Goal: Task Accomplishment & Management: Complete application form

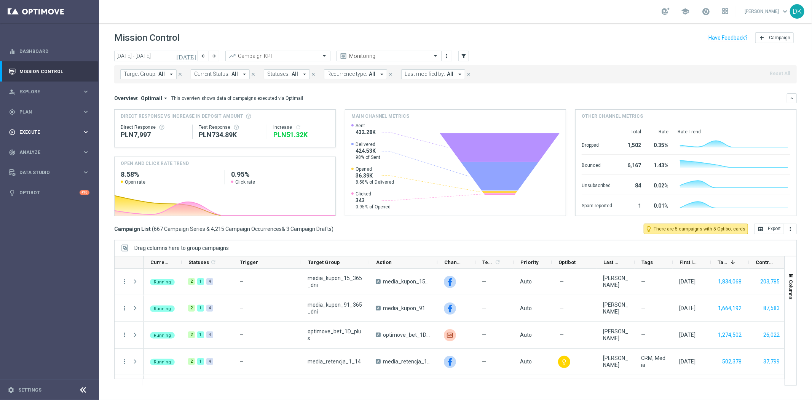
click at [46, 129] on div "play_circle_outline Execute" at bounding box center [45, 132] width 73 height 7
click at [53, 145] on link "Campaign Builder" at bounding box center [49, 148] width 59 height 6
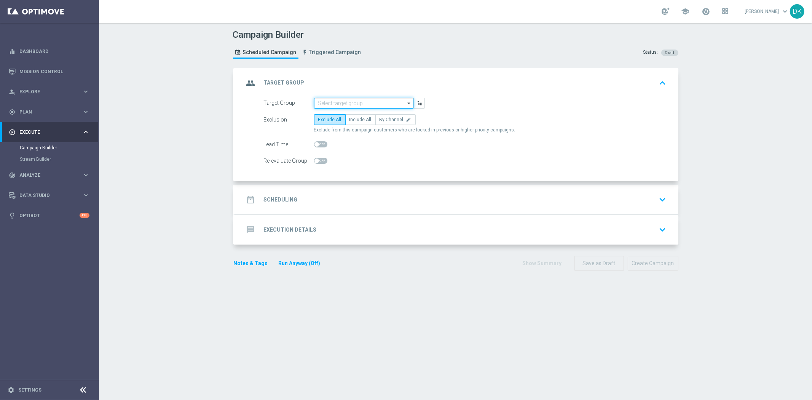
click at [360, 105] on input at bounding box center [363, 103] width 99 height 11
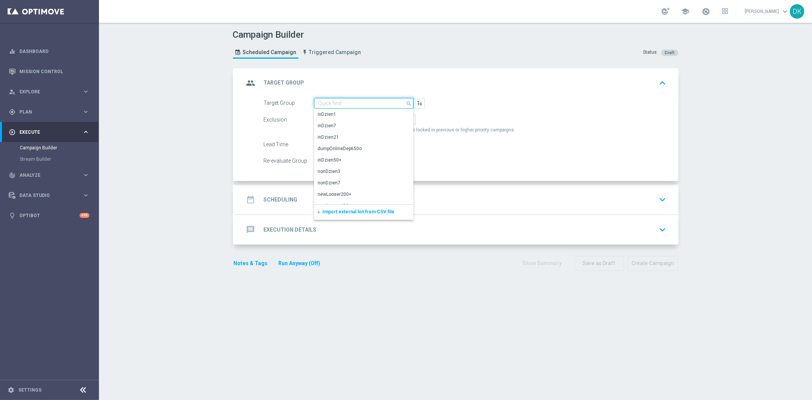
paste input "A_MIN_TARGET_BET_5ZL_POLSKIE_DRUZYNY_LK_011025"
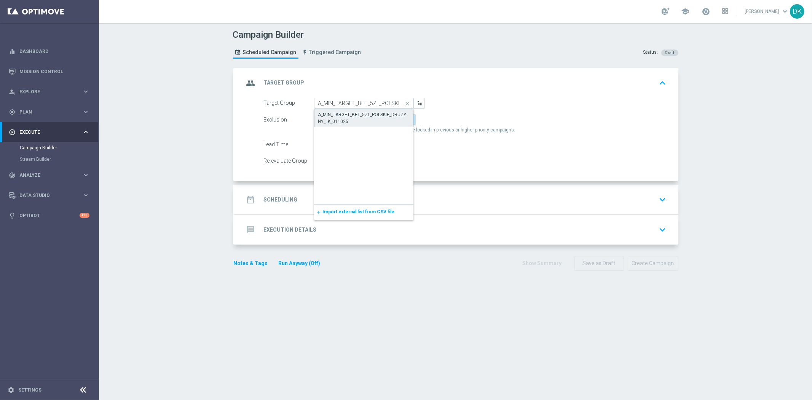
type input "A_MIN_TARGET_BET_5ZL_POLSKIE_DRUZYNY_LK_011025"
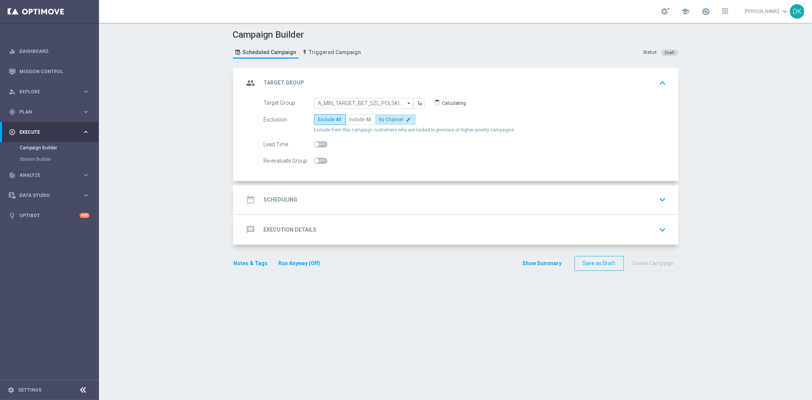
click at [387, 120] on span "By Channel" at bounding box center [391, 119] width 24 height 5
click at [384, 120] on input "By Channel edit" at bounding box center [381, 120] width 5 height 5
radio input "true"
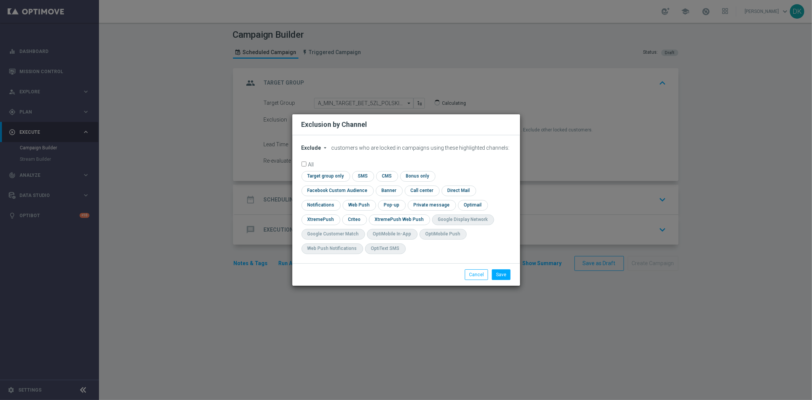
checkbox input "true"
click at [322, 151] on icon "arrow_drop_down" at bounding box center [325, 148] width 6 height 6
click at [0, 0] on span "Include" at bounding box center [0, 0] width 0 height 0
click at [315, 180] on input "checkbox" at bounding box center [324, 176] width 46 height 10
checkbox input "true"
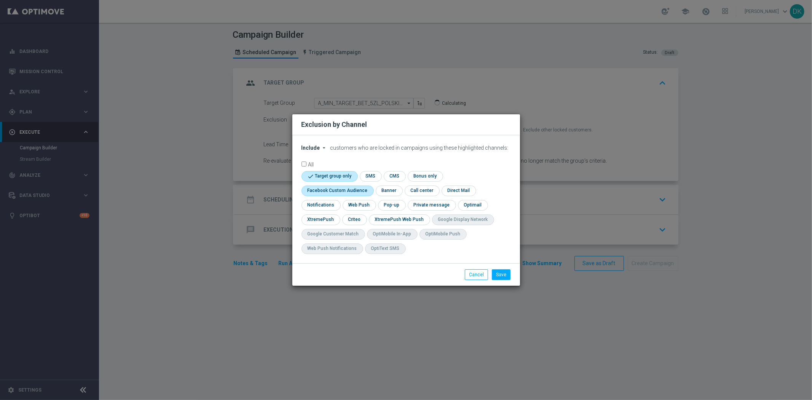
click at [315, 191] on input "checkbox" at bounding box center [335, 190] width 69 height 10
checkbox input "true"
click at [359, 223] on input "checkbox" at bounding box center [354, 219] width 24 height 10
checkbox input "true"
click at [505, 275] on button "Save" at bounding box center [501, 274] width 19 height 11
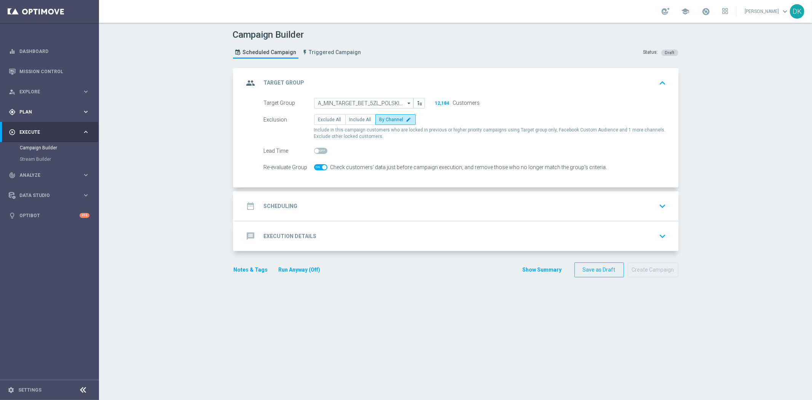
click at [30, 110] on span "Plan" at bounding box center [50, 112] width 63 height 5
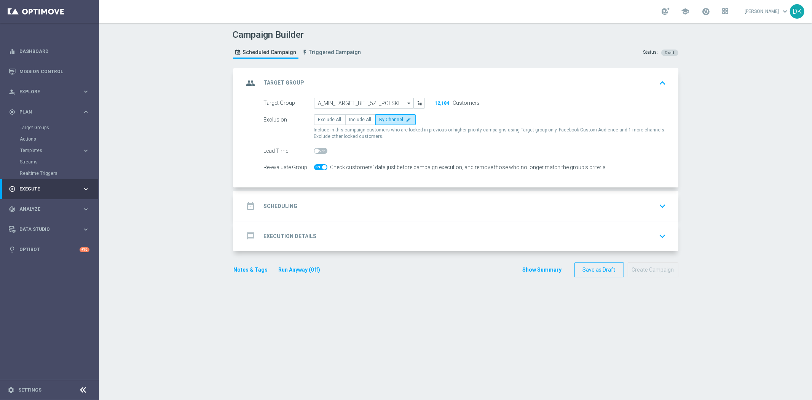
click at [297, 204] on div "date_range Scheduling keyboard_arrow_down" at bounding box center [456, 206] width 425 height 14
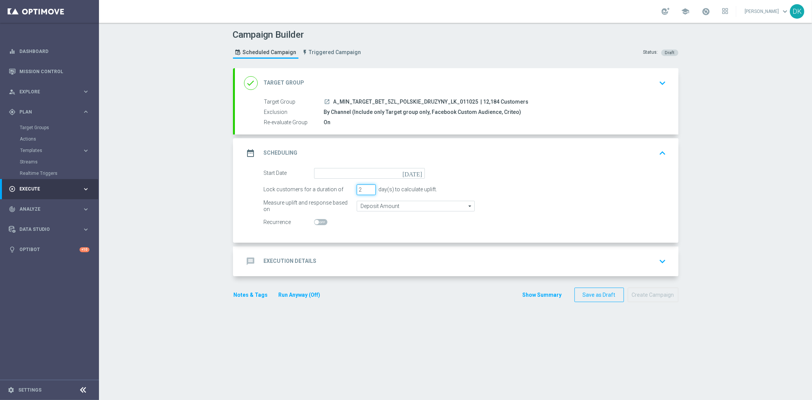
type input "2"
click at [367, 189] on input "2" at bounding box center [366, 189] width 19 height 11
click at [370, 203] on input "Deposit Amount" at bounding box center [416, 206] width 118 height 11
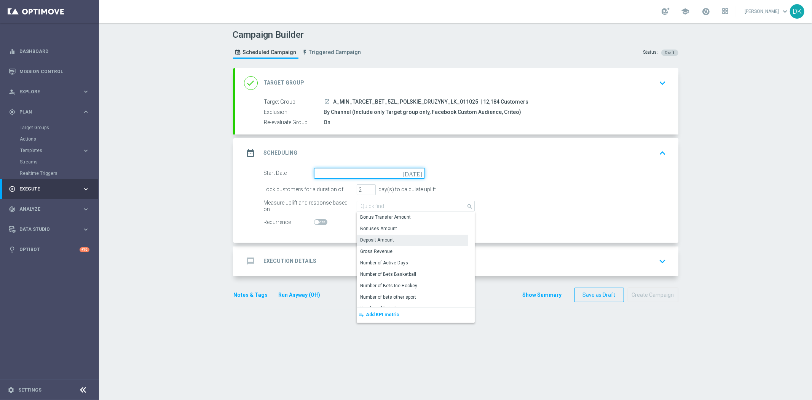
click at [365, 173] on input at bounding box center [369, 173] width 111 height 11
type input "Deposit Amount"
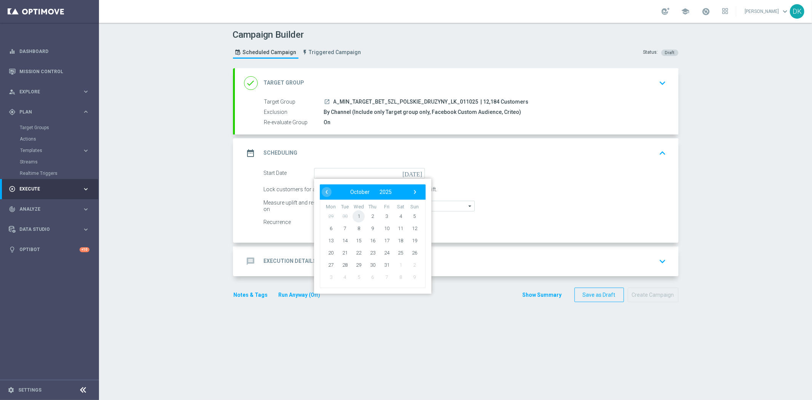
click at [356, 215] on span "1" at bounding box center [358, 216] width 12 height 12
type input "[DATE]"
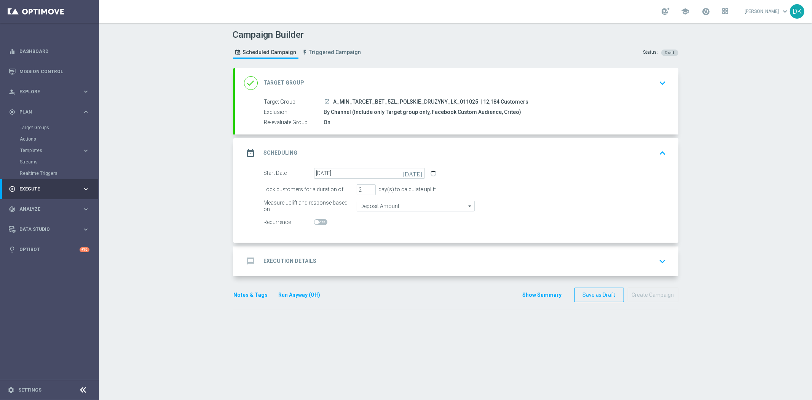
click at [322, 260] on div "message Execution Details keyboard_arrow_down" at bounding box center [456, 261] width 425 height 14
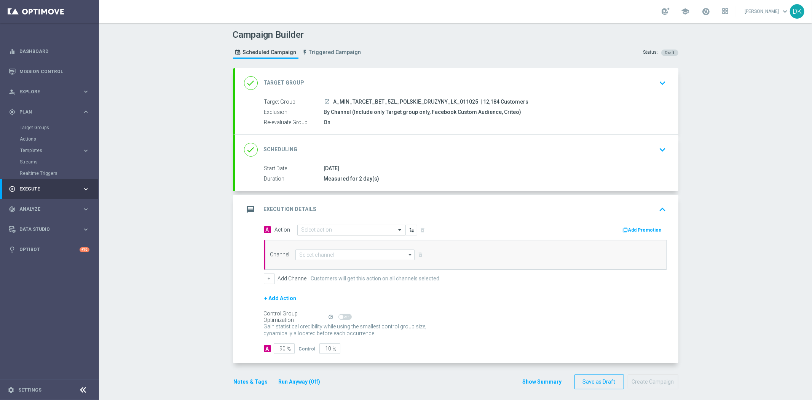
click at [333, 227] on input "text" at bounding box center [343, 230] width 85 height 6
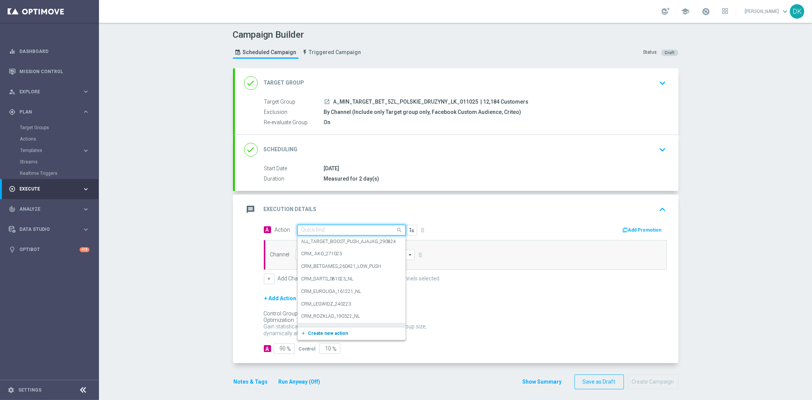
click at [332, 333] on span "Create new action" at bounding box center [328, 332] width 40 height 5
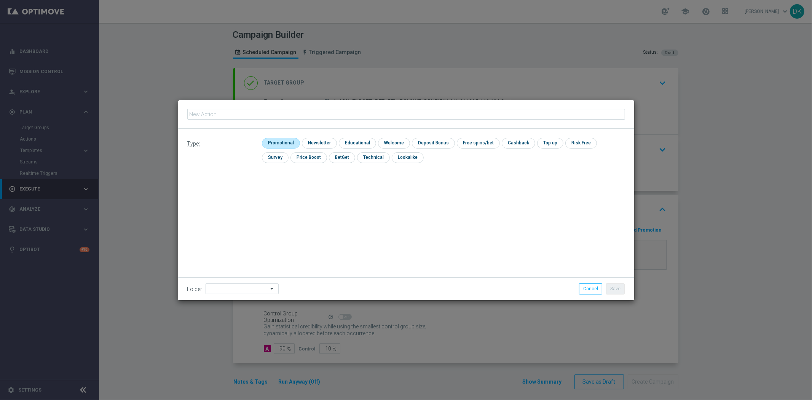
type input "A_MIN_TARGET_BET_5ZL_POLSKIE_DRUZYNY_LK_011025"
click at [283, 141] on input "checkbox" at bounding box center [280, 143] width 36 height 10
checkbox input "true"
click at [617, 288] on button "Save" at bounding box center [615, 288] width 19 height 11
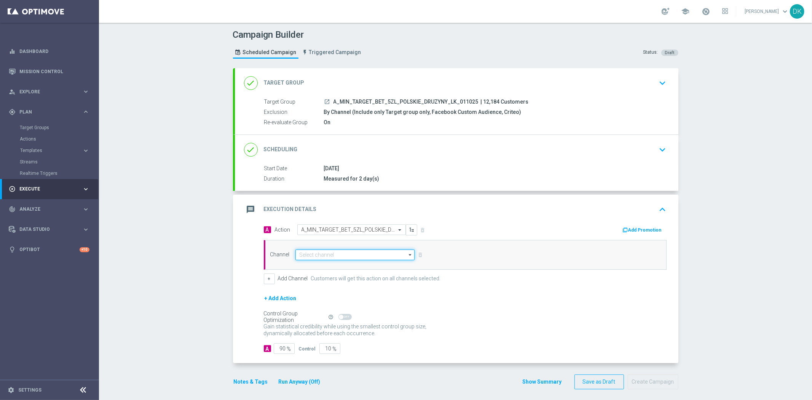
click at [345, 256] on input at bounding box center [355, 254] width 120 height 11
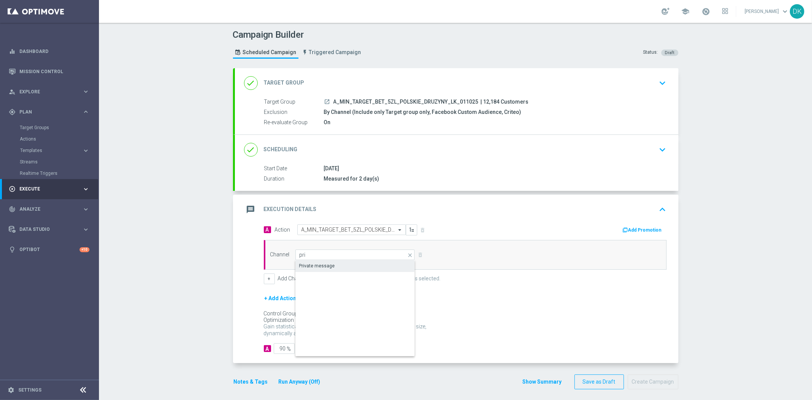
click at [370, 260] on div "Private message" at bounding box center [355, 265] width 120 height 11
type input "Private message"
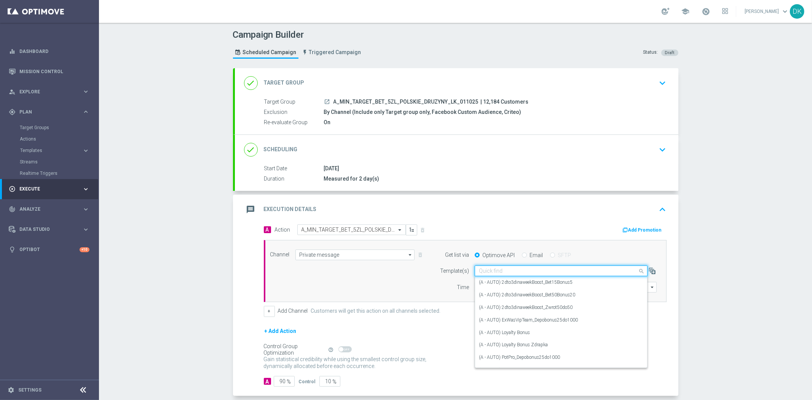
click at [485, 265] on div "Quick find" at bounding box center [561, 270] width 173 height 11
paste input "A_MIN_TARGET_BET_5ZL_POLSKIE_DRUZYNY_LK_011025"
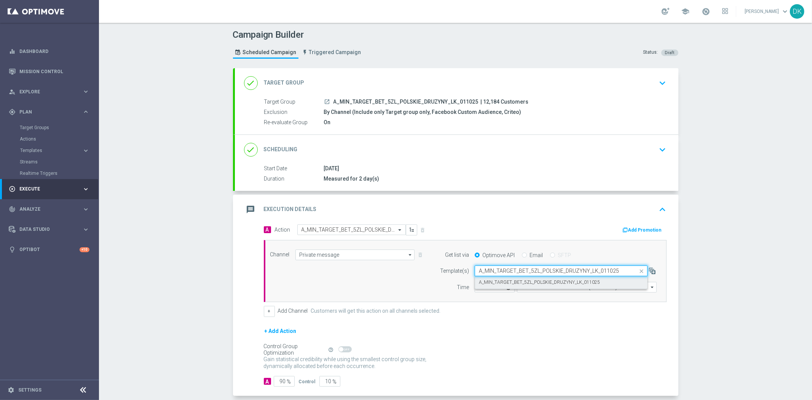
click at [497, 284] on label "A_MIN_TARGET_BET_5ZL_POLSKIE_DRUZYNY_LK_011025" at bounding box center [539, 282] width 121 height 6
type input "A_MIN_TARGET_BET_5ZL_POLSKIE_DRUZYNY_LK_011025"
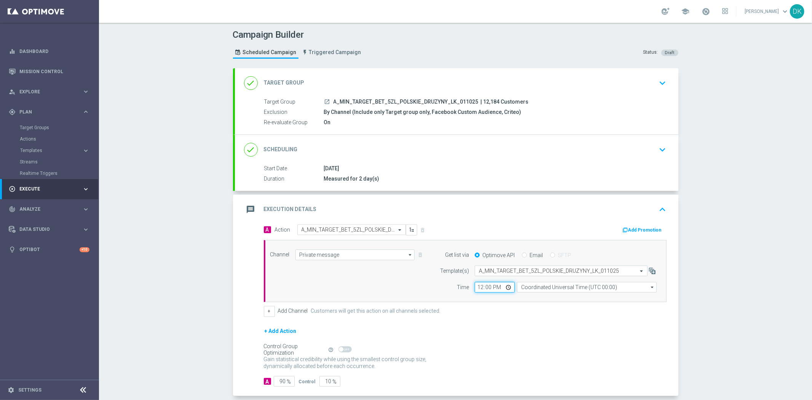
click at [475, 287] on input "12:00" at bounding box center [495, 287] width 40 height 11
type input "16:01"
click at [547, 287] on input "Coordinated Universal Time (UTC 00:00)" at bounding box center [587, 287] width 140 height 11
click at [549, 295] on div "Central European Time (Warsaw) (UTC +02:00)" at bounding box center [583, 298] width 124 height 7
type input "Central European Time (Warsaw) (UTC +02:00)"
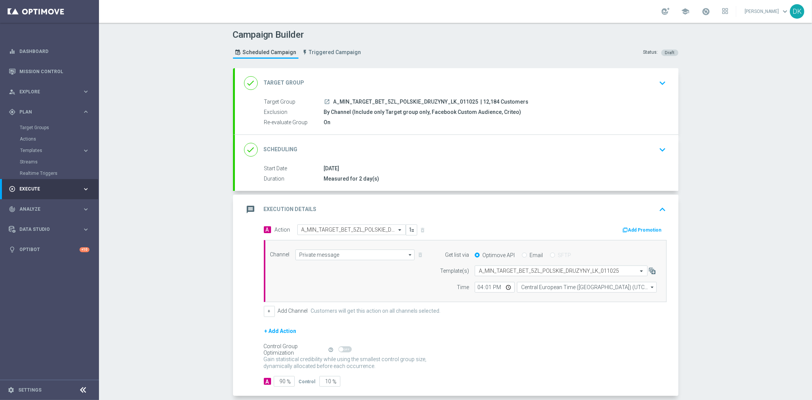
click at [538, 319] on form "A Action Select action A_MIN_TARGET_BET_5ZL_POLSKIE_DRUZYNY_LK_011025 delete_fo…" at bounding box center [465, 305] width 403 height 162
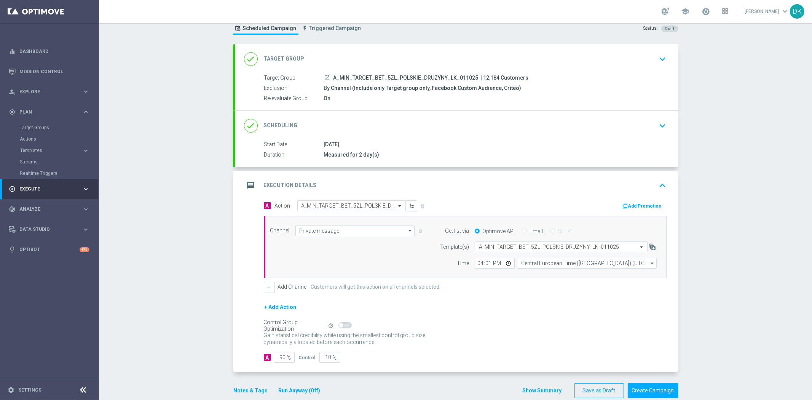
scroll to position [37, 0]
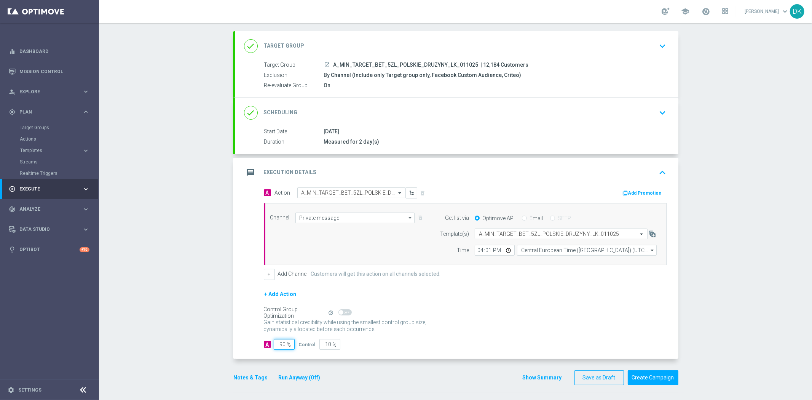
drag, startPoint x: 281, startPoint y: 344, endPoint x: 290, endPoint y: 345, distance: 9.6
click at [290, 345] on input "90" at bounding box center [284, 344] width 21 height 11
type input "95"
type input "5"
type input "95"
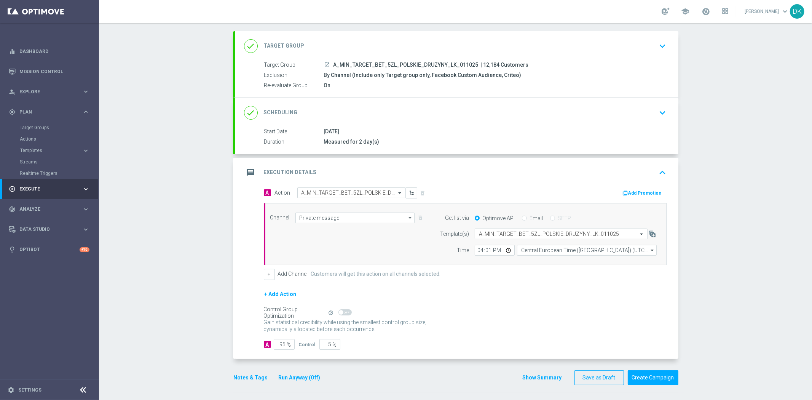
click at [257, 374] on button "Notes & Tags" at bounding box center [251, 378] width 36 height 10
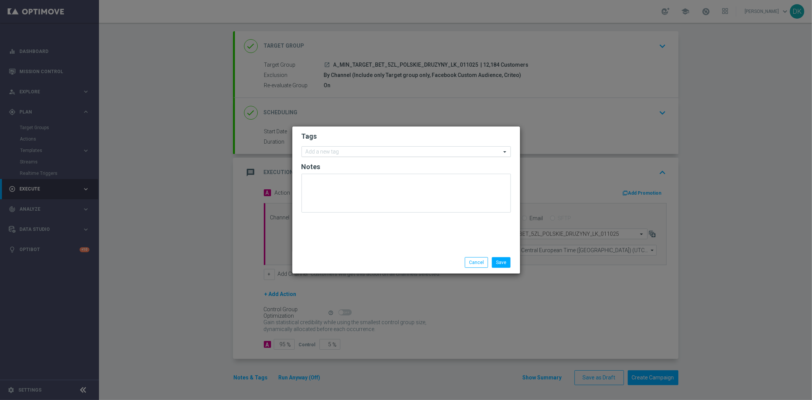
click at [355, 147] on div "Add a new tag" at bounding box center [401, 152] width 199 height 10
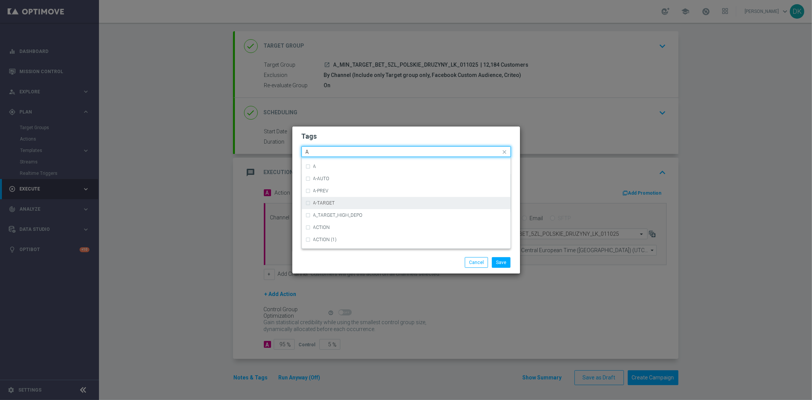
scroll to position [888, 0]
click at [324, 209] on div "A" at bounding box center [406, 213] width 201 height 12
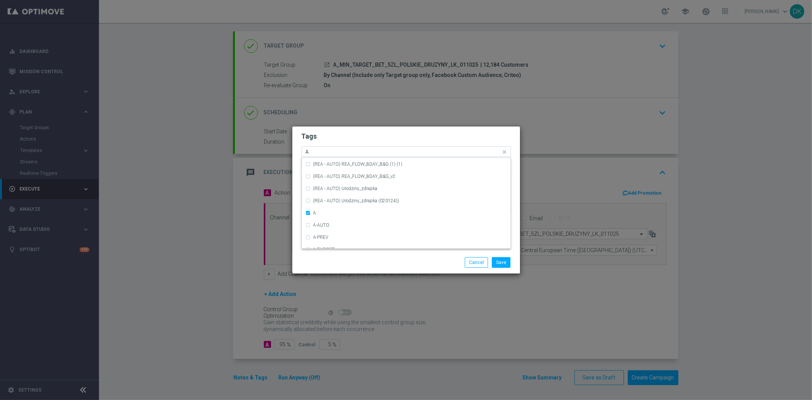
click at [321, 149] on input "A" at bounding box center [403, 152] width 195 height 6
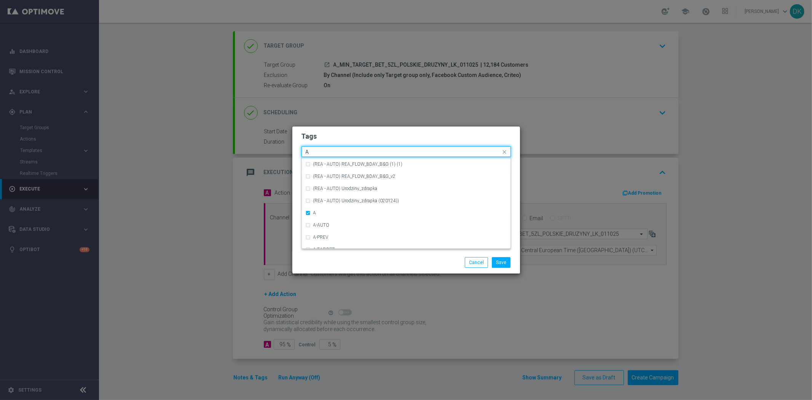
click at [321, 149] on input "A" at bounding box center [403, 152] width 195 height 6
click at [318, 161] on label "MIN" at bounding box center [317, 163] width 9 height 5
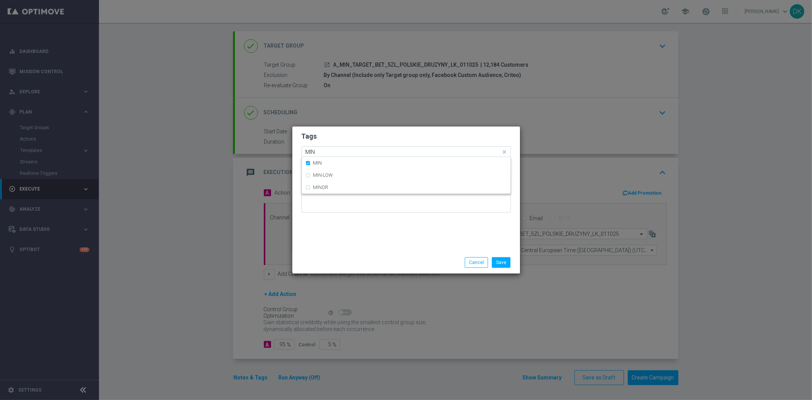
click at [326, 151] on input "MIN" at bounding box center [403, 152] width 195 height 6
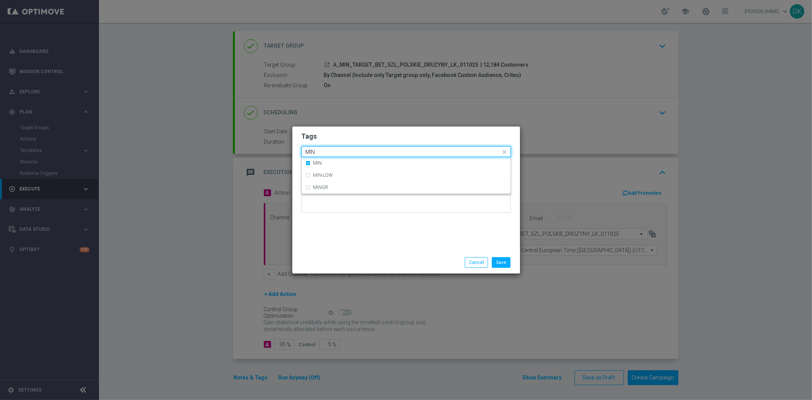
click at [326, 151] on input "MIN" at bounding box center [403, 152] width 195 height 6
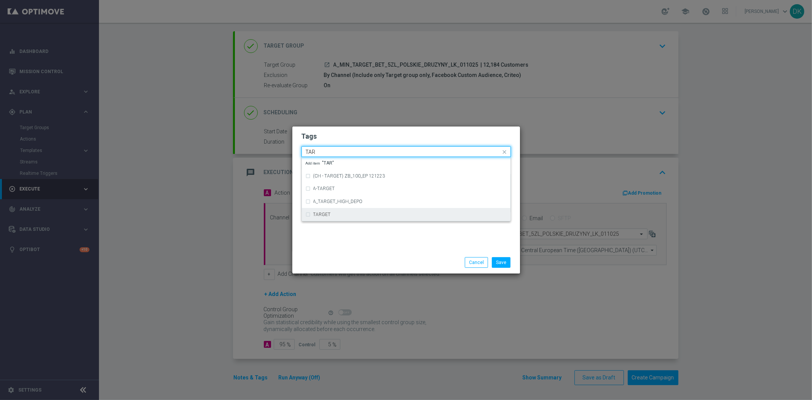
click at [328, 212] on label "TARGET" at bounding box center [322, 214] width 18 height 5
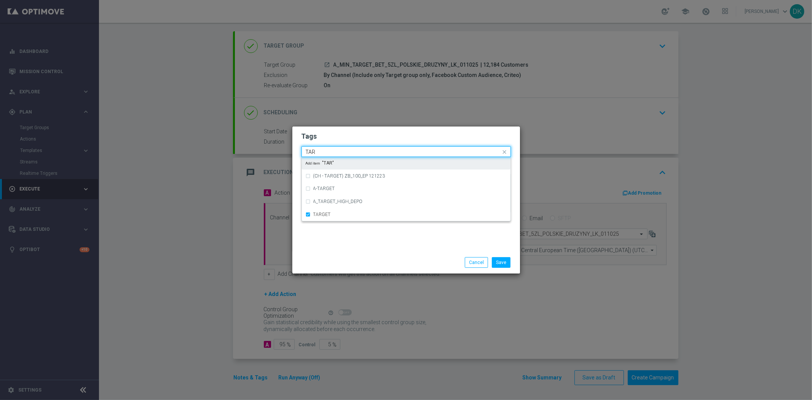
click at [328, 154] on input "TAR" at bounding box center [403, 152] width 195 height 6
click at [330, 161] on div "BET" at bounding box center [409, 163] width 193 height 5
type input "BET"
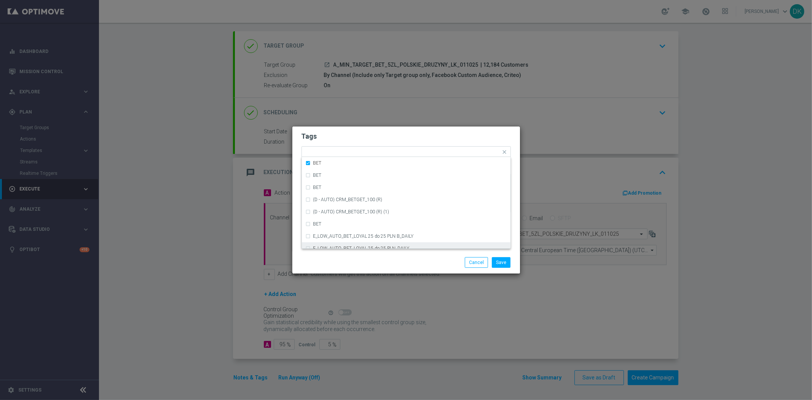
click at [347, 263] on div "Save Cancel" at bounding box center [406, 262] width 221 height 11
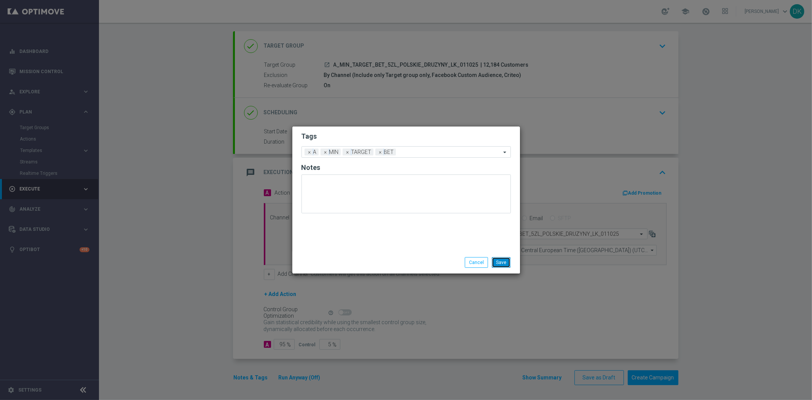
click at [497, 261] on button "Save" at bounding box center [501, 262] width 19 height 11
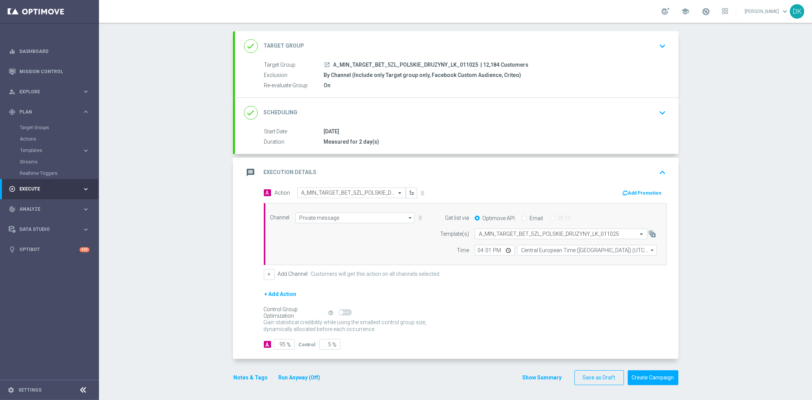
click at [633, 194] on button "Add Promotion" at bounding box center [643, 193] width 42 height 8
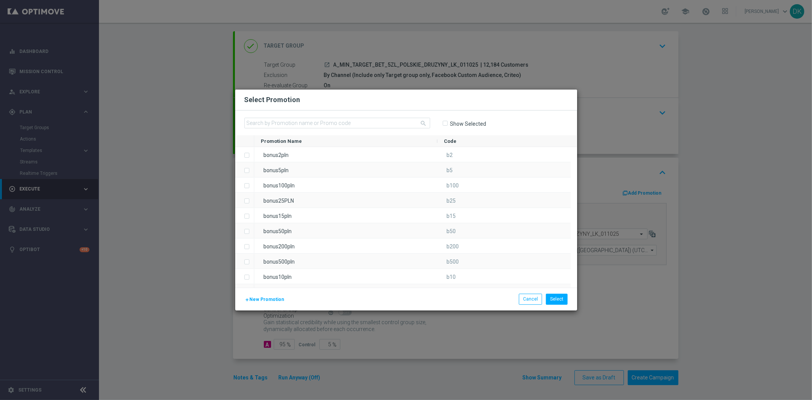
click at [268, 302] on button "add New Promotion" at bounding box center [264, 299] width 41 height 8
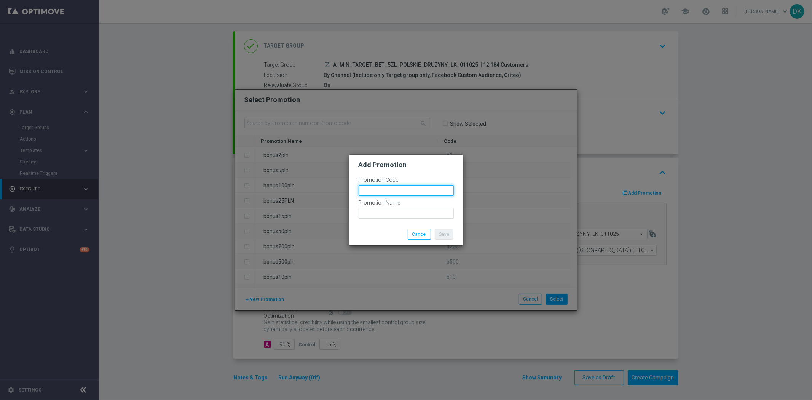
click at [394, 191] on input "text" at bounding box center [406, 190] width 95 height 11
paste input "185373"
click at [394, 191] on input "bonusapi_tg-185373" at bounding box center [406, 190] width 95 height 11
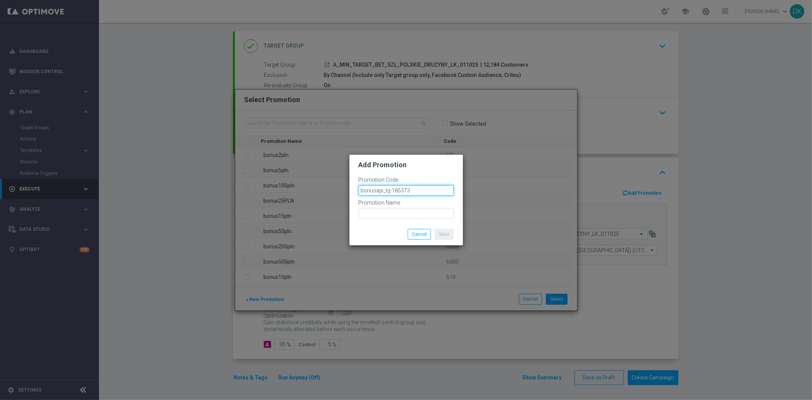
type input "bonusapi_tg-185373"
click at [389, 214] on input "text" at bounding box center [406, 213] width 95 height 11
paste input "bonusapi_tg-185373"
type input "bonusapi_tg-185373"
click at [448, 232] on button "Save" at bounding box center [444, 234] width 19 height 11
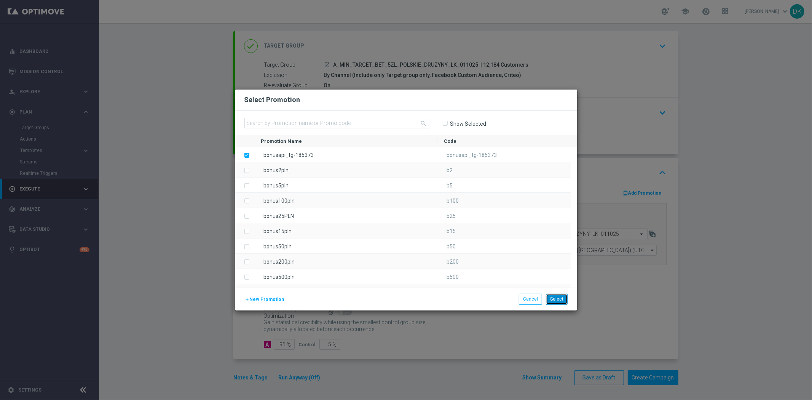
click at [564, 300] on button "Select" at bounding box center [557, 298] width 22 height 11
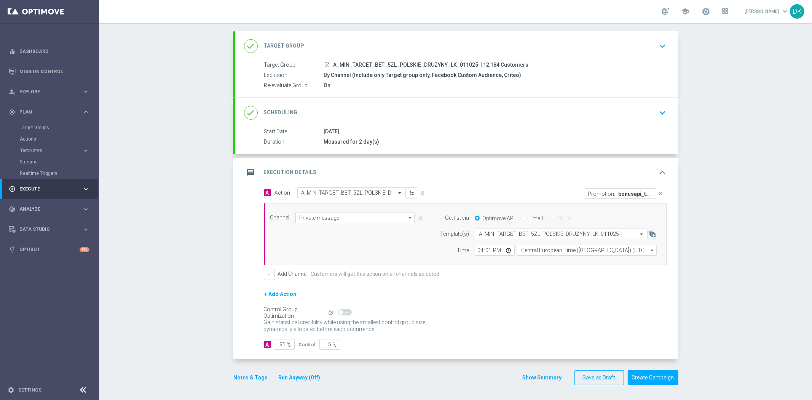
click at [229, 218] on section "done Target Group keyboard_arrow_down Target Group launch A_MIN_TARGET_BET_5ZL_…" at bounding box center [455, 211] width 457 height 361
click at [269, 269] on button "+" at bounding box center [269, 274] width 11 height 11
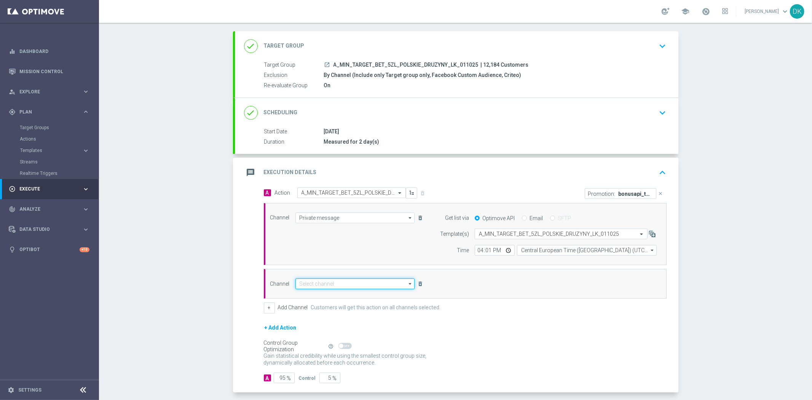
click at [317, 282] on input at bounding box center [355, 283] width 120 height 11
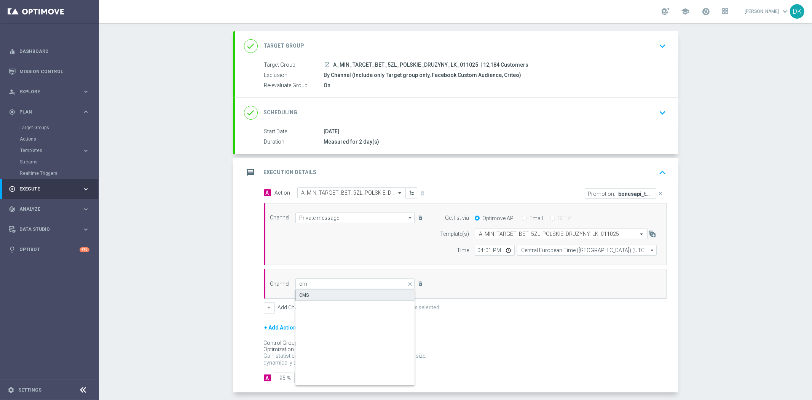
click at [319, 295] on div "CMS" at bounding box center [355, 294] width 120 height 11
type input "CMS"
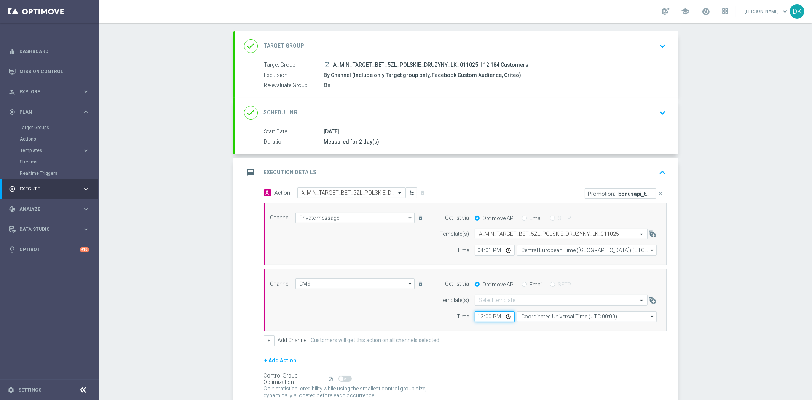
click at [477, 317] on input "12:00" at bounding box center [495, 316] width 40 height 11
type input "16:00"
click at [528, 340] on div "+ Add Channel Customers will get this action on all channels selected." at bounding box center [465, 340] width 403 height 11
click at [549, 317] on input "Coordinated Universal Time (UTC 00:00)" at bounding box center [587, 316] width 140 height 11
click at [549, 329] on div "Central European Time (Warsaw) (UTC +02:00)" at bounding box center [583, 327] width 124 height 7
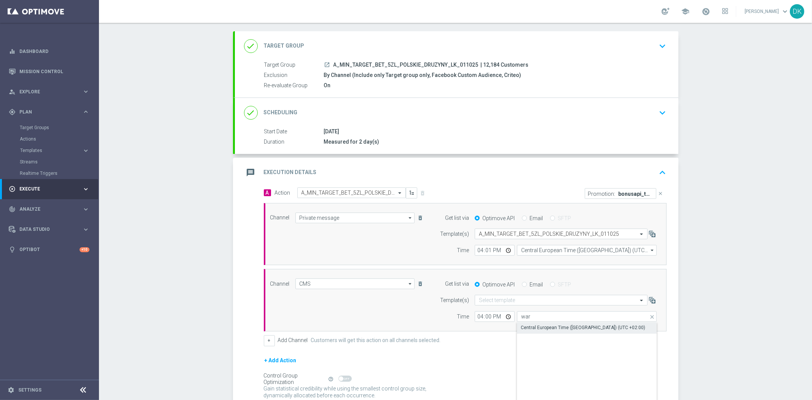
type input "Central European Time (Warsaw) (UTC +02:00)"
click at [513, 350] on form "A Action Select action A_MIN_TARGET_BET_5ZL_POLSKIE_DRUZYNY_LK_011025 delete_fo…" at bounding box center [465, 301] width 403 height 228
click at [479, 319] on input "16:00" at bounding box center [495, 316] width 40 height 11
type input "15:50"
click at [523, 344] on div "+ Add Channel Customers will get this action on all channels selected." at bounding box center [465, 340] width 403 height 11
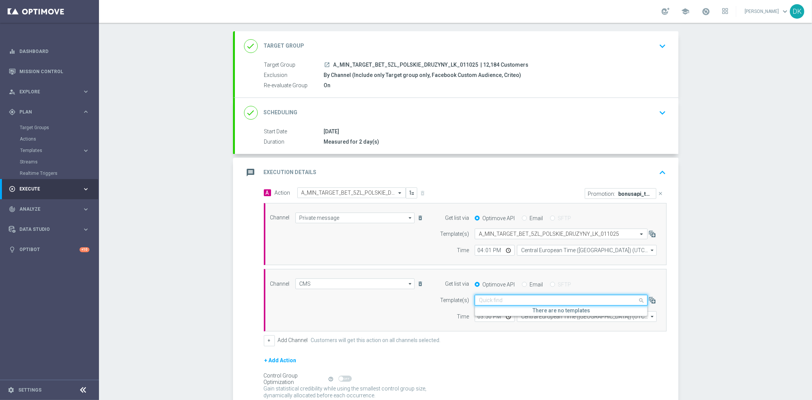
click at [533, 299] on input "text" at bounding box center [553, 300] width 149 height 6
click at [551, 368] on div "+ Add Action" at bounding box center [465, 365] width 403 height 19
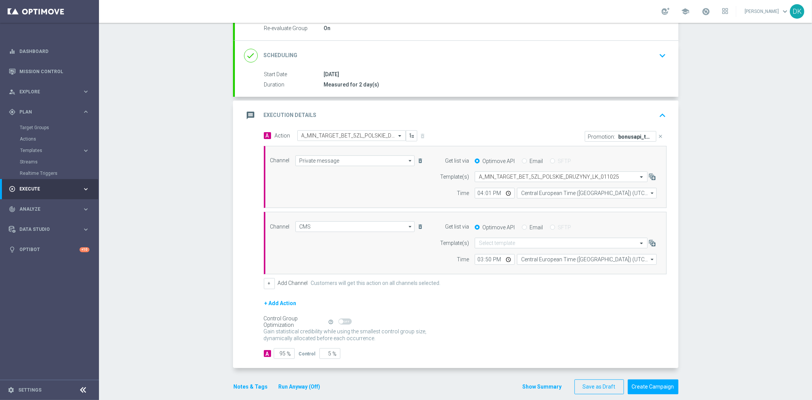
scroll to position [104, 0]
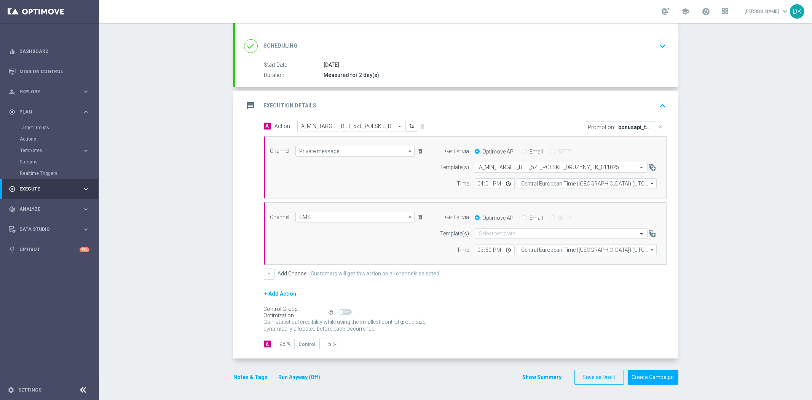
click at [747, 244] on div "Campaign Builder Scheduled Campaign Triggered Campaign Status: Draft done Targe…" at bounding box center [455, 211] width 713 height 377
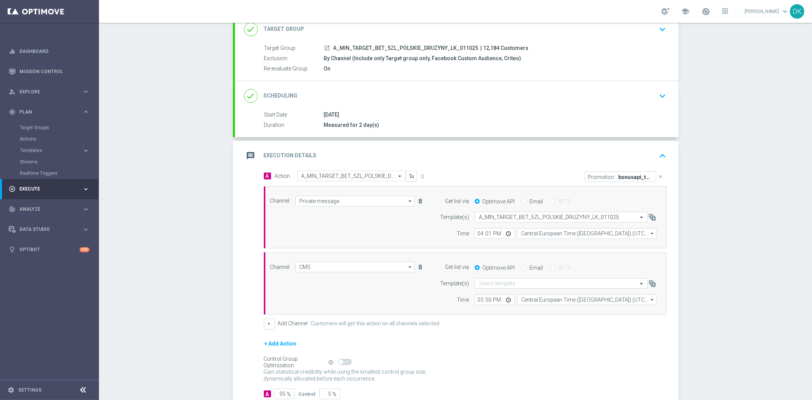
scroll to position [0, 0]
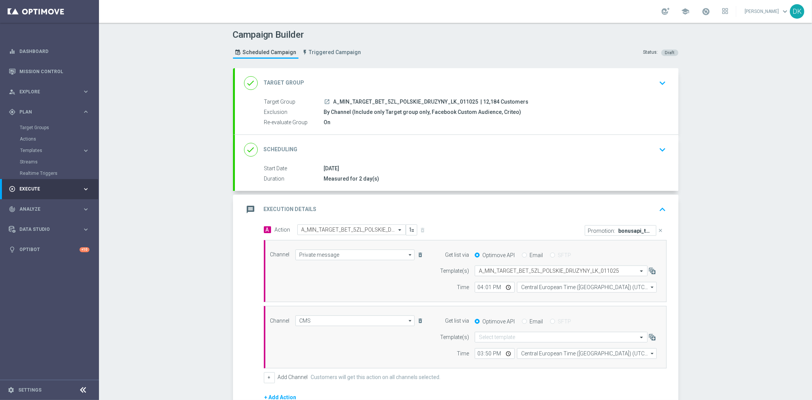
click at [663, 152] on icon "keyboard_arrow_down" at bounding box center [662, 149] width 11 height 11
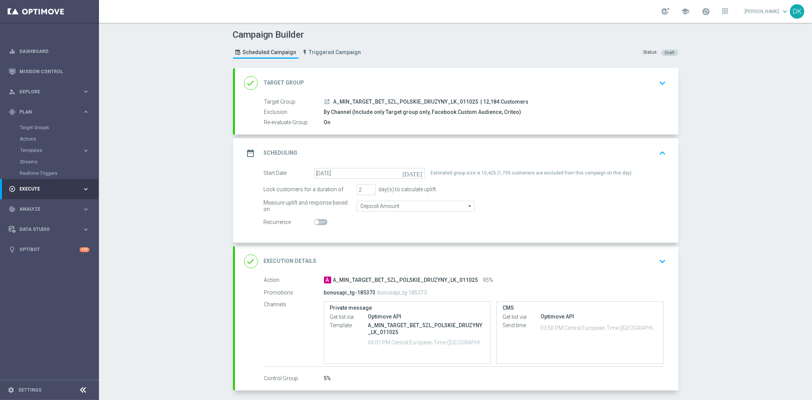
click at [657, 155] on icon "keyboard_arrow_up" at bounding box center [662, 152] width 11 height 11
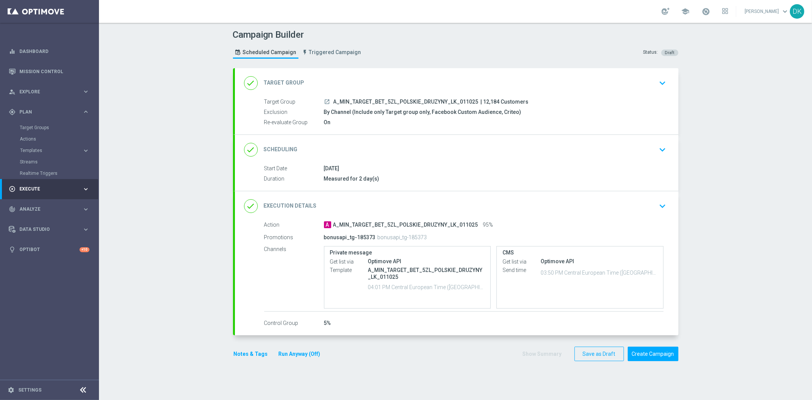
click at [722, 222] on div "Campaign Builder Scheduled Campaign Triggered Campaign Status: Draft done Targe…" at bounding box center [455, 211] width 713 height 377
click at [210, 177] on div "Campaign Builder Scheduled Campaign Triggered Campaign Status: Draft done Targe…" at bounding box center [455, 211] width 713 height 377
click at [657, 150] on icon "keyboard_arrow_down" at bounding box center [662, 149] width 11 height 11
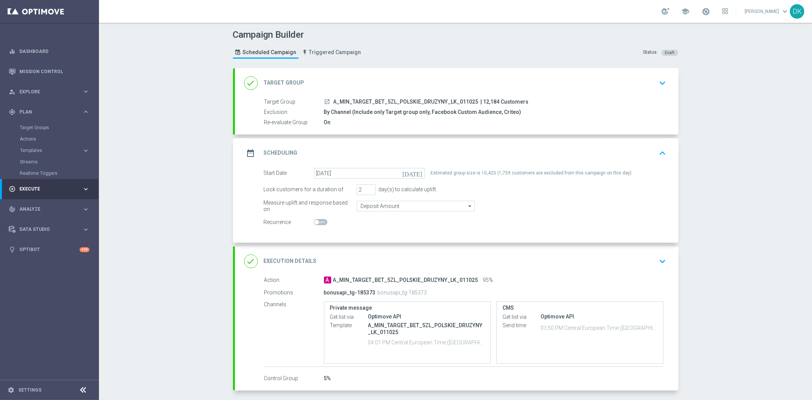
click at [657, 150] on icon "keyboard_arrow_up" at bounding box center [662, 152] width 11 height 11
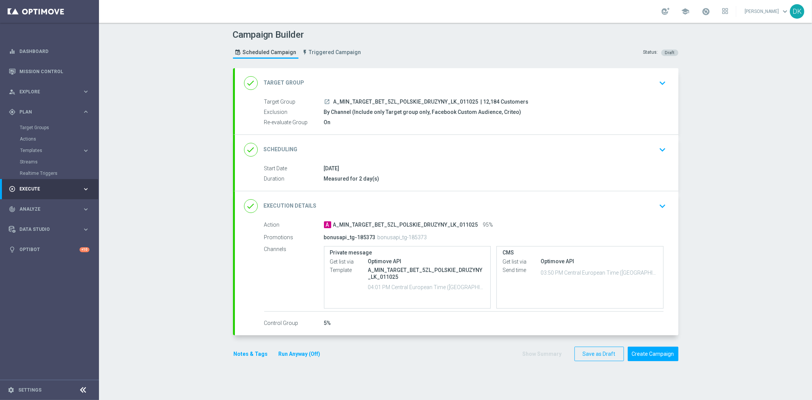
click at [206, 249] on div "Campaign Builder Scheduled Campaign Triggered Campaign Status: Draft done Targe…" at bounding box center [455, 211] width 713 height 377
click at [649, 358] on button "Create Campaign" at bounding box center [653, 353] width 51 height 15
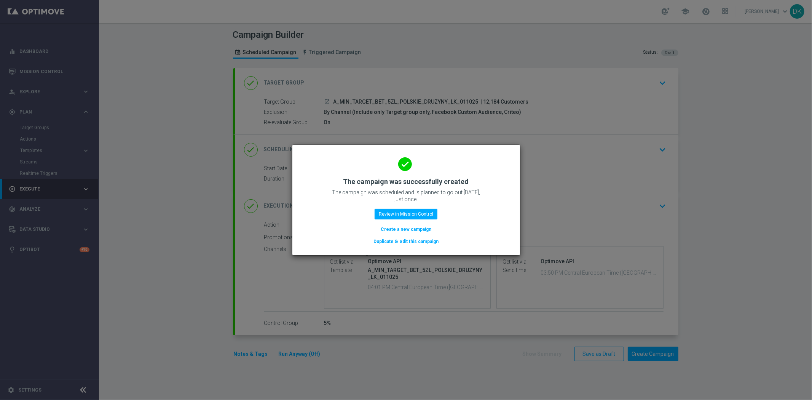
click at [405, 226] on button "Create a new campaign" at bounding box center [406, 229] width 52 height 8
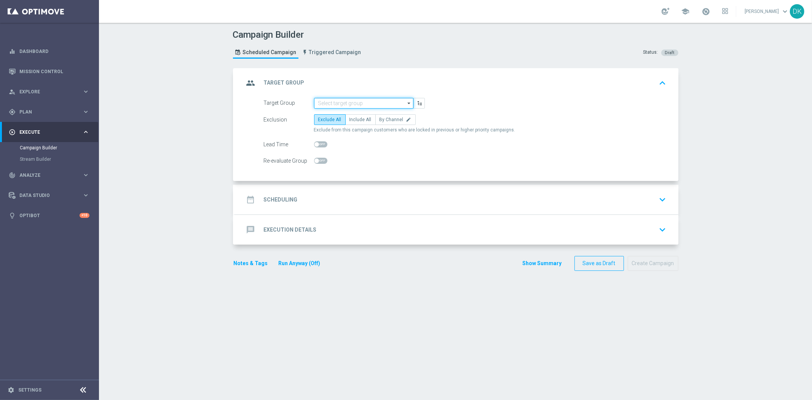
click at [366, 98] on input at bounding box center [363, 103] width 99 height 11
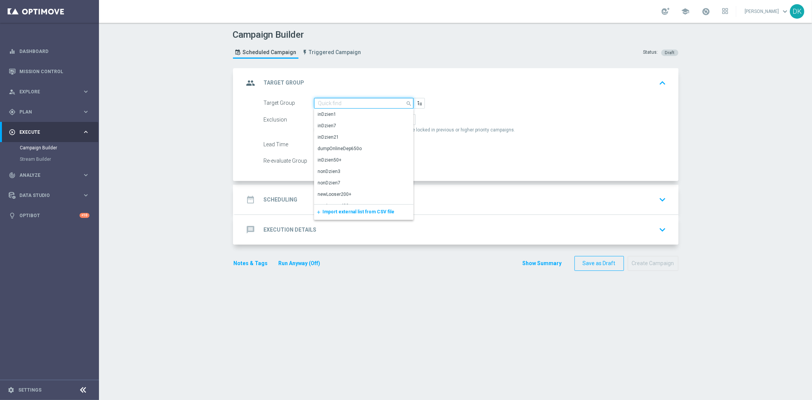
paste input "A_LOW_TARGET_BET_10ZL_POLSKIE_DRUZYNY_LK_011025"
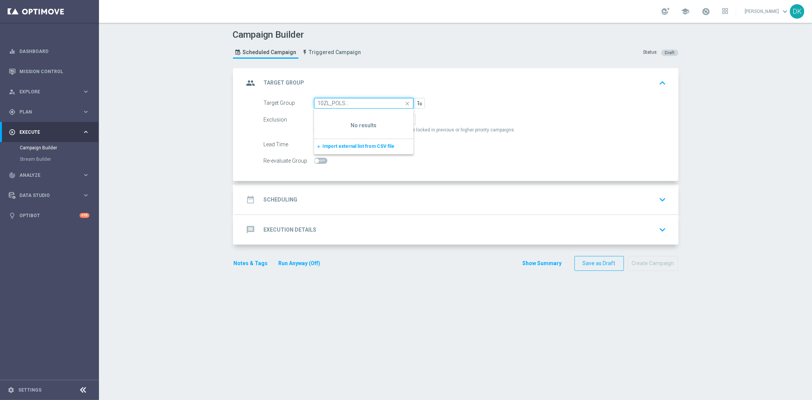
scroll to position [0, 52]
type input "A_LOW_TARGET_BET_10ZL_POLSKIE_DRUZYNY_LK_01102"
click at [36, 113] on span "Plan" at bounding box center [50, 112] width 63 height 5
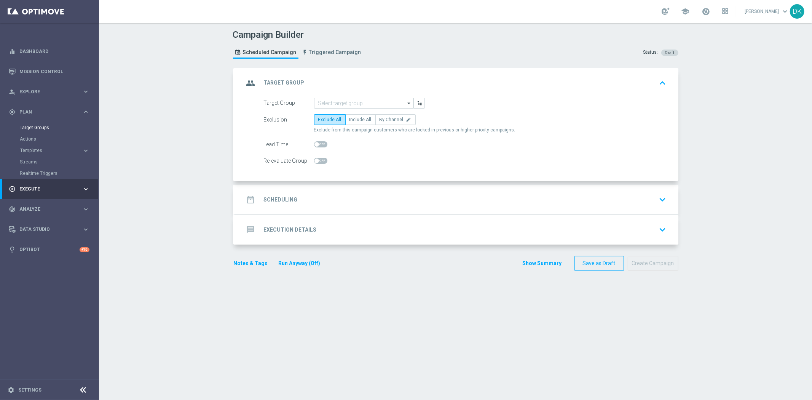
scroll to position [0, 0]
click at [44, 128] on link "Target Groups" at bounding box center [49, 127] width 59 height 6
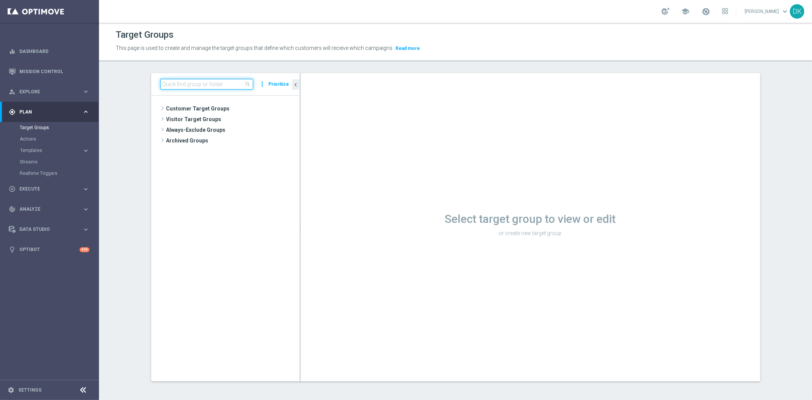
click at [204, 86] on input at bounding box center [206, 84] width 93 height 11
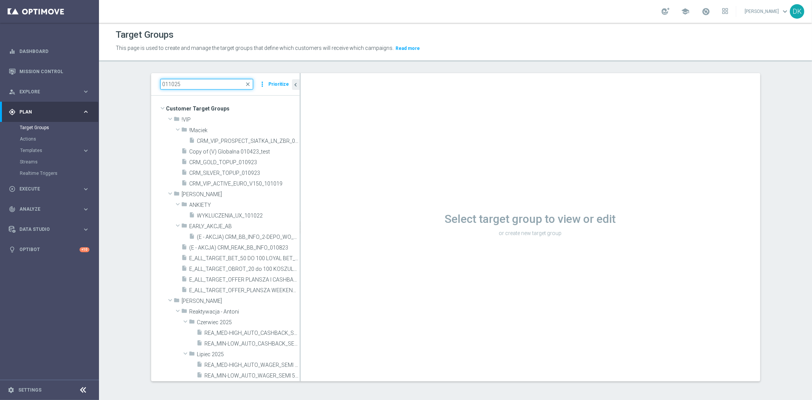
type input "011025"
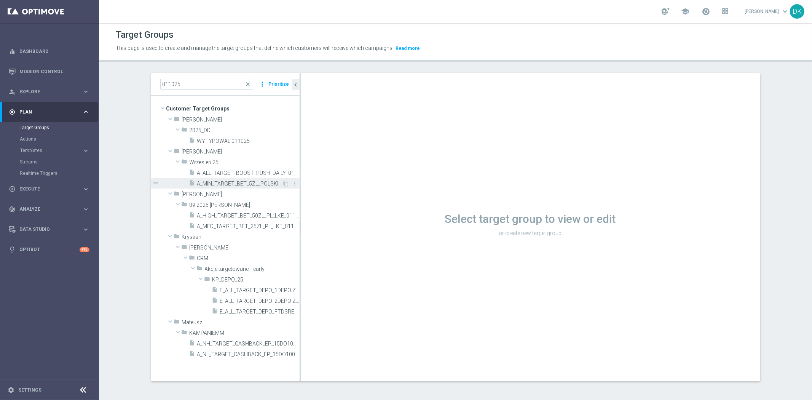
click at [243, 187] on div "insert_drive_file A_MIN_TARGET_BET_5ZL_POLSKIE_DRUZYNY_LK_011025" at bounding box center [235, 183] width 93 height 11
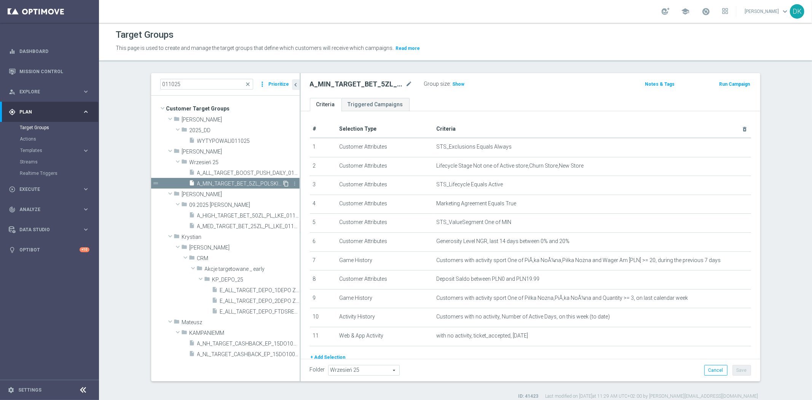
click at [283, 185] on icon "content_copy" at bounding box center [286, 183] width 6 height 6
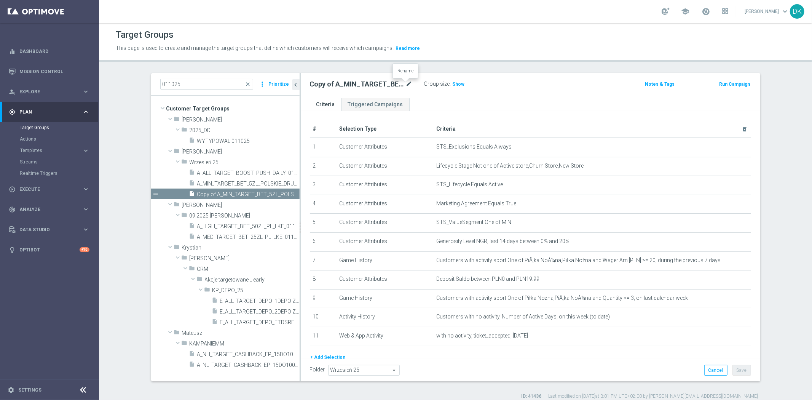
click at [407, 81] on icon "mode_edit" at bounding box center [409, 84] width 7 height 9
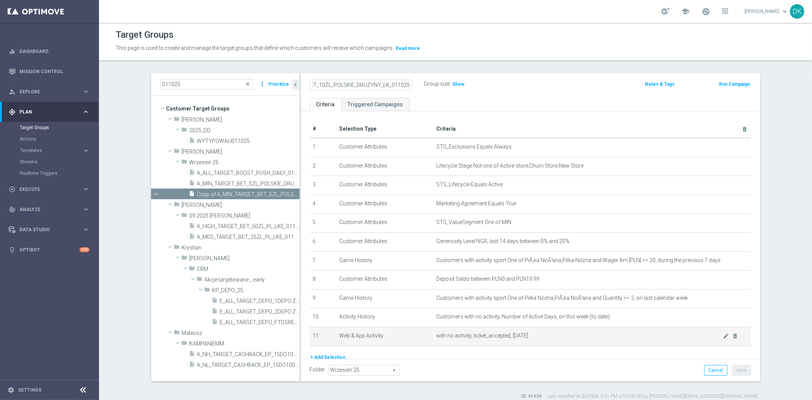
scroll to position [0, 44]
type input "A_LOW_TARGET_BET_10ZL_POLSKIE_DRUZYNY_LK_011025"
click at [556, 362] on div "Folder Wrzesień 25 Wrzesień 25 arrow_drop_down search Cancel Save Saving..." at bounding box center [530, 370] width 459 height 22
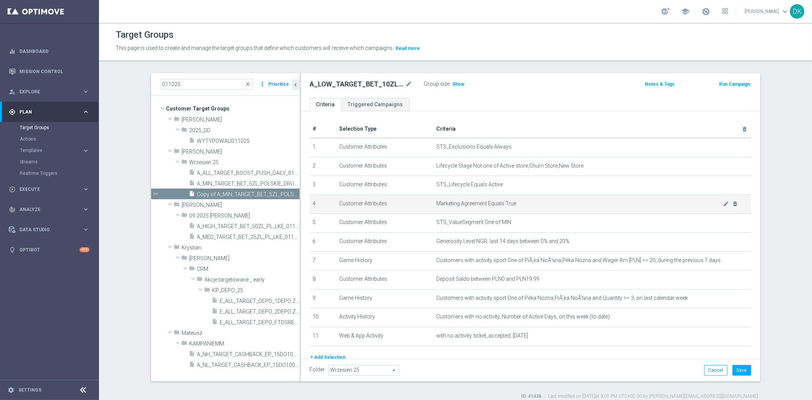
scroll to position [0, 0]
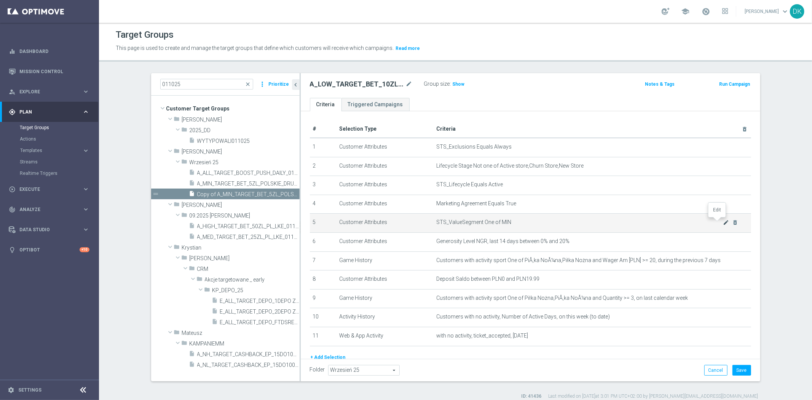
click at [723, 222] on icon "mode_edit" at bounding box center [726, 222] width 6 height 6
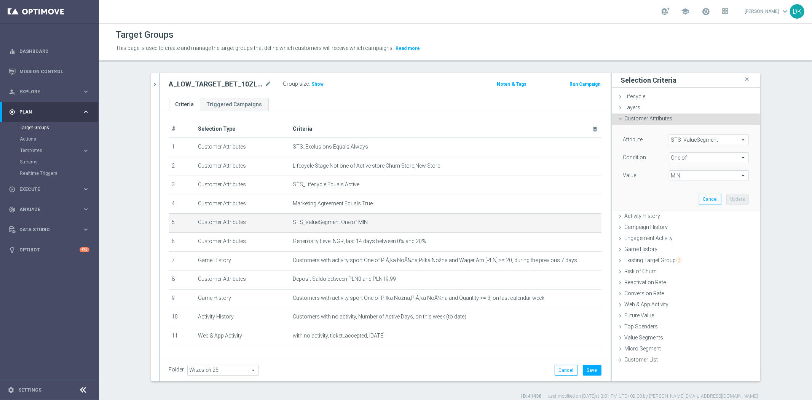
click at [686, 177] on span "MIN" at bounding box center [708, 176] width 79 height 10
click at [674, 235] on input "MIN" at bounding box center [676, 236] width 5 height 5
checkbox input "false"
type input "Select"
click at [679, 215] on label "LOW" at bounding box center [713, 217] width 69 height 10
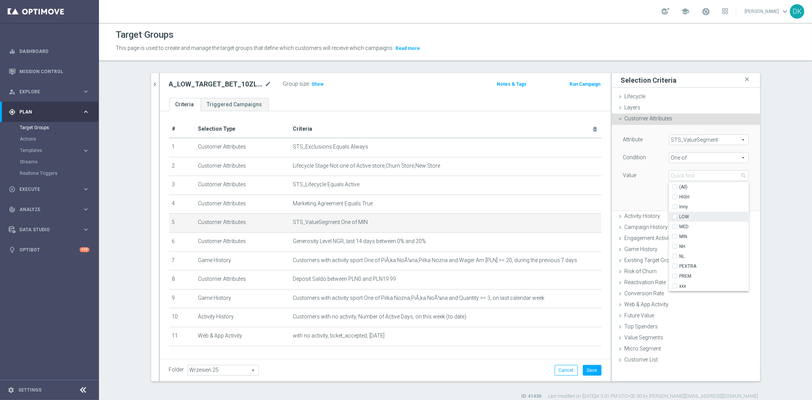
click at [674, 215] on input "LOW" at bounding box center [676, 216] width 5 height 5
checkbox input "true"
type input "LOW"
click at [638, 194] on div "Attribute STS_ValueSegment STS_ValueSegment arrow_drop_down search Condition On…" at bounding box center [685, 167] width 137 height 85
click at [730, 197] on button "Update" at bounding box center [737, 199] width 22 height 11
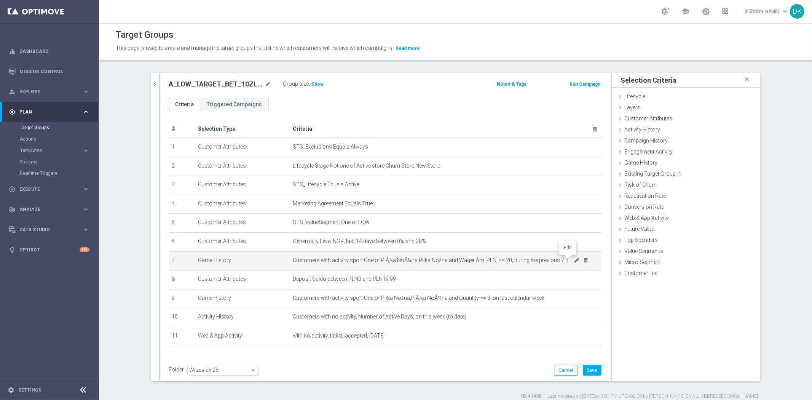
click at [574, 259] on icon "mode_edit" at bounding box center [577, 260] width 6 height 6
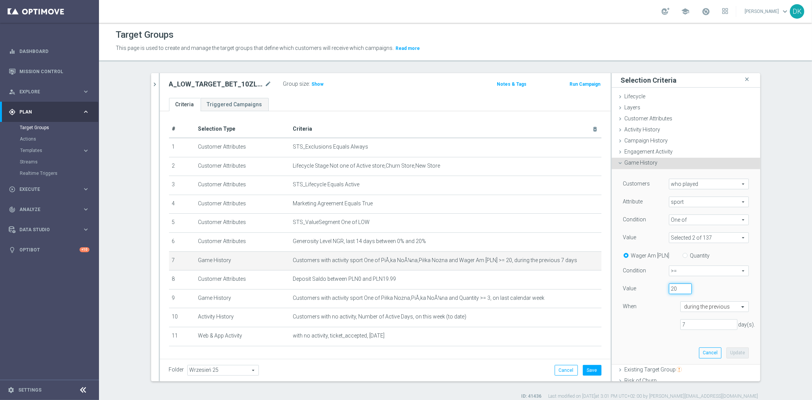
drag, startPoint x: 667, startPoint y: 291, endPoint x: 629, endPoint y: 291, distance: 38.1
click at [630, 291] on div "Value 20" at bounding box center [685, 289] width 137 height 12
type input "50"
click at [735, 349] on button "Update" at bounding box center [737, 352] width 22 height 11
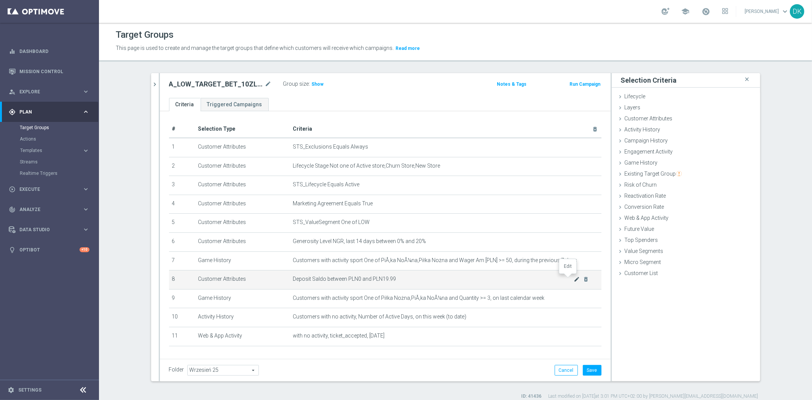
click at [574, 279] on icon "mode_edit" at bounding box center [577, 279] width 6 height 6
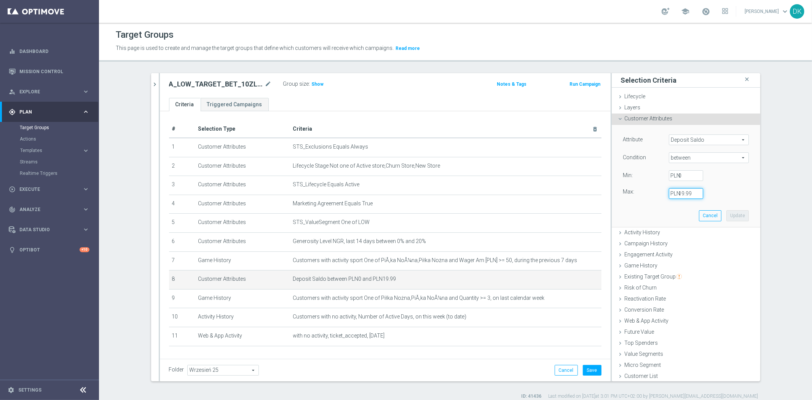
drag, startPoint x: 671, startPoint y: 196, endPoint x: 659, endPoint y: 198, distance: 12.1
click at [663, 196] on div "19.99 PLN" at bounding box center [686, 193] width 46 height 11
type input "29.99"
click at [728, 217] on button "Update" at bounding box center [737, 215] width 22 height 11
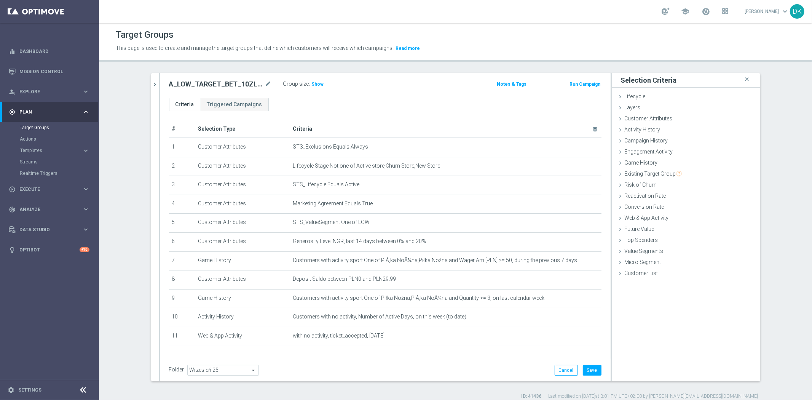
scroll to position [22, 0]
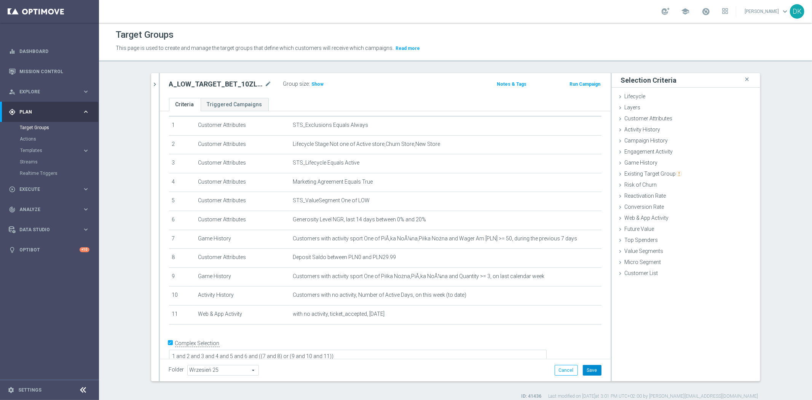
click at [592, 370] on button "Save" at bounding box center [592, 370] width 19 height 11
click at [151, 81] on icon "chevron_right" at bounding box center [154, 84] width 7 height 7
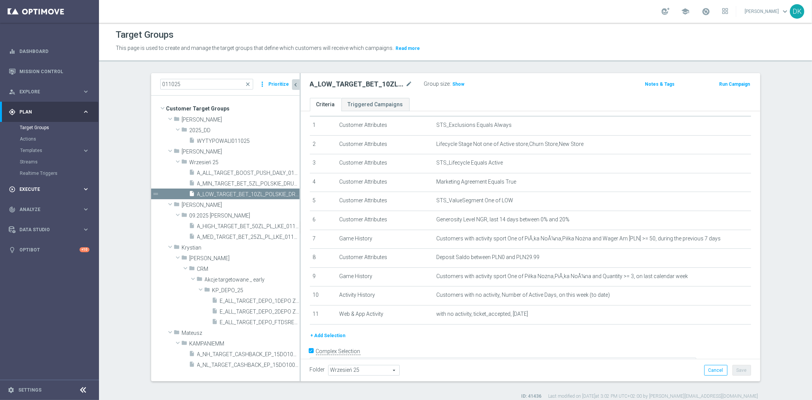
click at [43, 181] on div "play_circle_outline Execute keyboard_arrow_right" at bounding box center [49, 189] width 98 height 20
click at [51, 148] on link "Campaign Builder" at bounding box center [49, 148] width 59 height 6
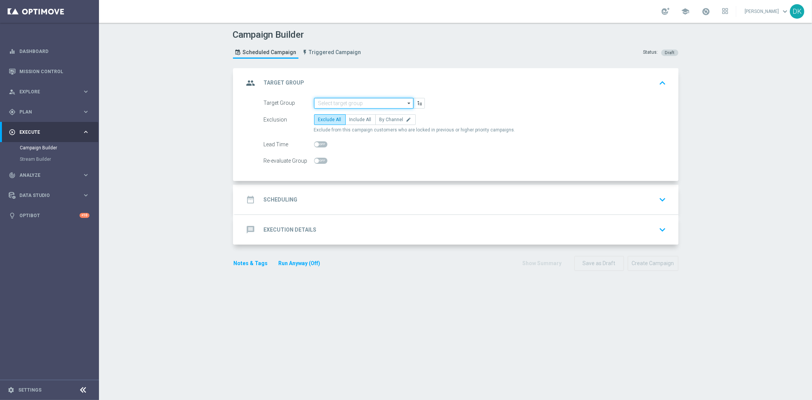
click at [328, 102] on input at bounding box center [363, 103] width 99 height 11
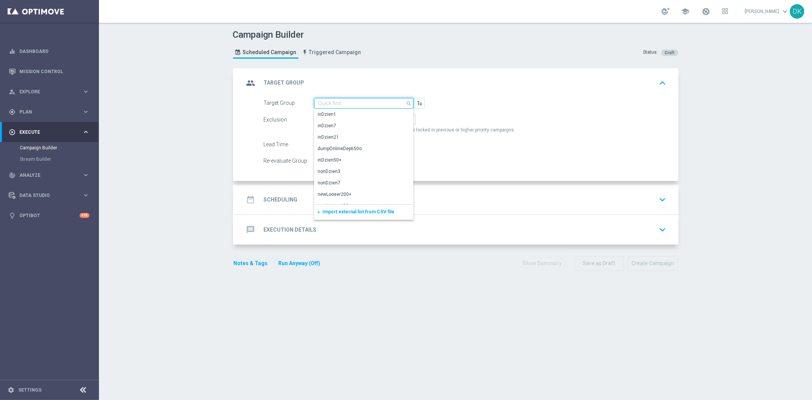
paste input "A_LOW_TARGET_BET_10ZL_POLSKIE_DRUZYNY_LK_011025"
click at [338, 115] on div "A_LOW_TARGET_BET_10ZL_POLSKIE_DRUZYNY_LK_011025" at bounding box center [363, 118] width 91 height 14
type input "A_LOW_TARGET_BET_10ZL_POLSKIE_DRUZYNY_LK_011025"
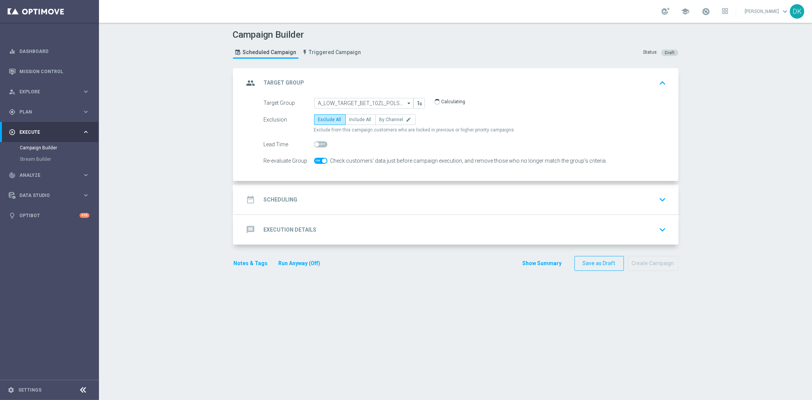
checkbox input "true"
click at [394, 120] on span "By Channel" at bounding box center [391, 119] width 24 height 5
click at [384, 120] on input "By Channel edit" at bounding box center [381, 120] width 5 height 5
radio input "true"
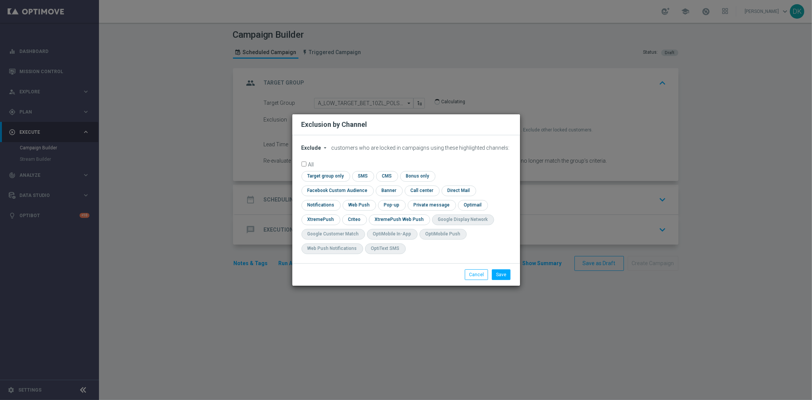
click at [322, 151] on icon "arrow_drop_down" at bounding box center [325, 148] width 6 height 6
click at [322, 170] on div "Include" at bounding box center [316, 165] width 28 height 9
click at [320, 181] on input "checkbox" at bounding box center [324, 176] width 46 height 10
checkbox input "true"
click at [321, 190] on input "checkbox" at bounding box center [335, 190] width 69 height 10
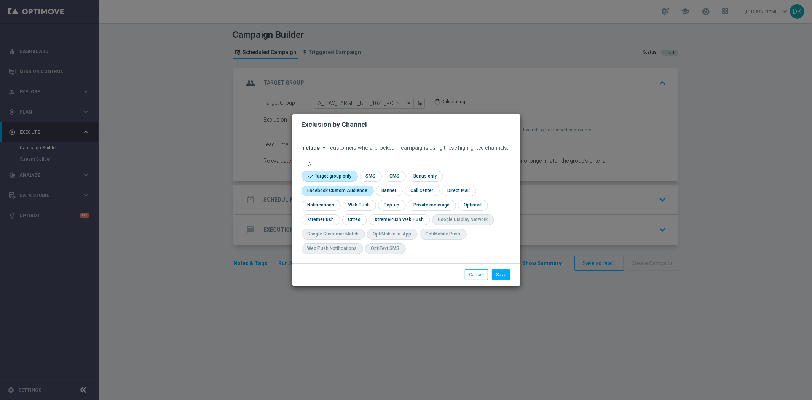
checkbox input "true"
click at [351, 216] on input "checkbox" at bounding box center [354, 219] width 24 height 10
checkbox input "true"
click at [501, 275] on button "Save" at bounding box center [501, 274] width 19 height 11
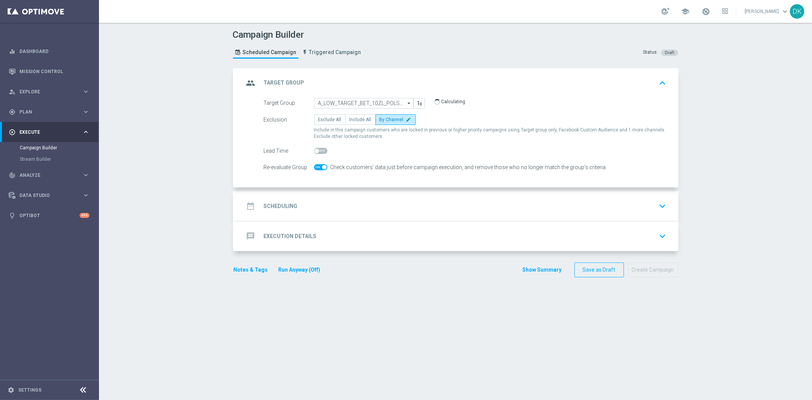
click at [310, 208] on div "date_range Scheduling keyboard_arrow_down" at bounding box center [456, 206] width 425 height 14
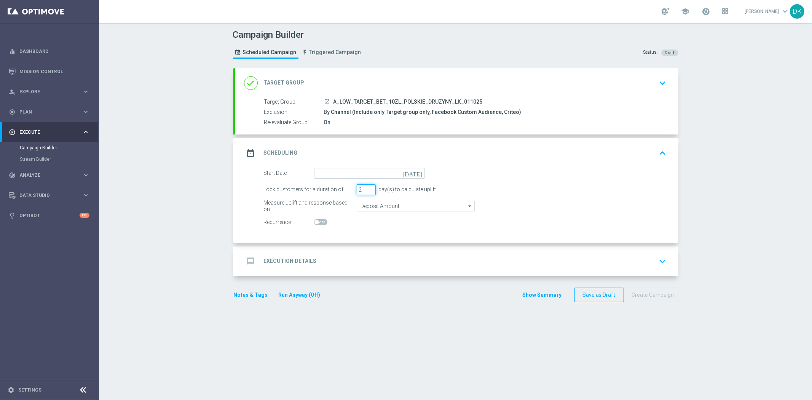
type input "2"
click at [365, 191] on input "2" at bounding box center [366, 189] width 19 height 11
click at [368, 178] on form "Start Date today Lock customers for a duration of 2 day(s) to calculate uplift.…" at bounding box center [465, 198] width 403 height 60
click at [367, 175] on input at bounding box center [369, 173] width 111 height 11
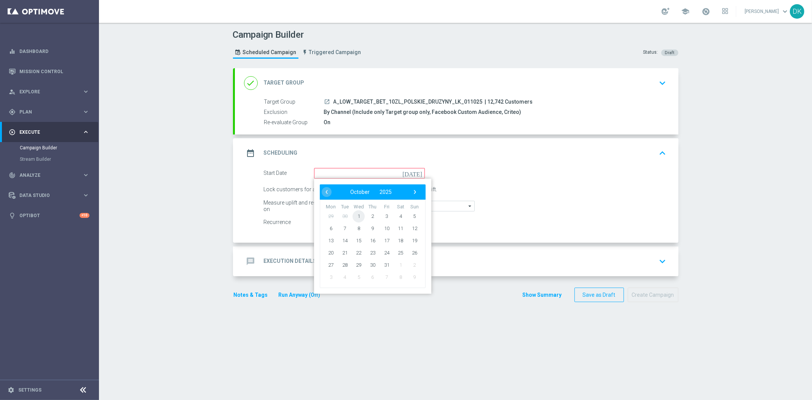
click at [357, 215] on span "1" at bounding box center [358, 216] width 12 height 12
type input "[DATE]"
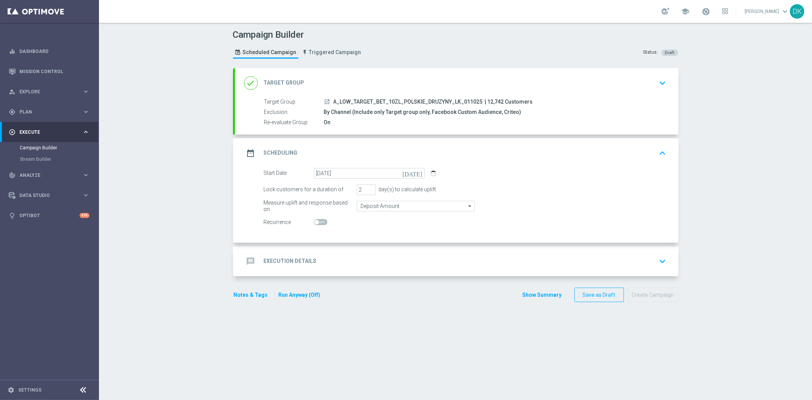
click at [325, 261] on div "message Execution Details keyboard_arrow_down" at bounding box center [456, 261] width 425 height 14
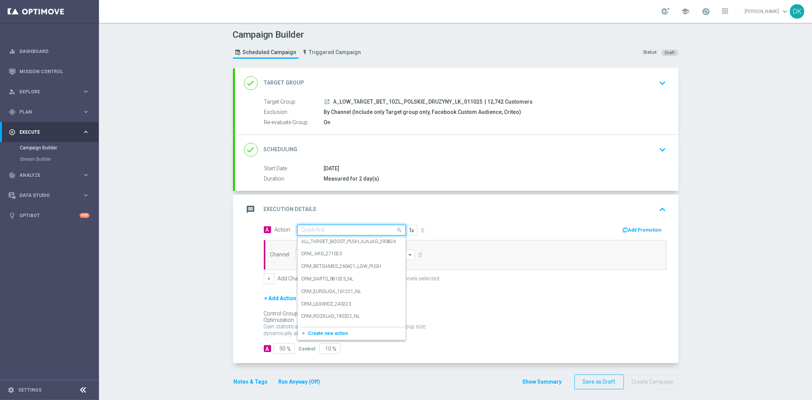
click at [332, 230] on input "text" at bounding box center [343, 230] width 85 height 6
click at [320, 333] on span "Create new action" at bounding box center [328, 332] width 40 height 5
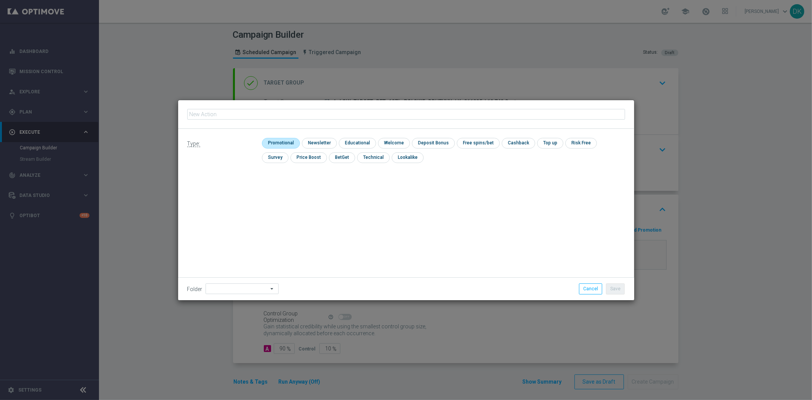
type input "A_LOW_TARGET_BET_10ZL_POLSKIE_DRUZYNY_LK_011025"
click at [293, 143] on input "checkbox" at bounding box center [280, 143] width 36 height 10
checkbox input "true"
click at [614, 290] on button "Save" at bounding box center [615, 288] width 19 height 11
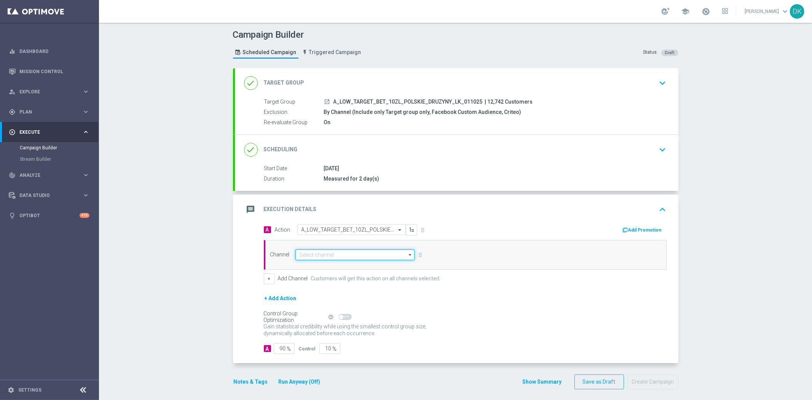
click at [333, 254] on input at bounding box center [355, 254] width 120 height 11
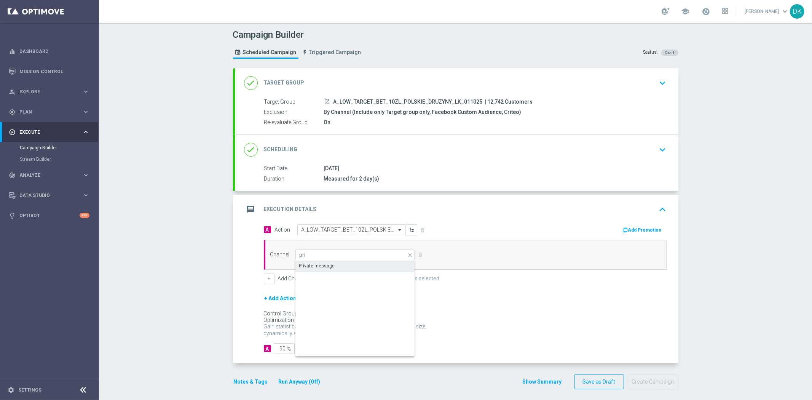
click at [324, 263] on div "Private message" at bounding box center [317, 265] width 36 height 7
type input "Private message"
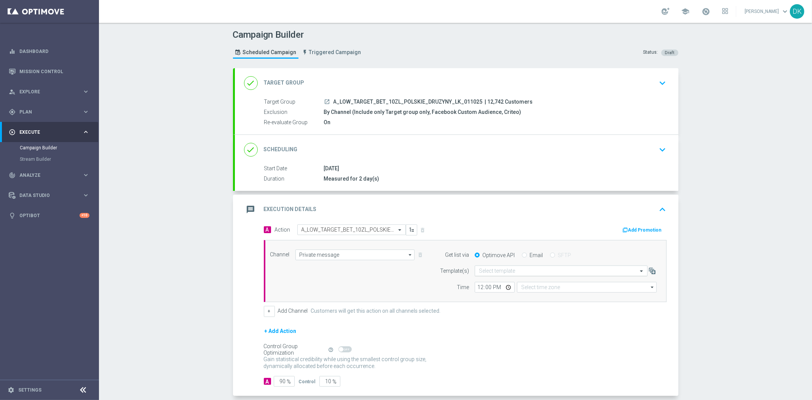
type input "Coordinated Universal Time (UTC 00:00)"
click at [485, 271] on input "text" at bounding box center [553, 271] width 149 height 6
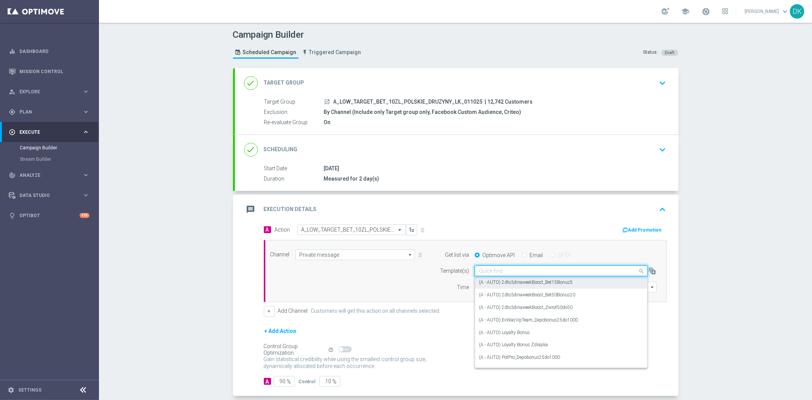
paste input "A_LOW_TARGET_BET_10ZL_POLSKIE_DRUZYNY_LK_011025"
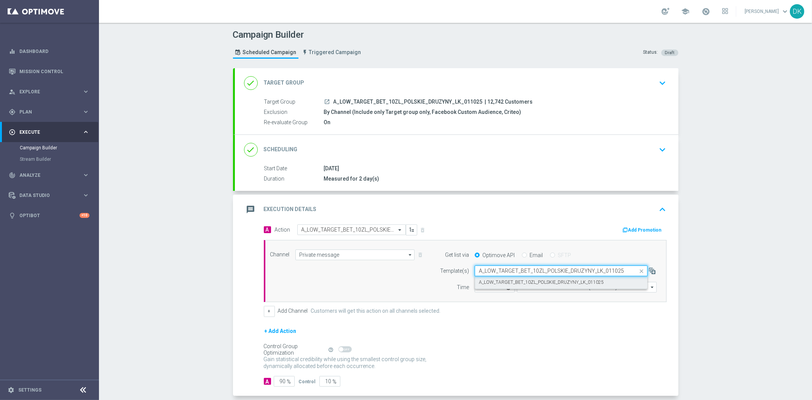
click at [495, 281] on label "A_LOW_TARGET_BET_10ZL_POLSKIE_DRUZYNY_LK_011025" at bounding box center [541, 282] width 125 height 6
type input "A_LOW_TARGET_BET_10ZL_POLSKIE_DRUZYNY_LK_011025"
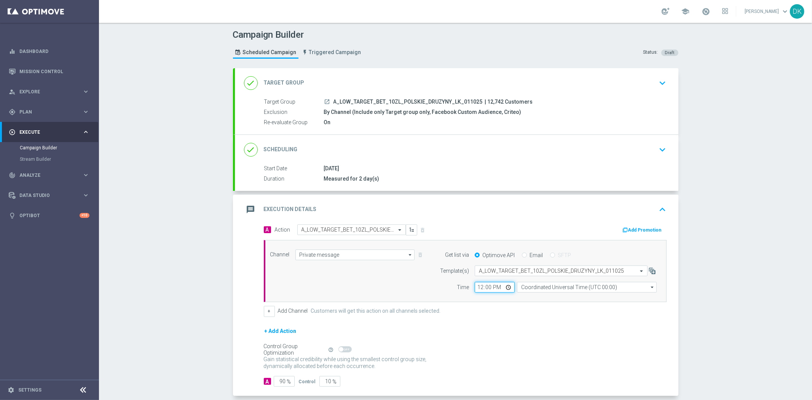
click at [477, 288] on input "12:00" at bounding box center [495, 287] width 40 height 11
type input "16:01"
click at [543, 287] on input "Coordinated Universal Time (UTC 00:00)" at bounding box center [587, 287] width 140 height 11
click at [539, 295] on div "Central European Time (Warsaw) (UTC +02:00)" at bounding box center [583, 298] width 124 height 7
type input "Central European Time (Warsaw) (UTC +02:00)"
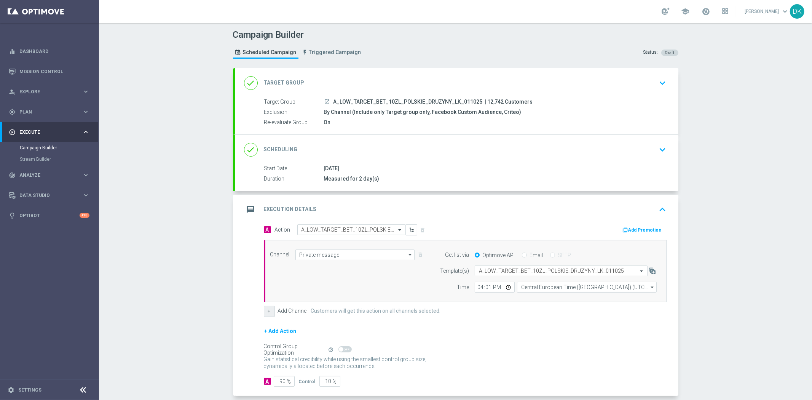
click at [267, 311] on button "+" at bounding box center [269, 311] width 11 height 11
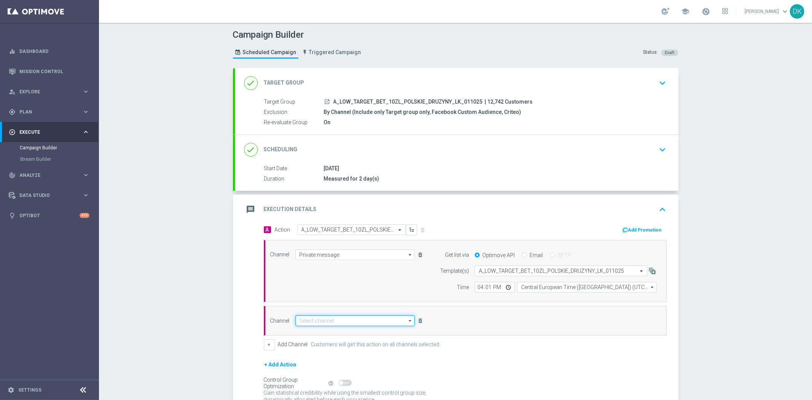
click at [308, 322] on input at bounding box center [355, 320] width 120 height 11
click at [315, 332] on div "CMS" at bounding box center [355, 331] width 120 height 11
type input "CMS"
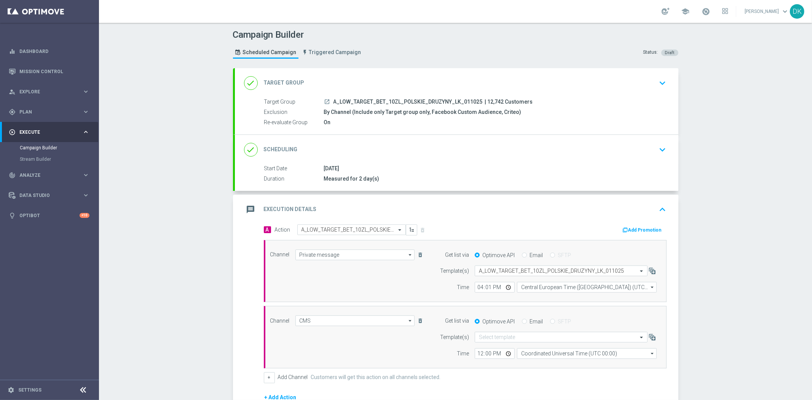
click at [632, 226] on button "Add Promotion" at bounding box center [643, 230] width 42 height 8
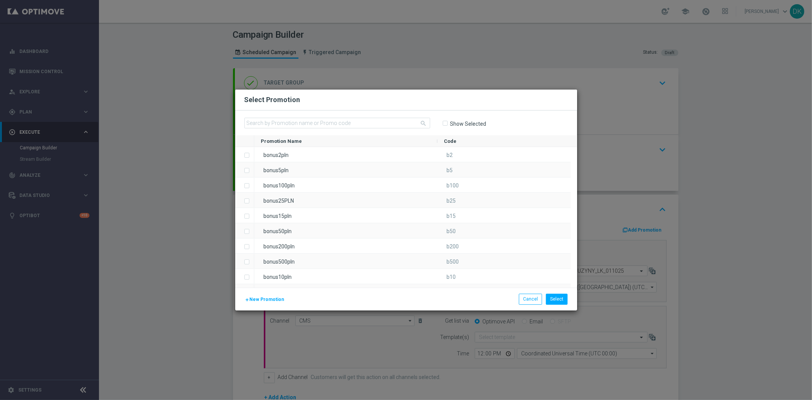
click at [270, 299] on span "New Promotion" at bounding box center [267, 299] width 35 height 5
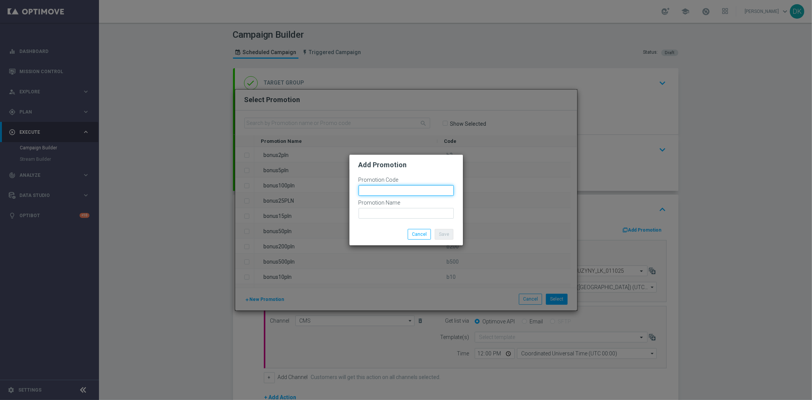
click at [374, 188] on input "text" at bounding box center [406, 190] width 95 height 11
paste input "185374"
click at [374, 188] on input "bonusapi_tg-185374" at bounding box center [406, 190] width 95 height 11
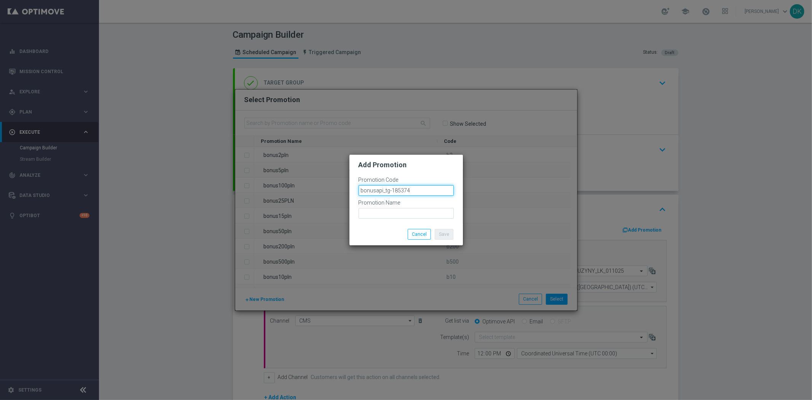
type input "bonusapi_tg-185374"
click at [387, 210] on input "text" at bounding box center [406, 213] width 95 height 11
paste input "bonusapi_tg-185374"
type input "bonusapi_tg-185374"
click at [443, 231] on button "Save" at bounding box center [444, 234] width 19 height 11
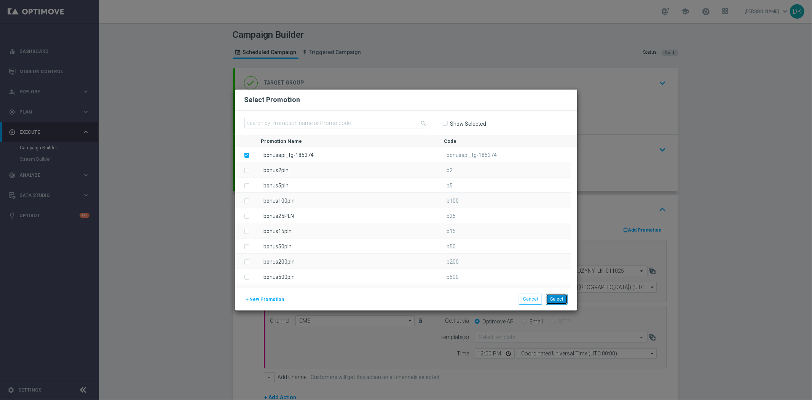
click at [560, 300] on button "Select" at bounding box center [557, 298] width 22 height 11
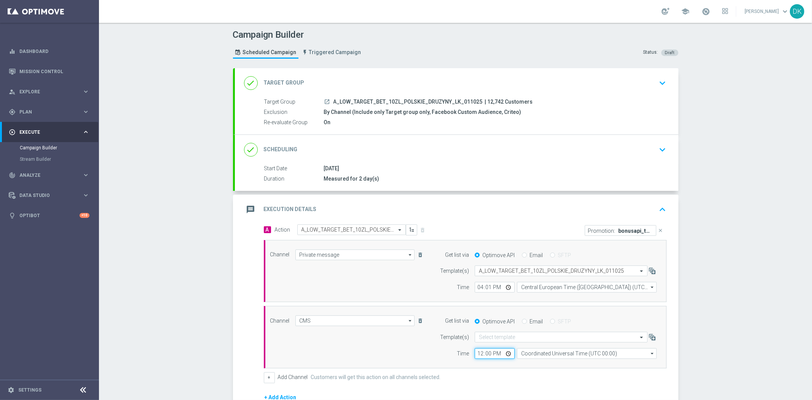
click at [478, 357] on input "12:00" at bounding box center [495, 353] width 40 height 11
type input "15:50"
click at [560, 353] on input "Coordinated Universal Time (UTC 00:00)" at bounding box center [587, 353] width 140 height 11
click at [566, 363] on div "Central European Time (Warsaw) (UTC +02:00)" at bounding box center [583, 364] width 124 height 7
type input "Central European Time (Warsaw) (UTC +02:00)"
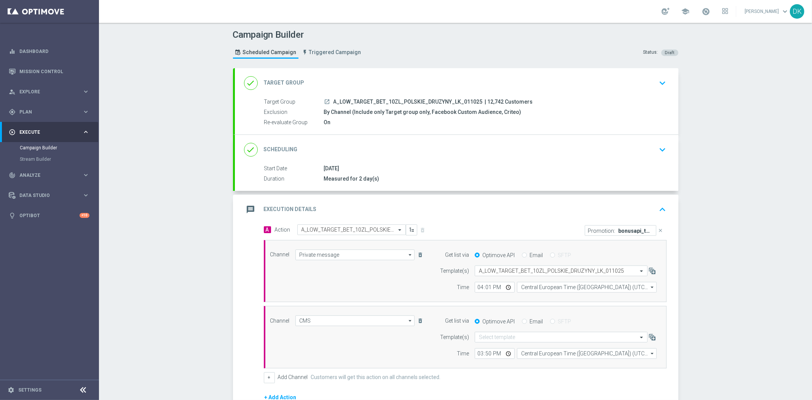
click at [691, 343] on div "Campaign Builder Scheduled Campaign Triggered Campaign Status: Draft done Targe…" at bounding box center [455, 211] width 713 height 377
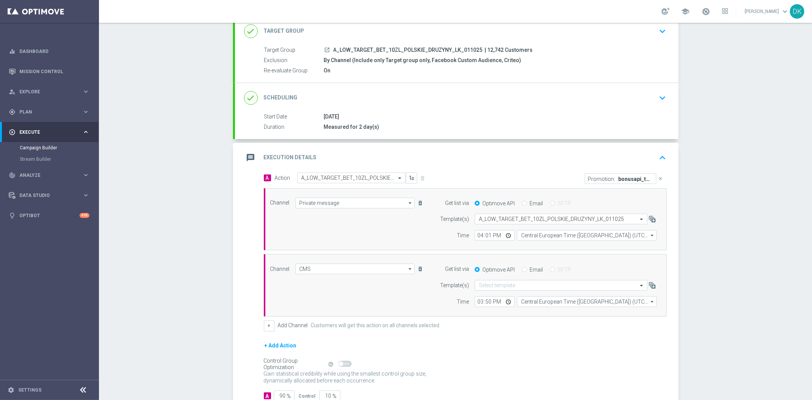
scroll to position [104, 0]
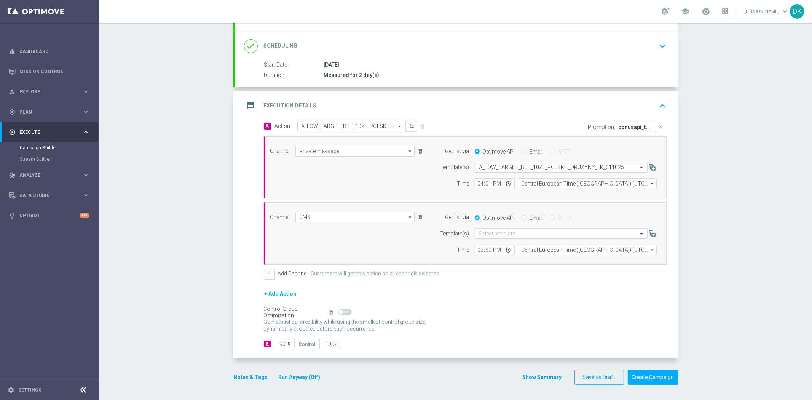
click at [247, 378] on button "Notes & Tags" at bounding box center [251, 377] width 36 height 10
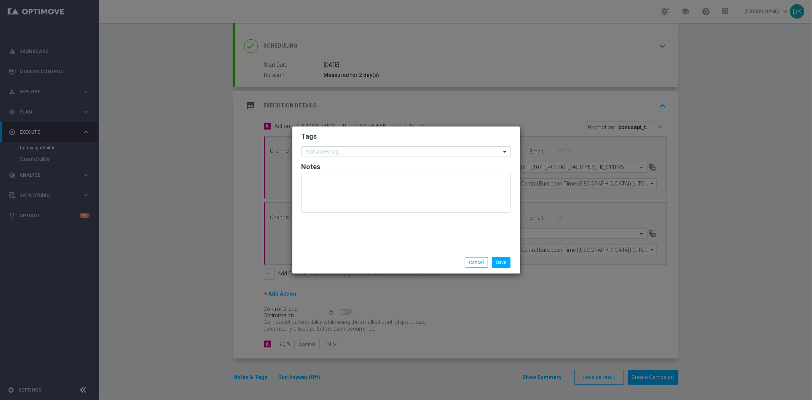
click at [347, 151] on input "text" at bounding box center [403, 152] width 195 height 6
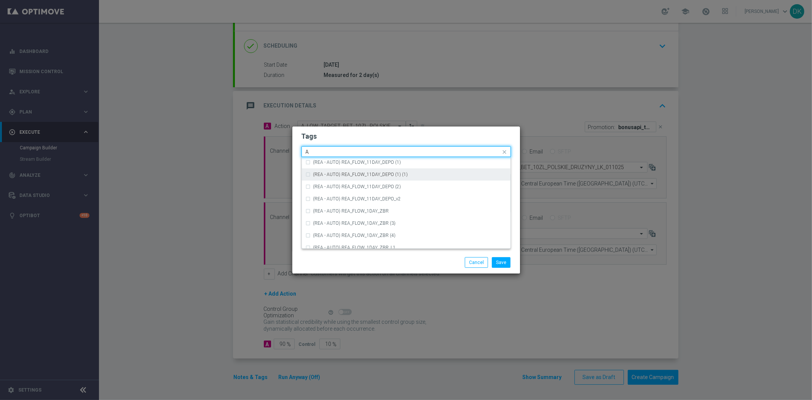
scroll to position [930, 0]
click at [352, 171] on div "A" at bounding box center [409, 170] width 193 height 5
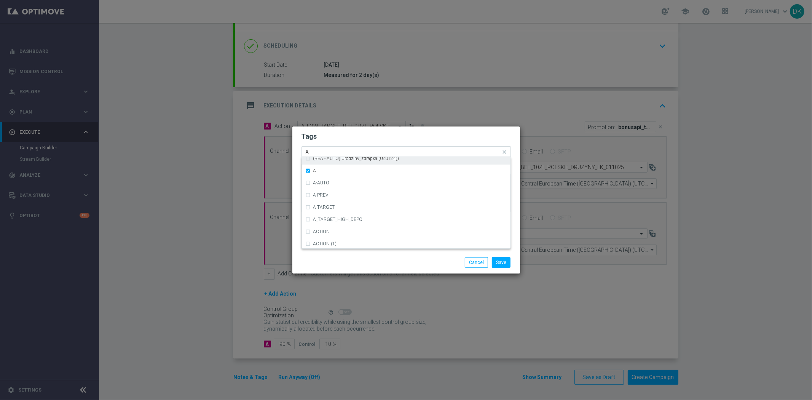
click at [337, 151] on input "A" at bounding box center [403, 152] width 195 height 6
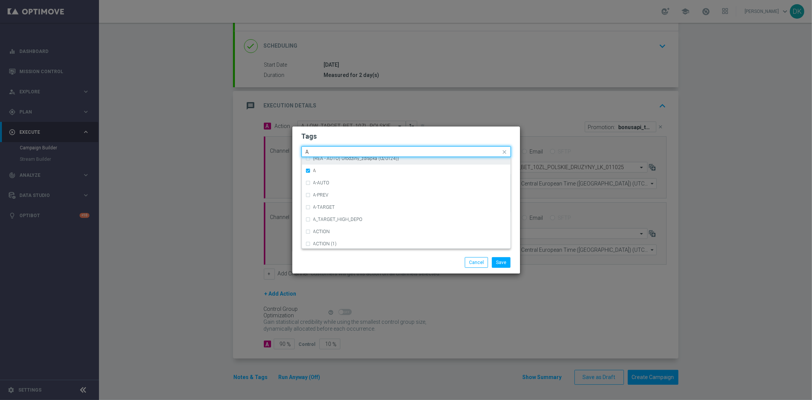
click at [337, 151] on input "A" at bounding box center [403, 152] width 195 height 6
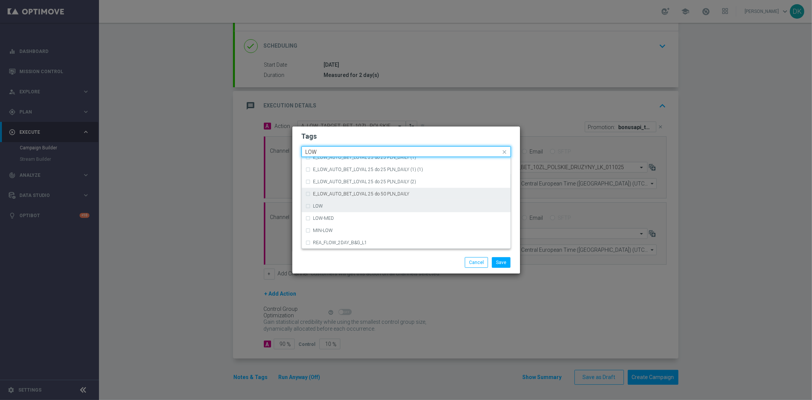
click at [324, 204] on div "LOW" at bounding box center [409, 206] width 193 height 5
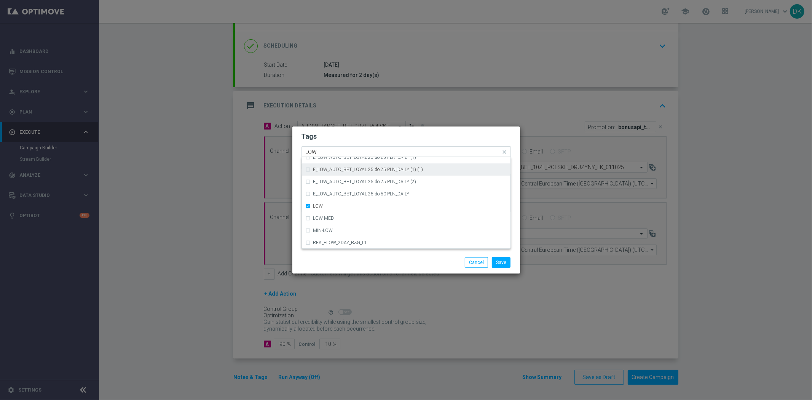
click at [323, 149] on input "LOW" at bounding box center [403, 152] width 195 height 6
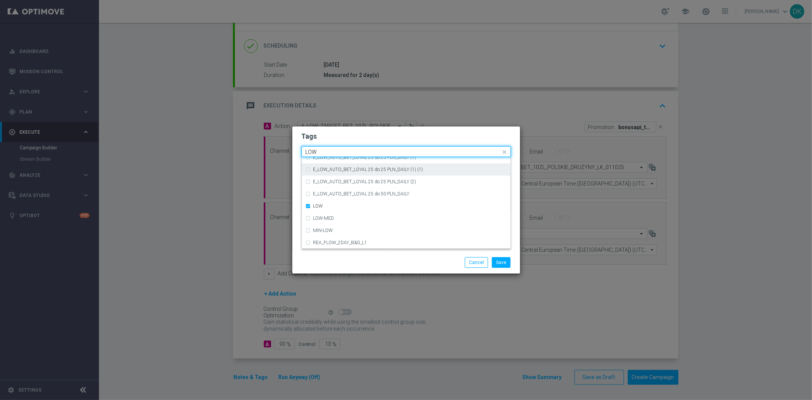
click at [323, 149] on input "LOW" at bounding box center [403, 152] width 195 height 6
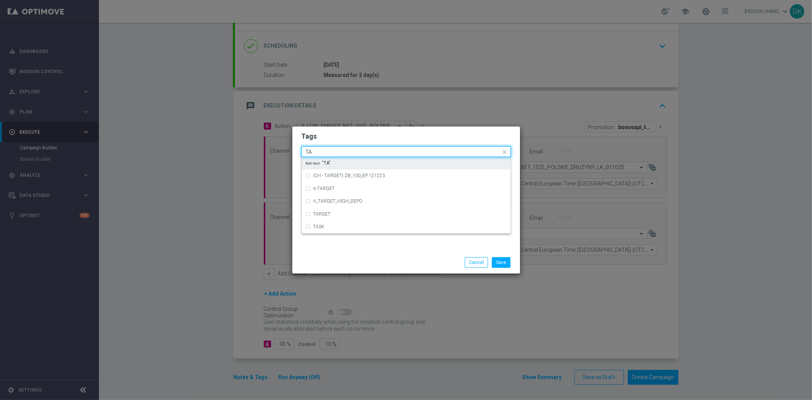
scroll to position [0, 0]
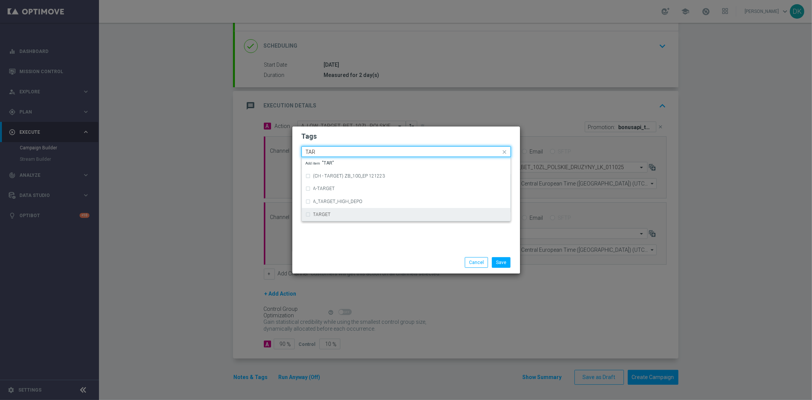
click at [328, 215] on label "TARGET" at bounding box center [322, 214] width 18 height 5
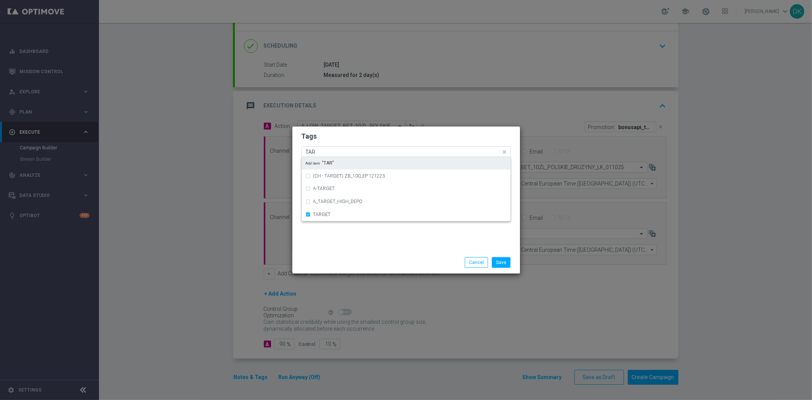
click at [326, 150] on input "TAR" at bounding box center [403, 152] width 195 height 6
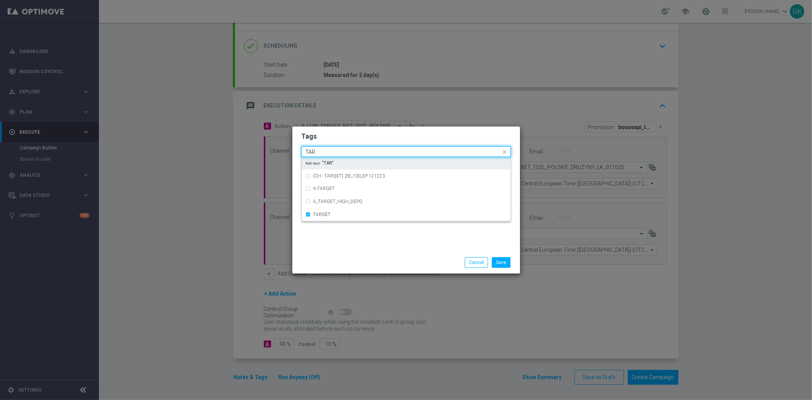
click at [326, 150] on input "TAR" at bounding box center [403, 152] width 195 height 6
click at [330, 168] on div "BET" at bounding box center [406, 163] width 201 height 12
type input "BET"
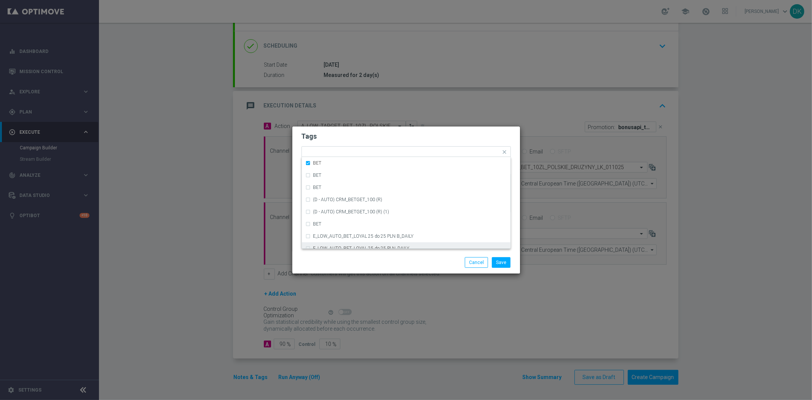
click at [349, 261] on div "Save Cancel" at bounding box center [406, 262] width 221 height 11
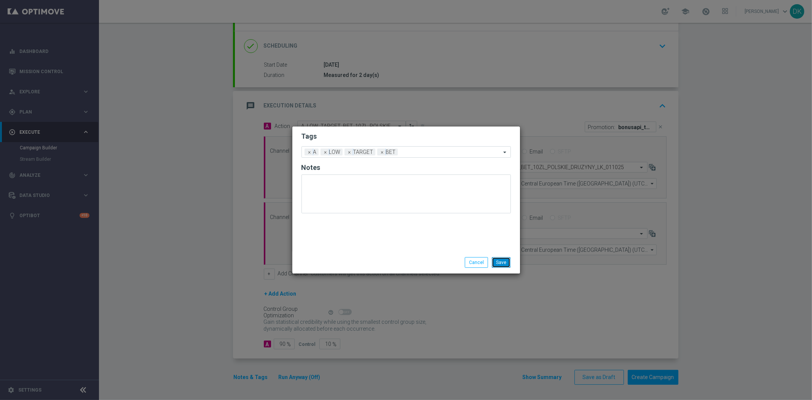
click at [504, 260] on button "Save" at bounding box center [501, 262] width 19 height 11
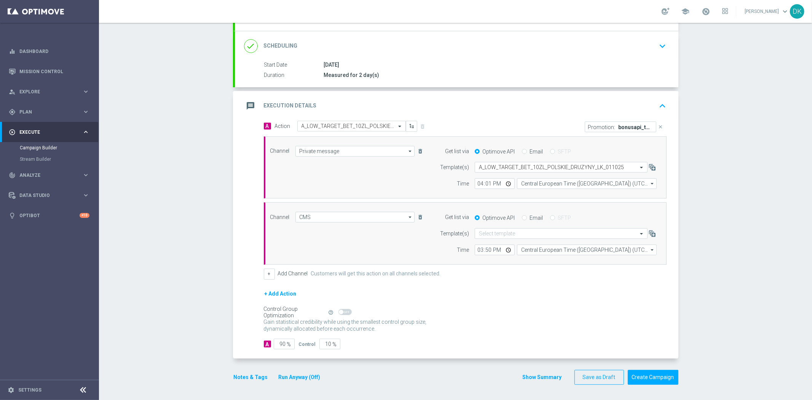
scroll to position [61, 0]
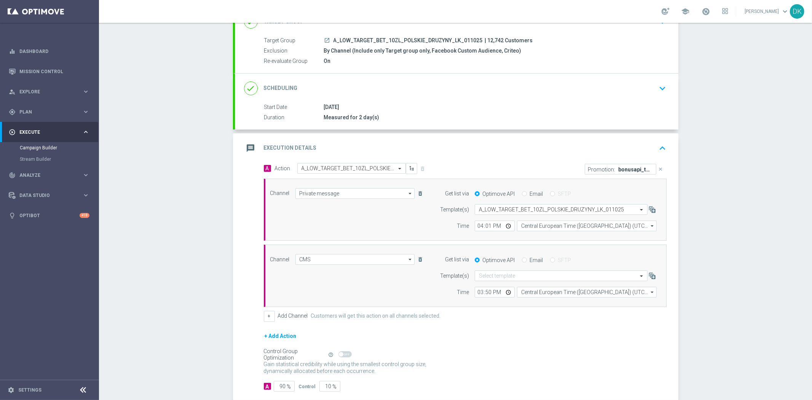
click at [188, 142] on div "Campaign Builder Scheduled Campaign Triggered Campaign Status: Draft done Targe…" at bounding box center [455, 211] width 713 height 377
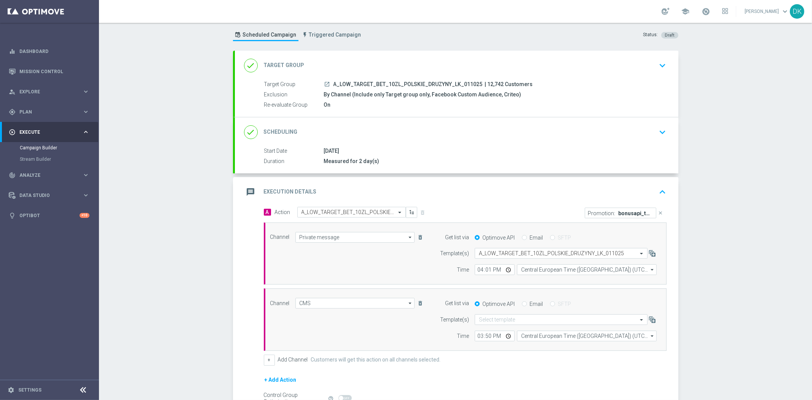
scroll to position [0, 0]
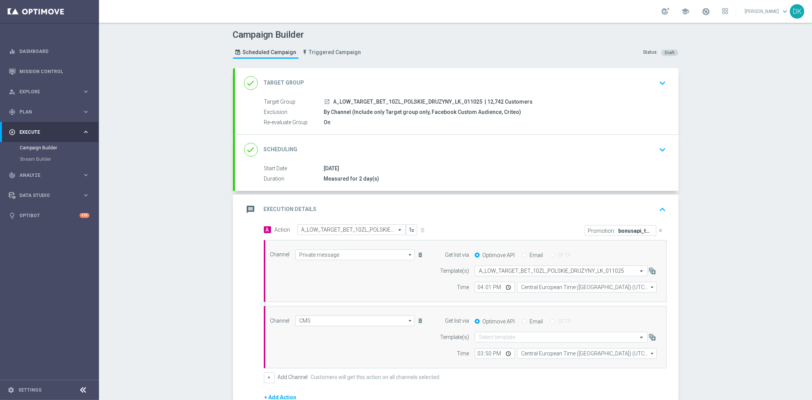
click at [670, 147] on div "done Scheduling keyboard_arrow_down" at bounding box center [456, 150] width 443 height 30
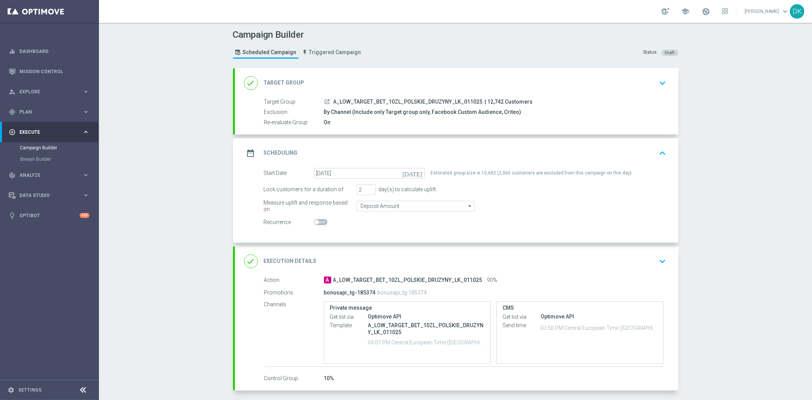
click at [661, 152] on icon "keyboard_arrow_up" at bounding box center [662, 152] width 11 height 11
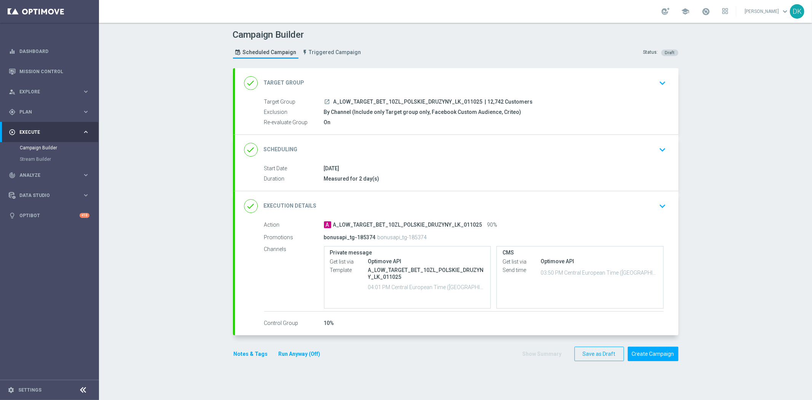
click at [661, 152] on icon "keyboard_arrow_down" at bounding box center [662, 149] width 11 height 11
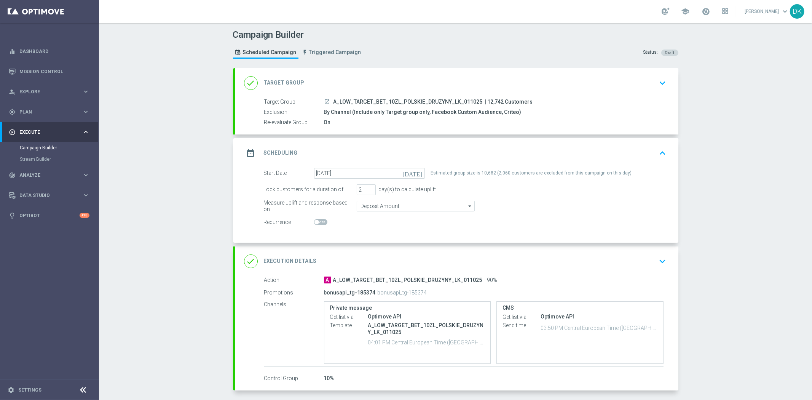
click at [659, 154] on icon "keyboard_arrow_up" at bounding box center [662, 152] width 11 height 11
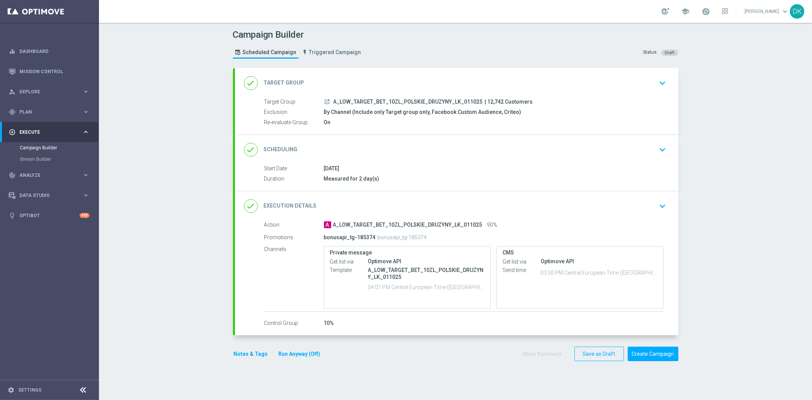
click at [188, 211] on div "Campaign Builder Scheduled Campaign Triggered Campaign Status: Draft done Targe…" at bounding box center [455, 211] width 713 height 377
click at [193, 218] on div "Campaign Builder Scheduled Campaign Triggered Campaign Status: Draft done Targe…" at bounding box center [455, 211] width 713 height 377
click at [660, 354] on button "Create Campaign" at bounding box center [653, 353] width 51 height 15
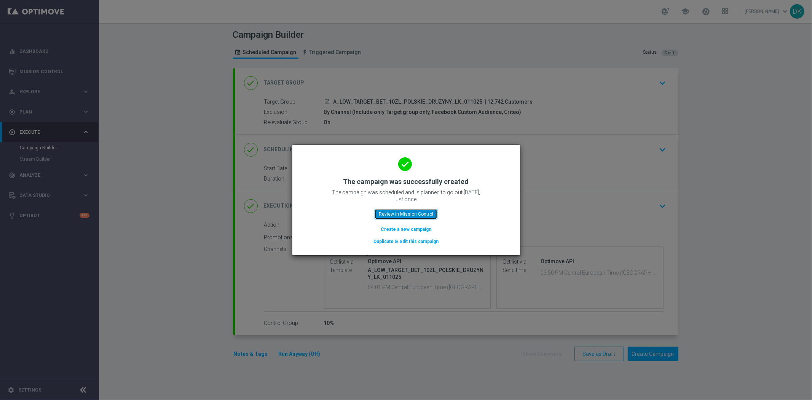
click at [402, 216] on button "Review in Mission Control" at bounding box center [406, 214] width 63 height 11
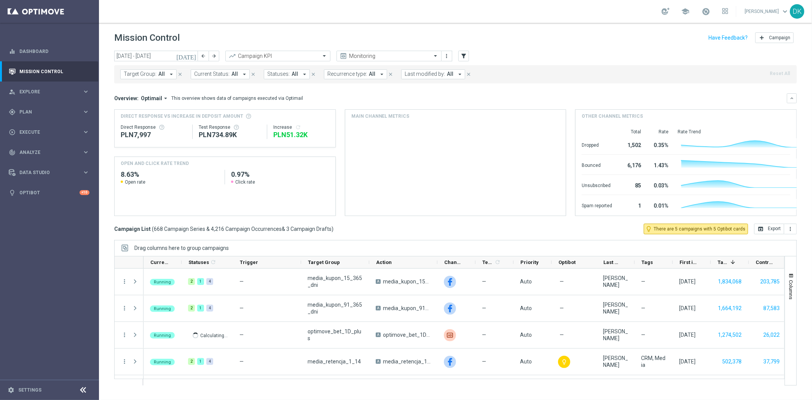
click at [150, 76] on span "Target Group:" at bounding box center [140, 74] width 33 height 6
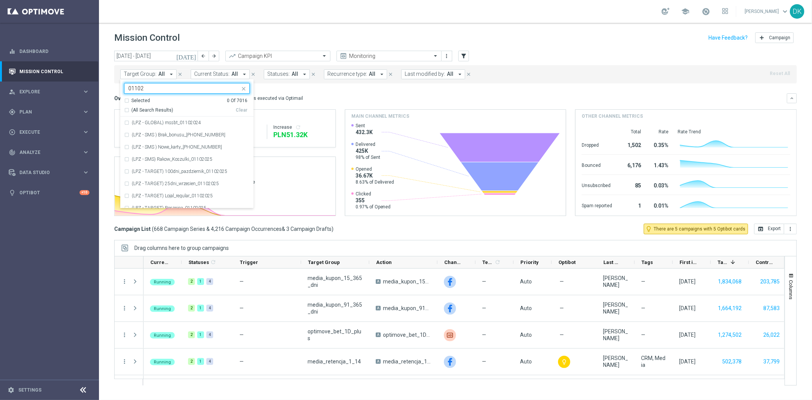
type input "011025"
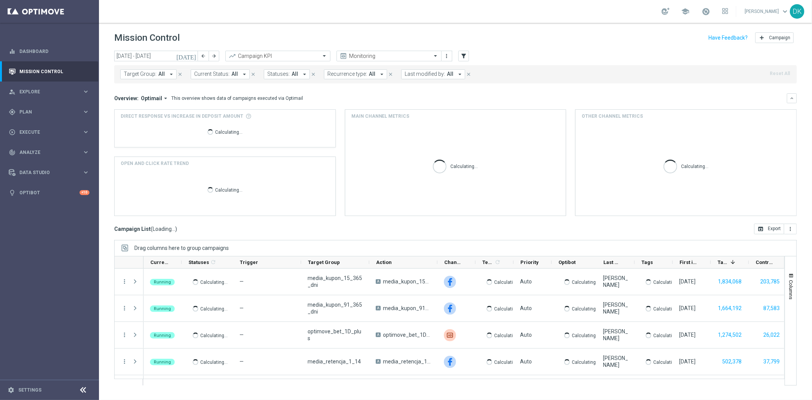
click at [136, 75] on span "Target Group:" at bounding box center [140, 74] width 33 height 6
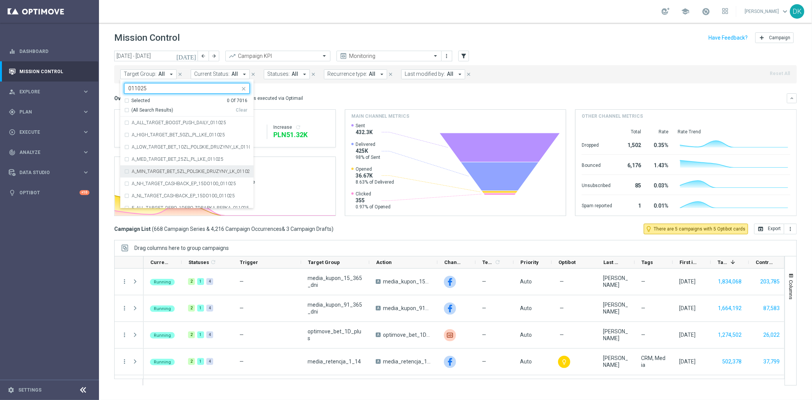
click at [200, 172] on label "A_MIN_TARGET_BET_5ZL_POLSKIE_DRUZYNY_LK_011025" at bounding box center [191, 171] width 118 height 5
type input "011025"
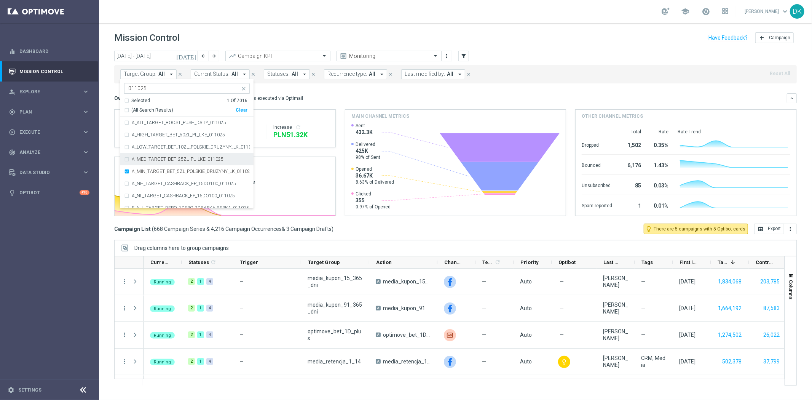
click at [112, 158] on div "today 29 Sep 2025 - 05 Oct 2025 arrow_back arrow_forward Campaign KPI trending_…" at bounding box center [455, 222] width 713 height 342
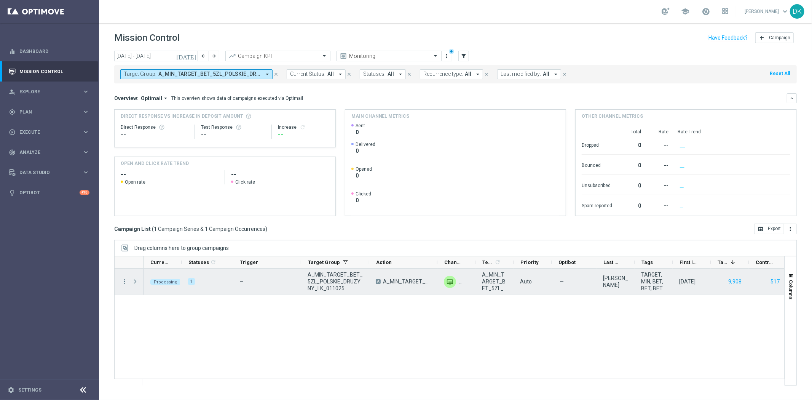
click at [136, 283] on span at bounding box center [135, 281] width 7 height 6
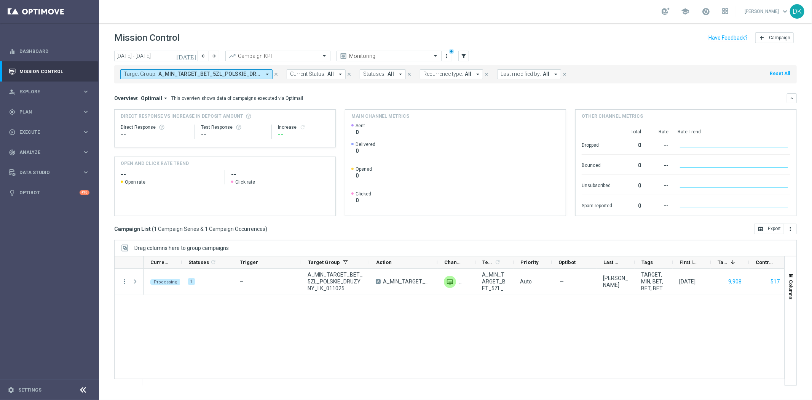
click at [219, 77] on span "A_MIN_TARGET_BET_5ZL_POLSKIE_DRUZYNY_LK_011025" at bounding box center [209, 74] width 102 height 6
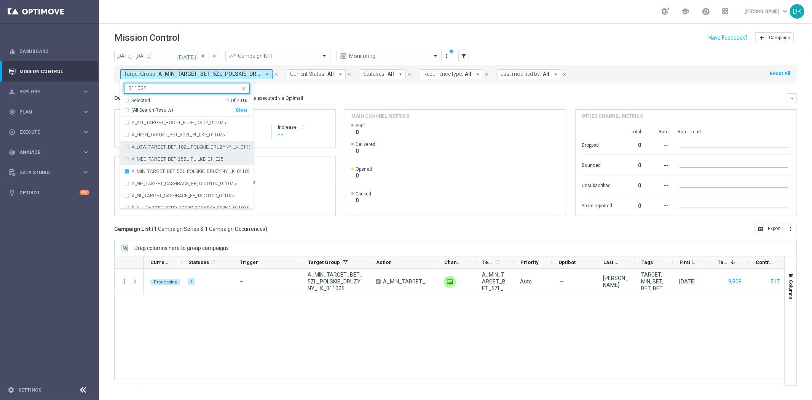
drag, startPoint x: 165, startPoint y: 147, endPoint x: 161, endPoint y: 156, distance: 10.6
click at [165, 147] on label "A_LOW_TARGET_BET_10ZL_POLSKIE_DRUZYNY_LK_011025" at bounding box center [191, 147] width 118 height 5
type input "011025"
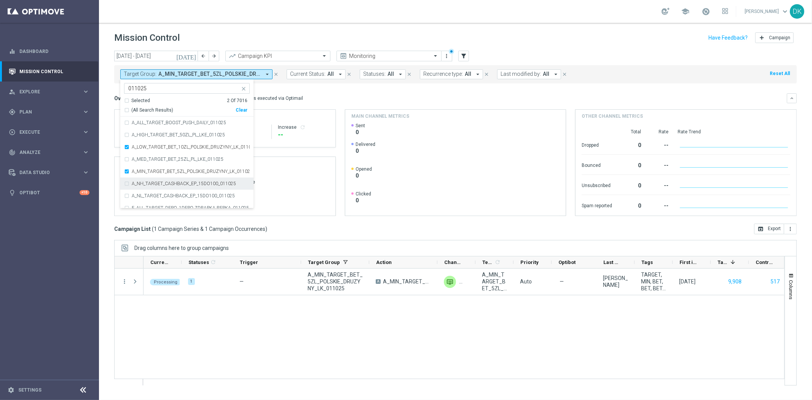
click at [107, 187] on div "today 29 Sep 2025 - 05 Oct 2025 arrow_back arrow_forward Campaign KPI trending_…" at bounding box center [455, 222] width 713 height 342
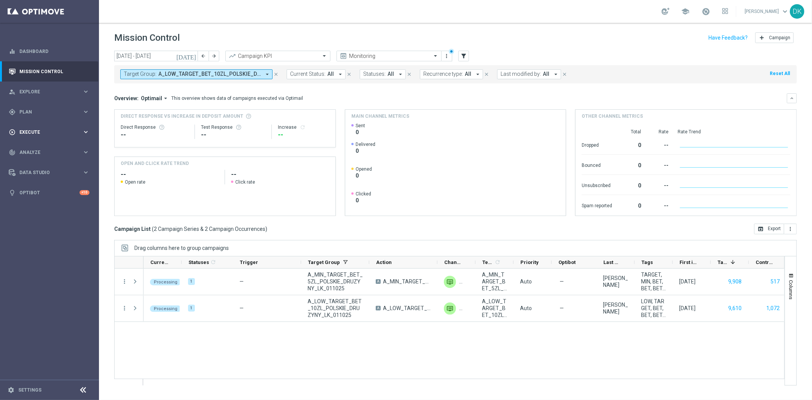
click at [54, 130] on span "Execute" at bounding box center [50, 132] width 63 height 5
click at [48, 145] on link "Campaign Builder" at bounding box center [49, 148] width 59 height 6
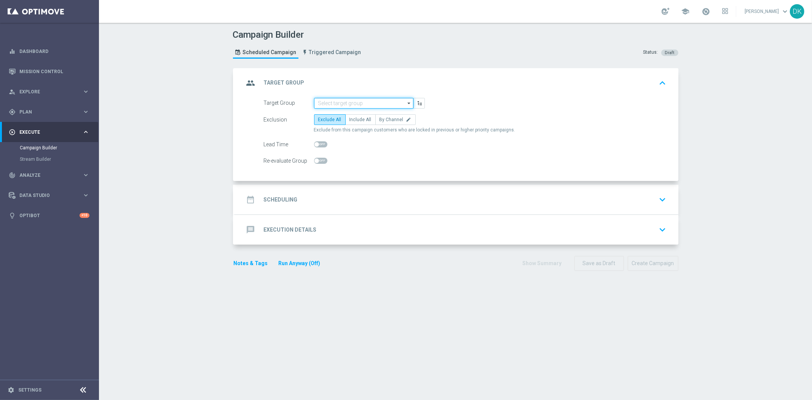
click at [363, 105] on input at bounding box center [363, 103] width 99 height 11
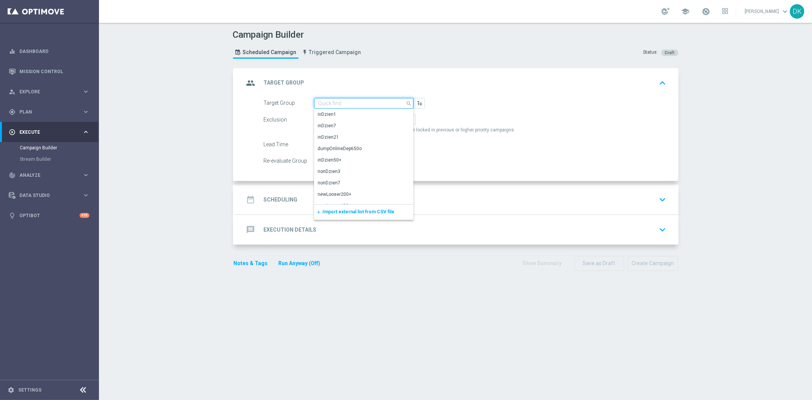
paste input "A_ALL_TARGET_BOOST_PUSH_DAILY_011025"
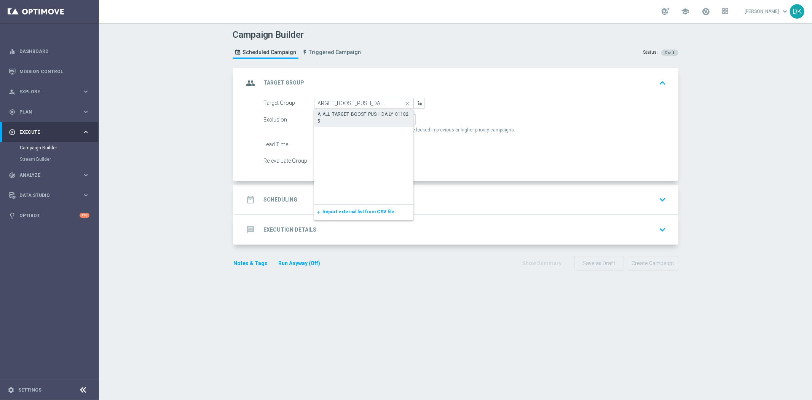
click at [363, 116] on div "A_ALL_TARGET_BOOST_PUSH_DAILY_011025" at bounding box center [364, 118] width 92 height 14
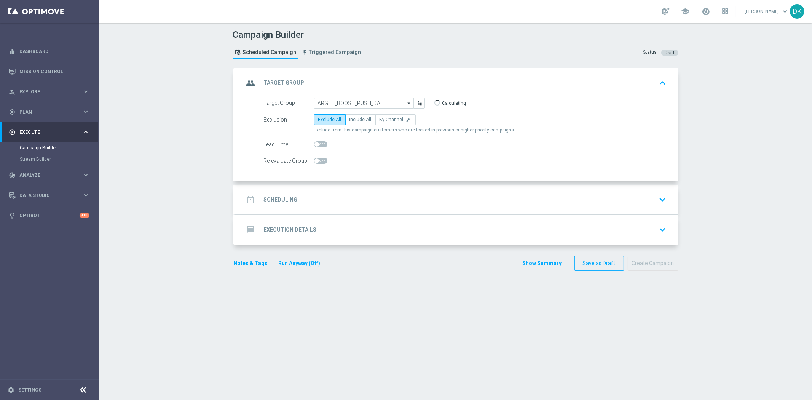
type input "A_ALL_TARGET_BOOST_PUSH_DAILY_011025"
click at [356, 118] on span "Include All" at bounding box center [360, 119] width 22 height 5
click at [354, 118] on input "Include All" at bounding box center [351, 120] width 5 height 5
radio input "true"
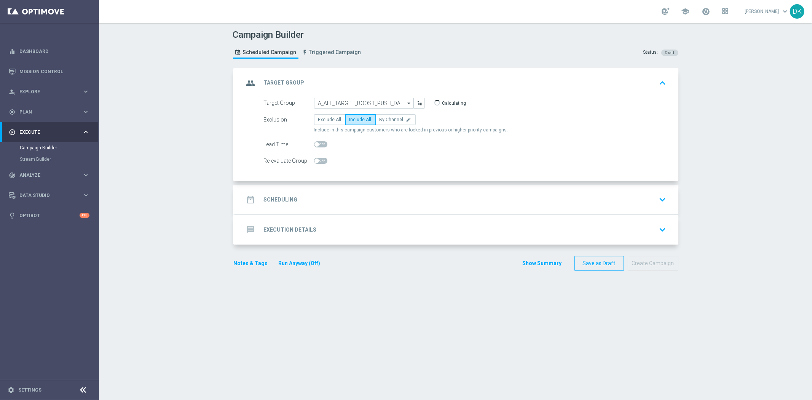
click at [331, 203] on div "date_range Scheduling keyboard_arrow_down" at bounding box center [456, 199] width 425 height 14
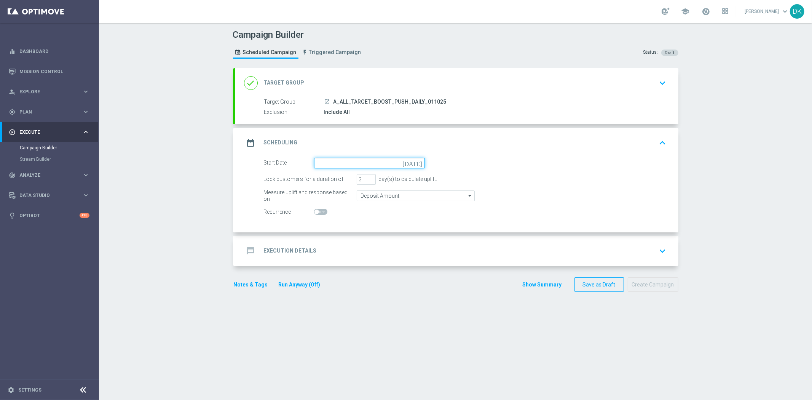
click at [367, 163] on input at bounding box center [369, 163] width 111 height 11
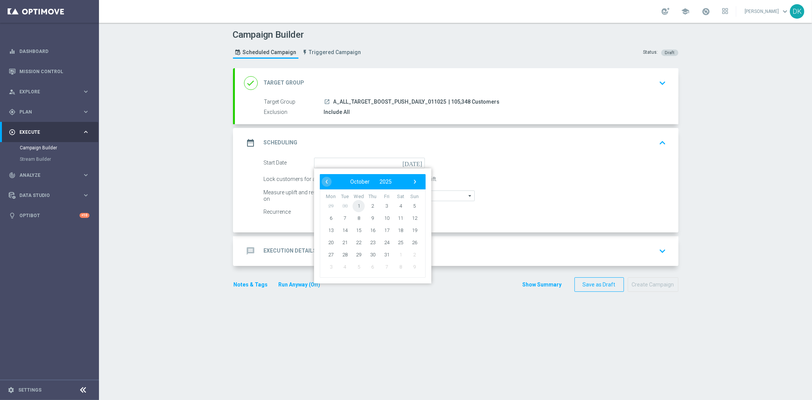
click at [355, 203] on span "1" at bounding box center [358, 205] width 12 height 12
type input "01 Oct 2025"
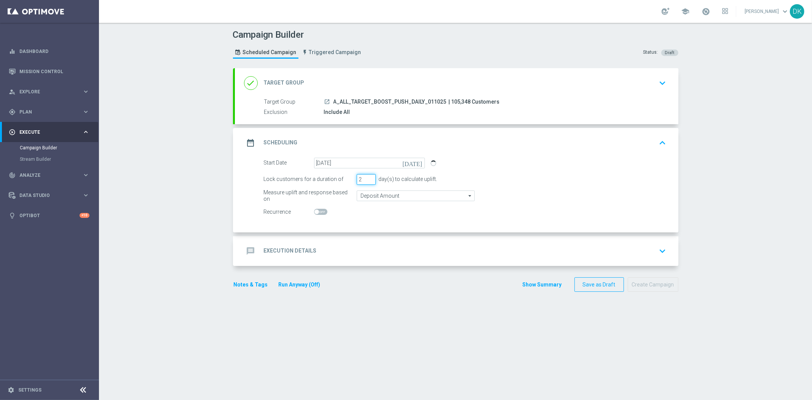
click at [365, 180] on input "2" at bounding box center [366, 179] width 19 height 11
type input "1"
click at [365, 180] on input "1" at bounding box center [366, 179] width 19 height 11
click at [355, 246] on div "message Execution Details keyboard_arrow_down" at bounding box center [456, 251] width 425 height 14
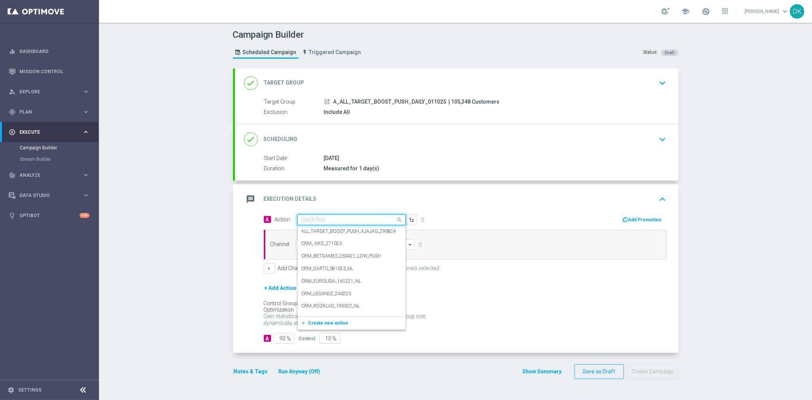
click at [340, 219] on input "text" at bounding box center [343, 220] width 85 height 6
click at [341, 323] on button "add_new Create new action" at bounding box center [350, 323] width 105 height 9
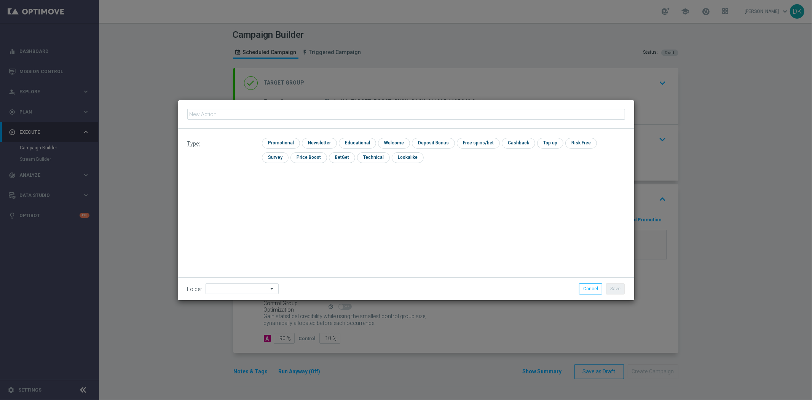
type input "A_ALL_TARGET_BOOST_PUSH_DAILY_011025"
drag, startPoint x: 280, startPoint y: 139, endPoint x: 289, endPoint y: 146, distance: 12.0
click at [280, 138] on input "checkbox" at bounding box center [280, 143] width 36 height 10
checkbox input "true"
click at [614, 291] on button "Save" at bounding box center [615, 288] width 19 height 11
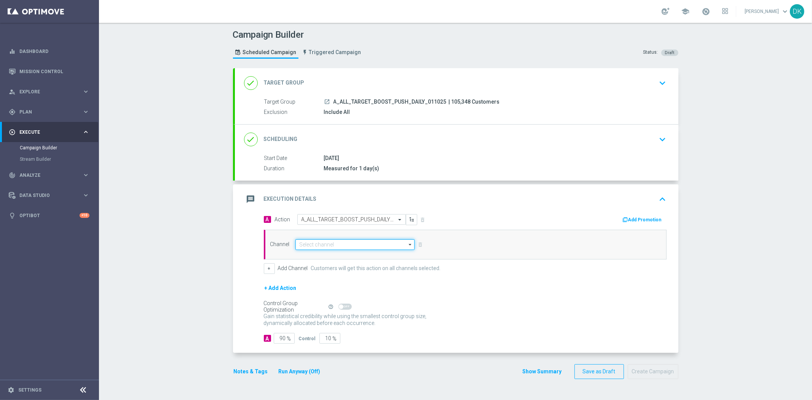
click at [332, 247] on input at bounding box center [355, 244] width 120 height 11
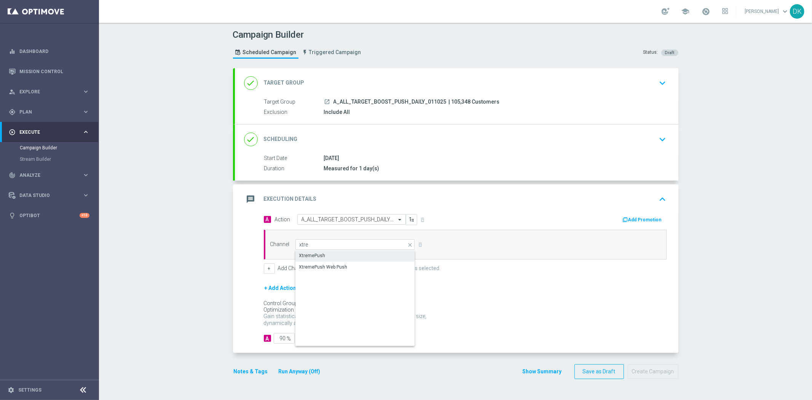
click at [332, 252] on div "XtremePush" at bounding box center [355, 255] width 120 height 11
type input "XtremePush"
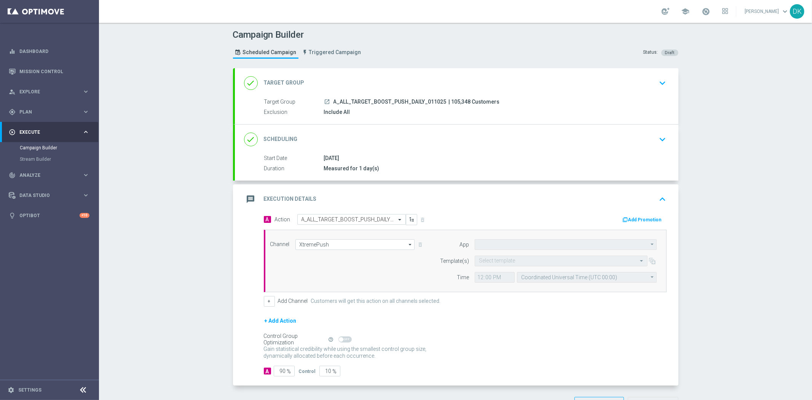
type input "STS_PL"
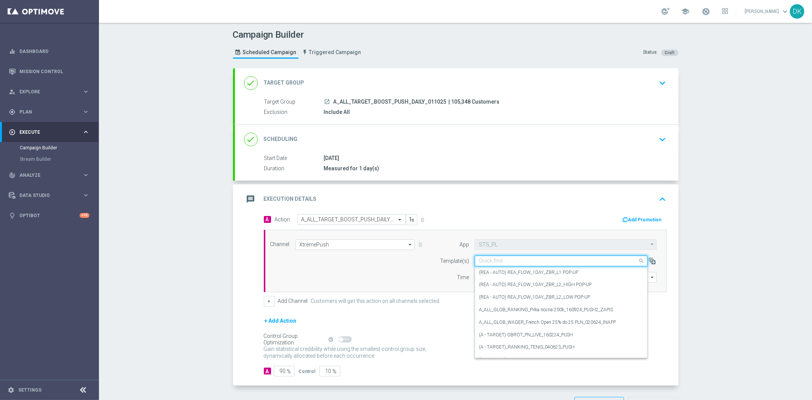
click at [485, 261] on input "text" at bounding box center [553, 261] width 149 height 6
paste input "A_ALL_TARGET_BOOST_PUSH_DAILY_011025"
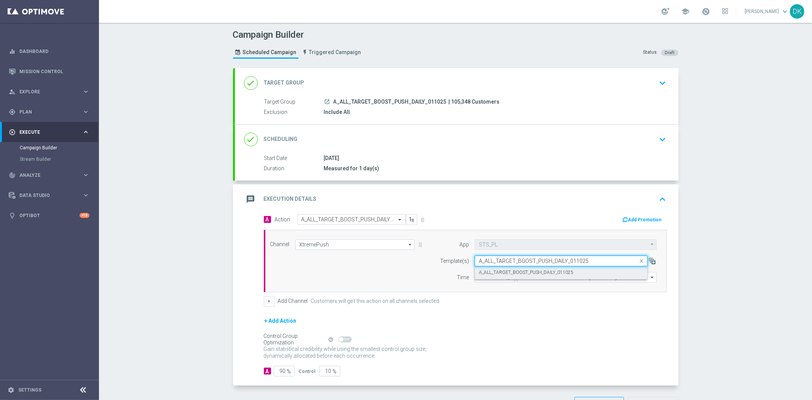
click at [496, 270] on label "A_ALL_TARGET_BOOST_PUSH_DAILY_011025" at bounding box center [526, 272] width 94 height 6
type input "A_ALL_TARGET_BOOST_PUSH_DAILY_011025"
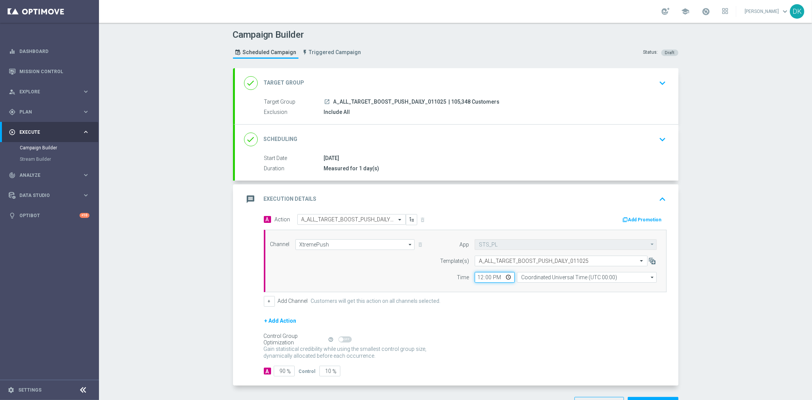
click at [477, 278] on input "12:00" at bounding box center [495, 277] width 40 height 11
type input "16:01"
click at [558, 279] on input "Coordinated Universal Time (UTC 00:00)" at bounding box center [587, 277] width 140 height 11
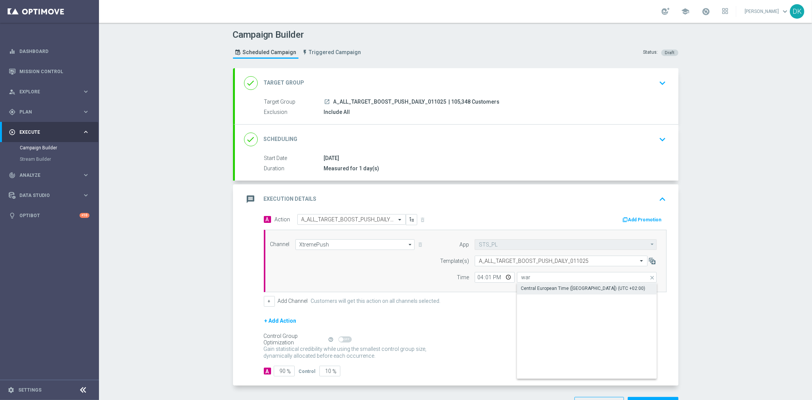
click at [560, 287] on div "Central European Time ([GEOGRAPHIC_DATA]) (UTC +02:00)" at bounding box center [583, 288] width 124 height 7
type input "Central European Time ([GEOGRAPHIC_DATA]) (UTC +02:00)"
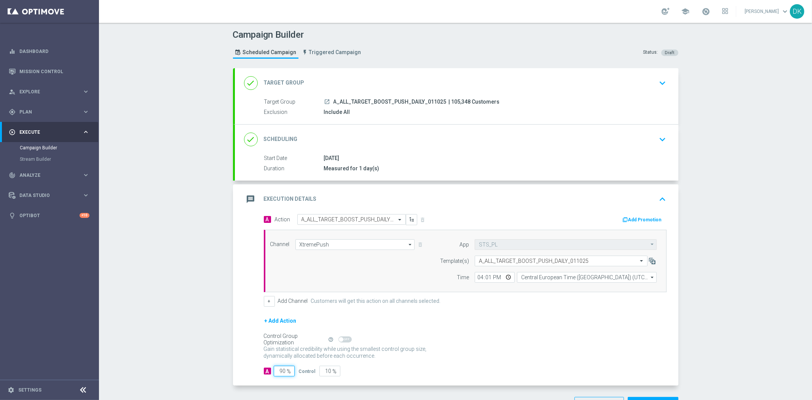
drag, startPoint x: 279, startPoint y: 370, endPoint x: 369, endPoint y: 364, distance: 90.0
click at [320, 367] on div "A 90 % Control 10 %" at bounding box center [465, 370] width 403 height 11
type input "98"
type input "2"
type input "98"
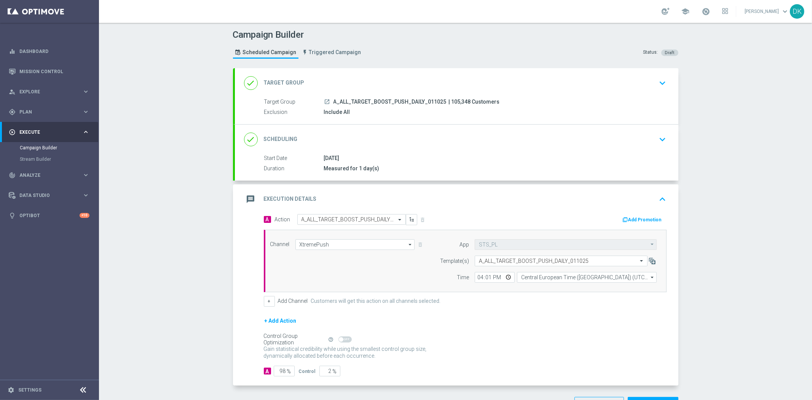
click at [442, 354] on div "Gain statistical credibility while using the smallest control group size, dynam…" at bounding box center [465, 352] width 403 height 18
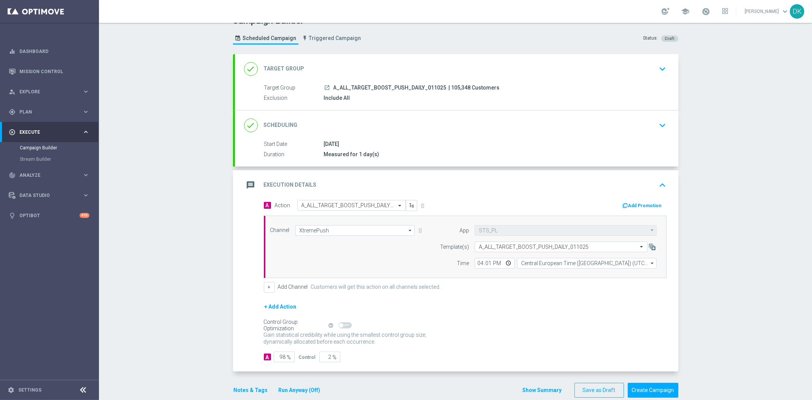
scroll to position [27, 0]
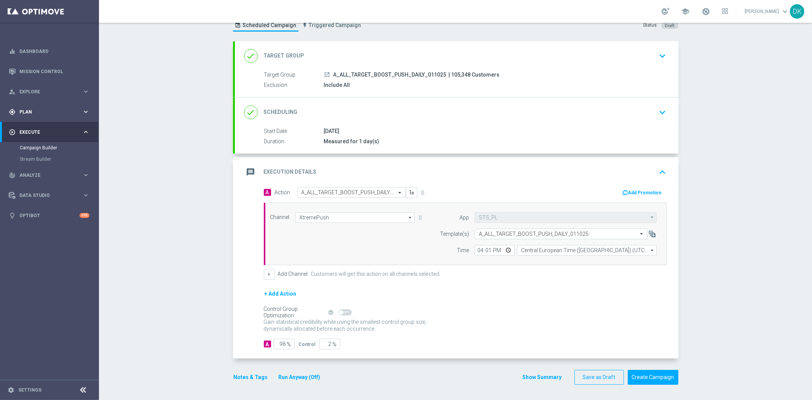
click at [66, 117] on div "gps_fixed Plan keyboard_arrow_right" at bounding box center [49, 112] width 98 height 20
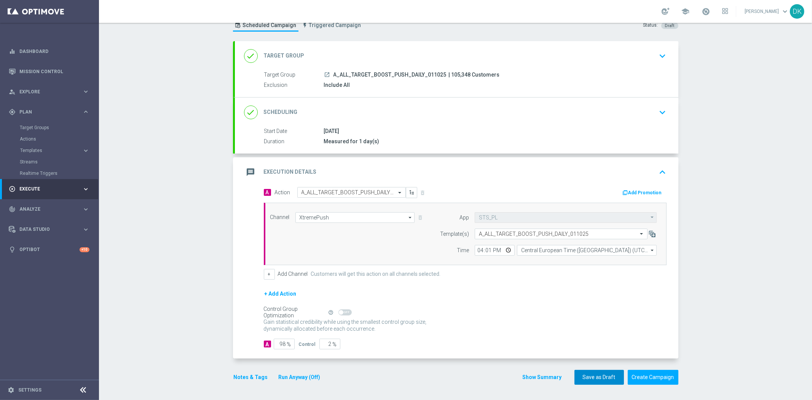
click at [582, 373] on button "Save as Draft" at bounding box center [598, 377] width 49 height 15
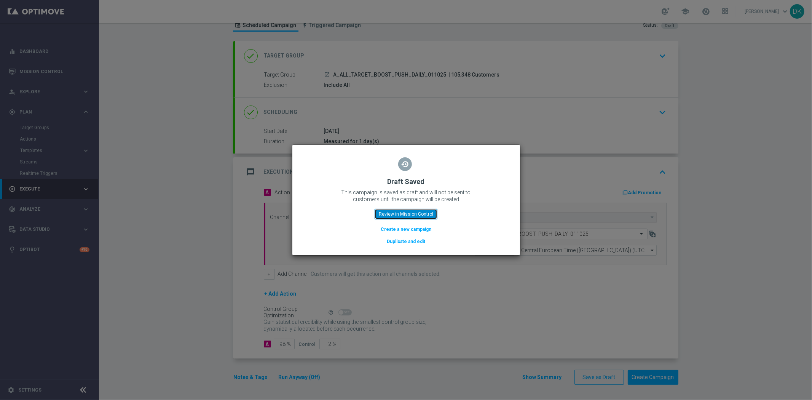
click at [403, 214] on button "Review in Mission Control" at bounding box center [406, 214] width 63 height 11
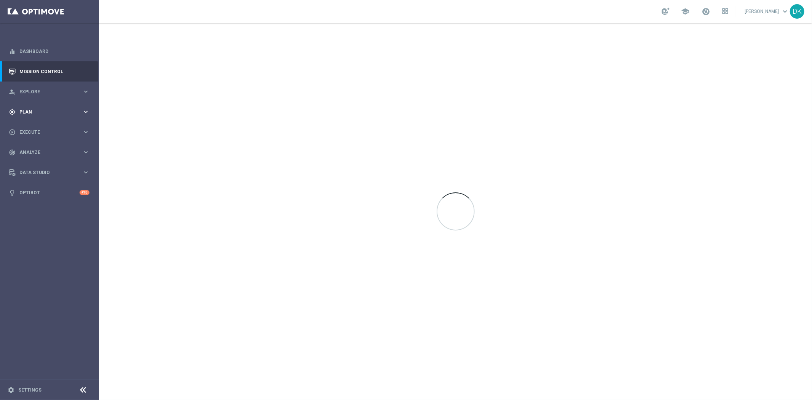
click at [51, 111] on span "Plan" at bounding box center [50, 112] width 63 height 5
click at [36, 129] on link "Target Groups" at bounding box center [49, 127] width 59 height 6
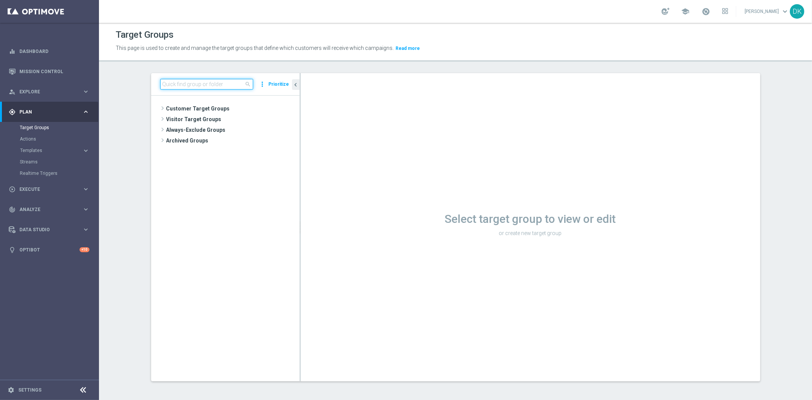
click at [184, 84] on input at bounding box center [206, 84] width 93 height 11
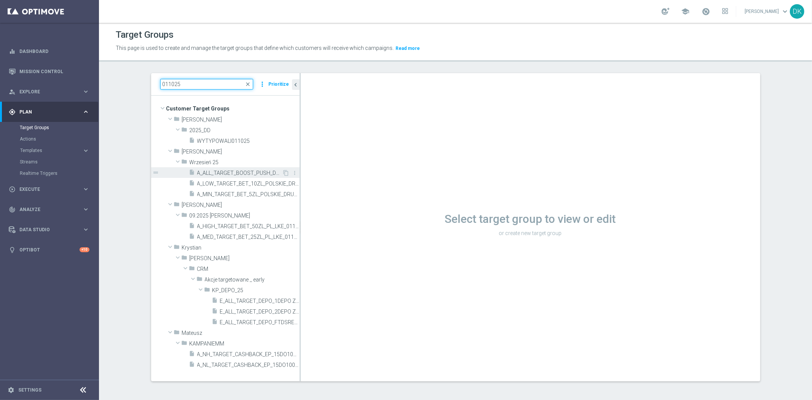
type input "011025"
click at [231, 174] on span "A_ALL_TARGET_BOOST_PUSH_DAILY_011025" at bounding box center [239, 173] width 85 height 6
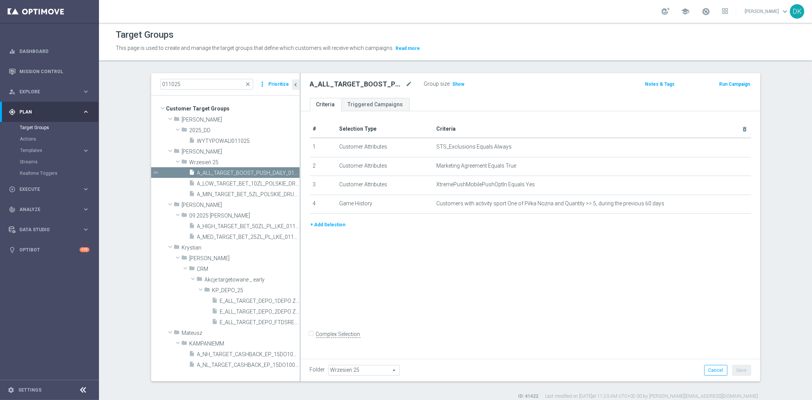
click at [319, 223] on button "+ Add Selection" at bounding box center [328, 224] width 37 height 8
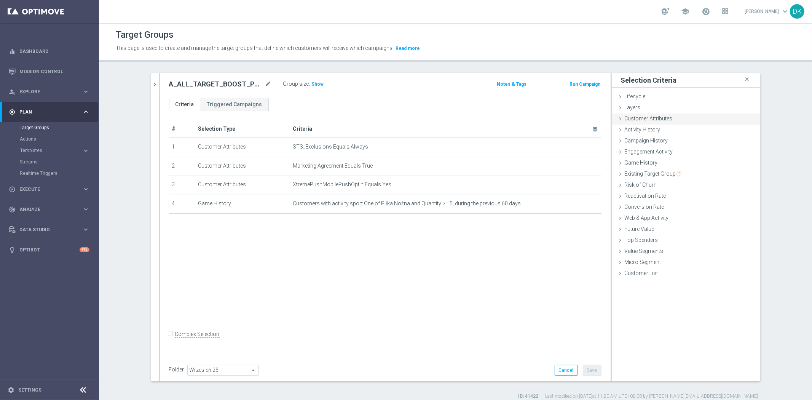
click at [656, 123] on div "Customer Attributes done" at bounding box center [686, 118] width 148 height 11
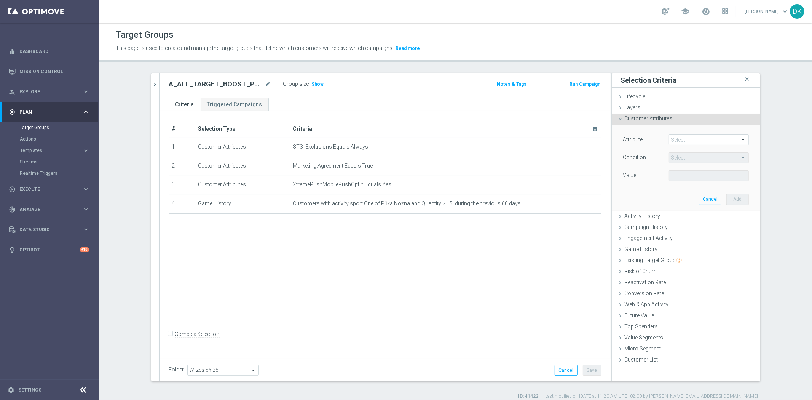
click at [689, 139] on span at bounding box center [708, 140] width 79 height 10
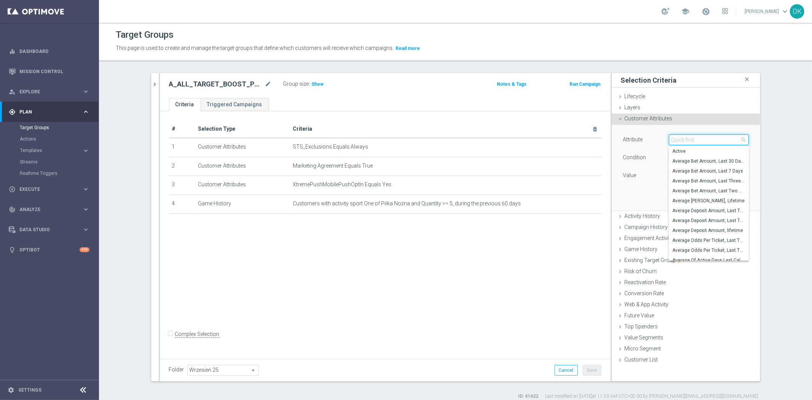
click at [689, 139] on input "search" at bounding box center [709, 139] width 80 height 11
type input "c"
type input "value"
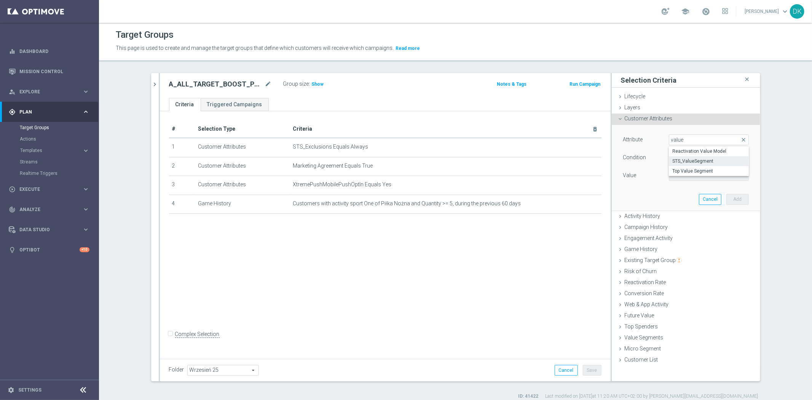
click at [716, 161] on span "STS_ValueSegment" at bounding box center [709, 161] width 72 height 6
type input "STS_ValueSegment"
click at [695, 159] on span "Equals" at bounding box center [708, 158] width 79 height 10
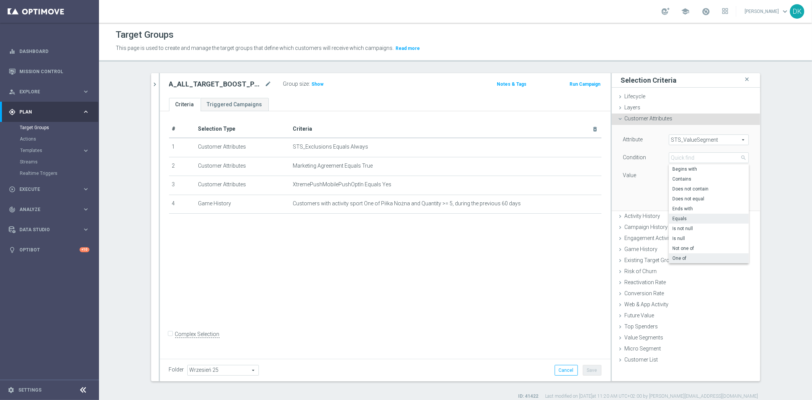
click at [684, 258] on span "One of" at bounding box center [709, 258] width 72 height 6
type input "One of"
click at [688, 177] on span at bounding box center [708, 176] width 79 height 10
click at [679, 217] on label "LOW" at bounding box center [713, 217] width 69 height 10
click at [674, 217] on input "LOW" at bounding box center [676, 216] width 5 height 5
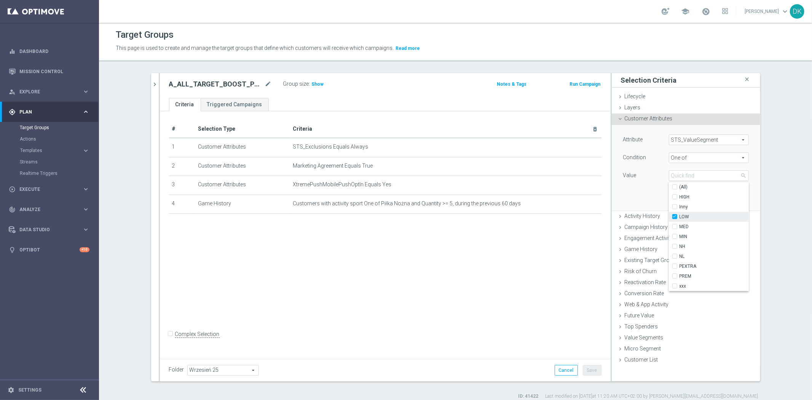
checkbox input "true"
type input "LOW"
click at [679, 225] on label "MED" at bounding box center [713, 227] width 69 height 10
click at [674, 225] on input "MED" at bounding box center [676, 226] width 5 height 5
checkbox input "true"
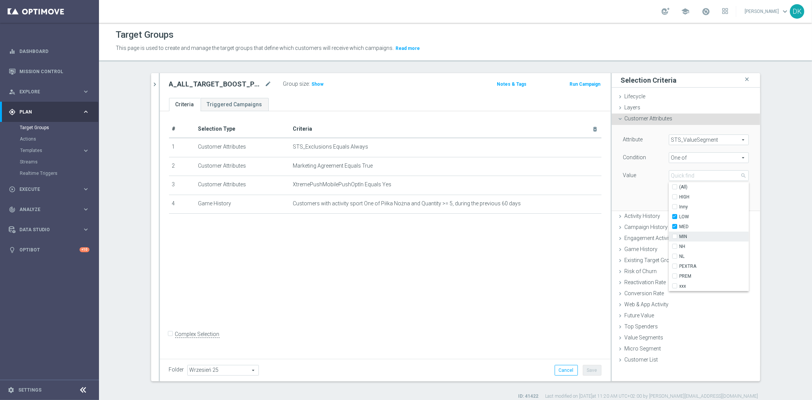
type input "Selected 2 of 10"
click at [674, 236] on input "MIN" at bounding box center [676, 236] width 5 height 5
checkbox input "true"
type input "Selected 3 of 10"
click at [674, 196] on input "HIGH" at bounding box center [676, 197] width 5 height 5
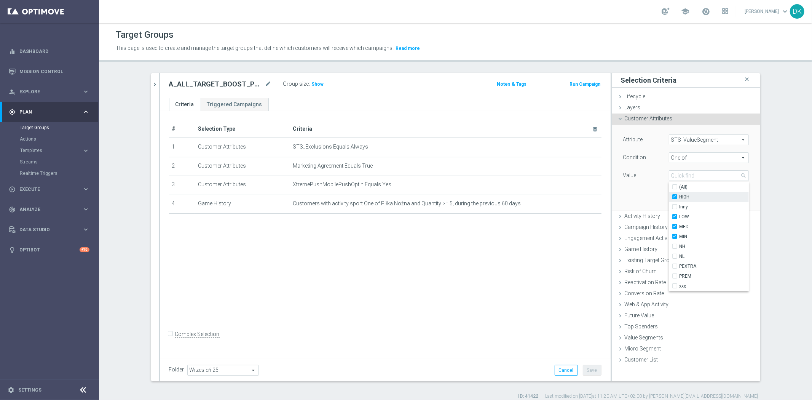
checkbox input "true"
type input "Selected 4 of 10"
click at [636, 199] on div "Attribute STS_ValueSegment STS_ValueSegment arrow_drop_down search Condition On…" at bounding box center [685, 167] width 137 height 85
click at [733, 177] on span at bounding box center [708, 176] width 79 height 10
click at [674, 266] on input "PEXTRA" at bounding box center [676, 266] width 5 height 5
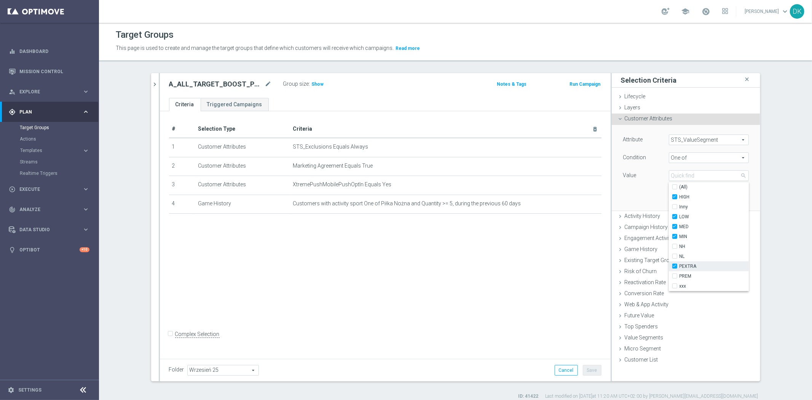
checkbox input "true"
type input "Selected 5 of 10"
click at [674, 275] on input "PREM" at bounding box center [676, 276] width 5 height 5
checkbox input "true"
type input "Selected 6 of 10"
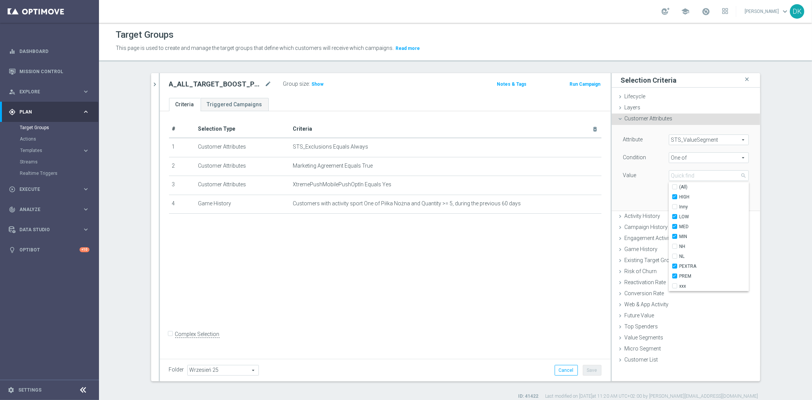
click at [647, 195] on div "Attribute STS_ValueSegment STS_ValueSegment arrow_drop_down search Condition On…" at bounding box center [685, 167] width 137 height 85
click at [733, 198] on button "Add" at bounding box center [737, 199] width 22 height 11
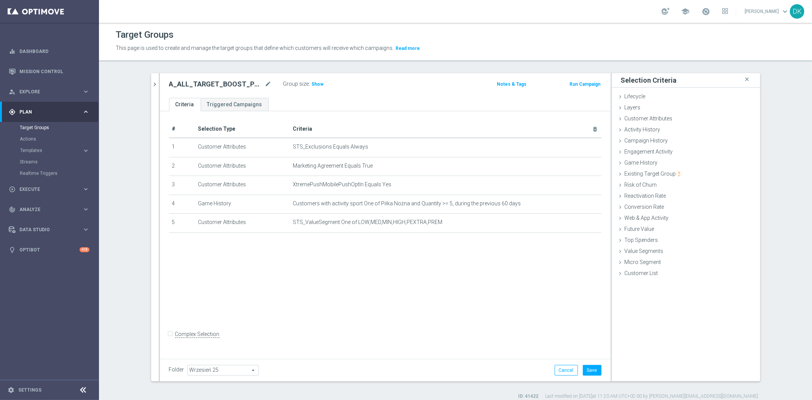
click at [511, 254] on div "# Selection Type Criteria delete_forever 1 Customer Attributes STS_Exclusions E…" at bounding box center [385, 233] width 451 height 245
click at [574, 222] on icon "mode_edit" at bounding box center [577, 222] width 6 height 6
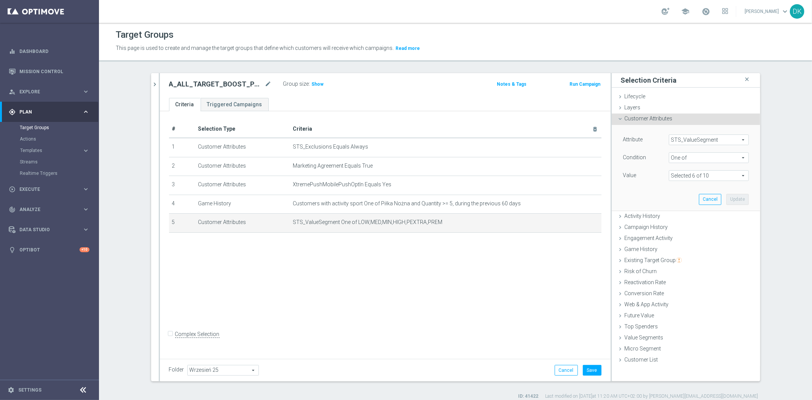
click at [519, 277] on div "# Selection Type Criteria delete_forever 1 Customer Attributes STS_Exclusions E…" at bounding box center [385, 233] width 451 height 245
click at [589, 374] on button "Save" at bounding box center [592, 370] width 19 height 11
click at [231, 85] on h2 "A_ALL_TARGET_BOOST_PUSH_DAILY_011025" at bounding box center [216, 84] width 94 height 9
copy h2 "A_ALL_TARGET_BOOST_PUSH_DAILY_011025"
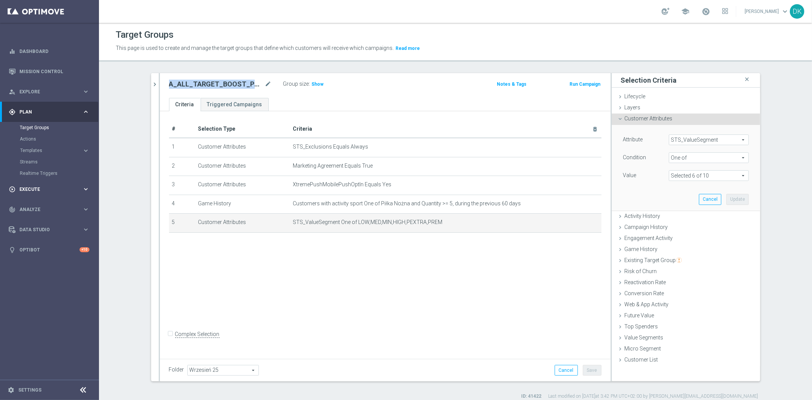
click at [33, 195] on div "play_circle_outline Execute keyboard_arrow_right" at bounding box center [49, 189] width 98 height 20
click at [81, 72] on link "Mission Control" at bounding box center [54, 71] width 70 height 20
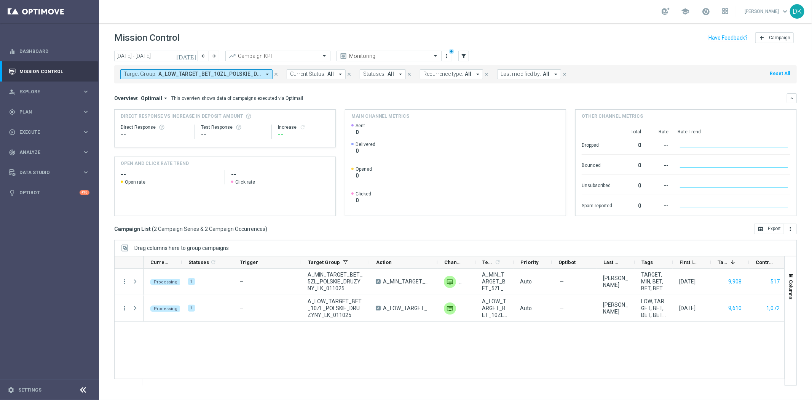
click at [193, 72] on span "A_LOW_TARGET_BET_10ZL_POLSKIE_DRUZYNY_LK_011025, A_MIN_TARGET_BET_5ZL_POLSKIE_D…" at bounding box center [209, 74] width 102 height 6
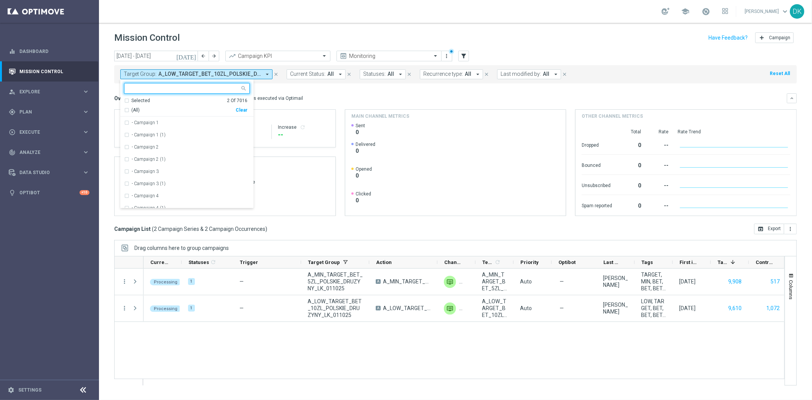
click at [0, 0] on div "Clear" at bounding box center [0, 0] width 0 height 0
click at [273, 86] on mini-dashboard "Overview: Optimail arrow_drop_down This overview shows data of campaigns execut…" at bounding box center [455, 153] width 682 height 140
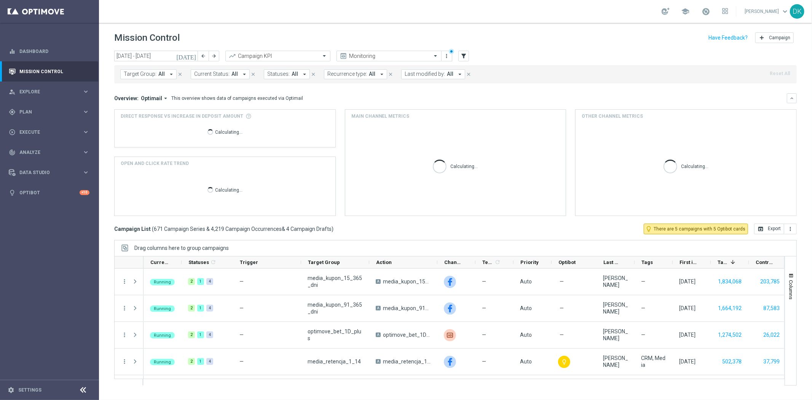
click at [162, 77] on span "All" at bounding box center [161, 74] width 6 height 6
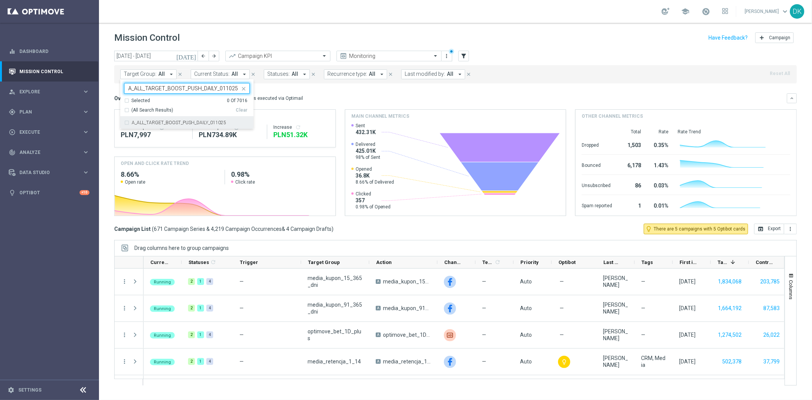
click at [166, 120] on label "A_ALL_TARGET_BOOST_PUSH_DAILY_011025" at bounding box center [179, 122] width 94 height 5
type input "A_ALL_TARGET_BOOST_PUSH_DAILY_011025"
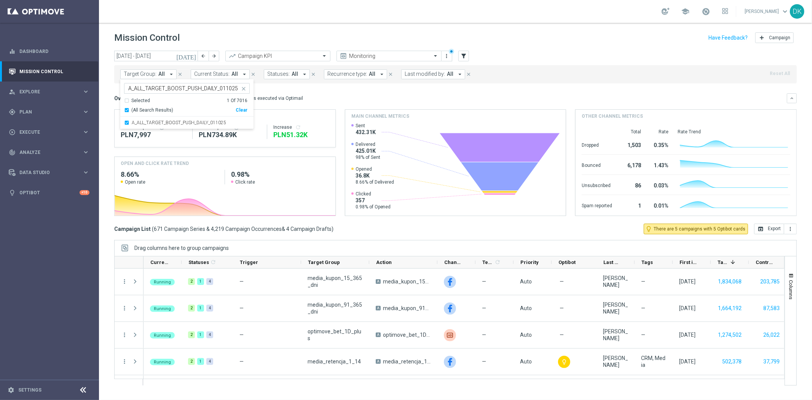
click at [303, 90] on mini-dashboard "Overview: Optimail arrow_drop_down This overview shows data of campaigns execut…" at bounding box center [455, 153] width 682 height 140
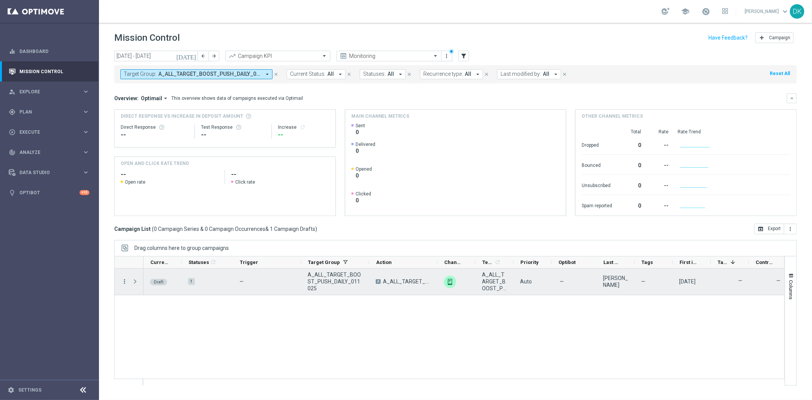
click at [123, 282] on icon "more_vert" at bounding box center [124, 281] width 7 height 7
click at [145, 309] on span "Edit" at bounding box center [143, 310] width 8 height 5
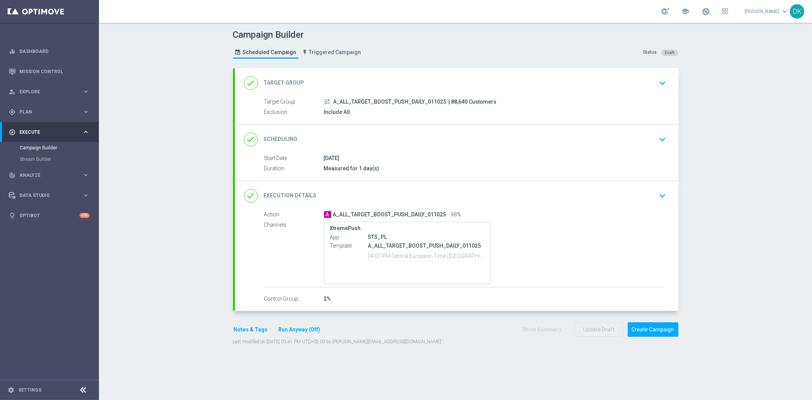
click at [665, 145] on button "keyboard_arrow_down" at bounding box center [662, 139] width 13 height 14
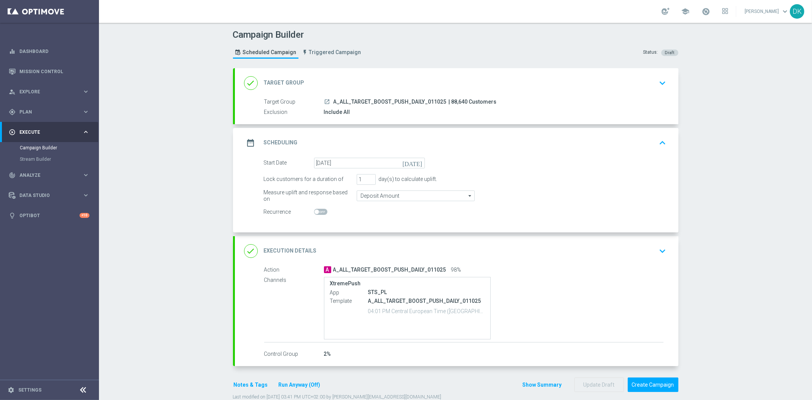
click at [660, 145] on icon "keyboard_arrow_up" at bounding box center [662, 142] width 11 height 11
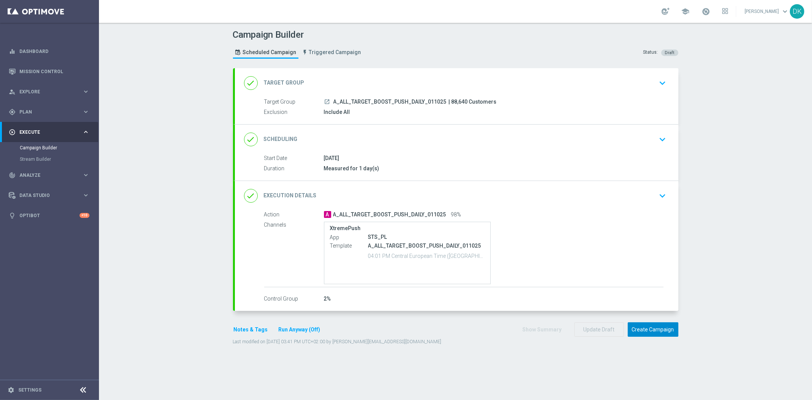
click at [633, 328] on button "Create Campaign" at bounding box center [653, 329] width 51 height 15
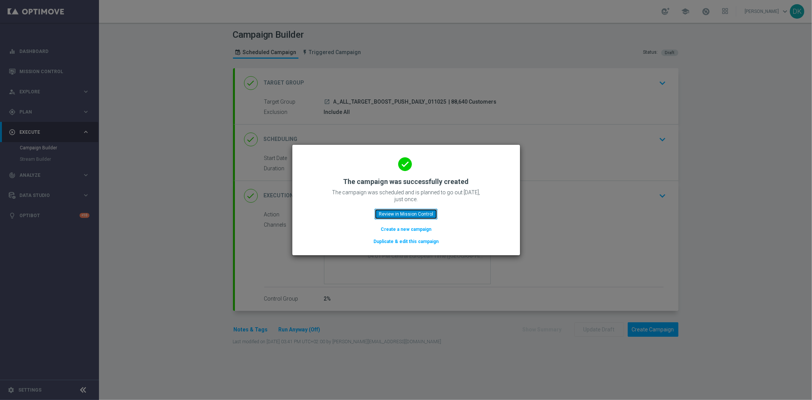
click at [405, 216] on button "Review in Mission Control" at bounding box center [406, 214] width 63 height 11
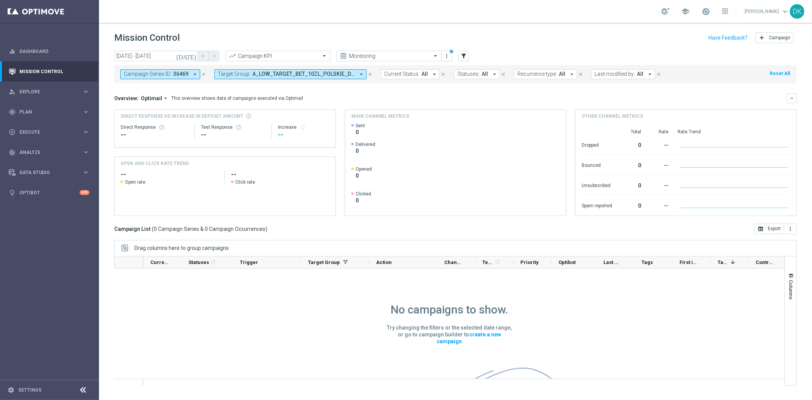
click at [333, 75] on span "A_LOW_TARGET_BET_10ZL_POLSKIE_DRUZYNY_LK_011025, A_MIN_TARGET_BET_5ZL_POLSKIE_D…" at bounding box center [303, 74] width 102 height 6
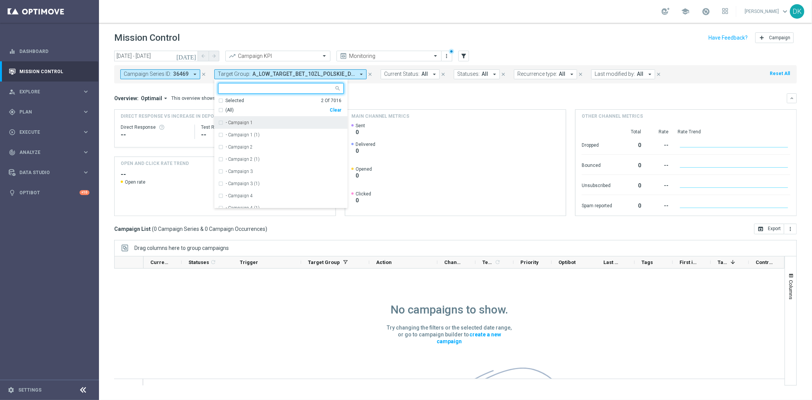
click at [0, 0] on div "Clear" at bounding box center [0, 0] width 0 height 0
click at [383, 98] on div "Overview: Optimail arrow_drop_down This overview shows data of campaigns execut…" at bounding box center [450, 98] width 673 height 7
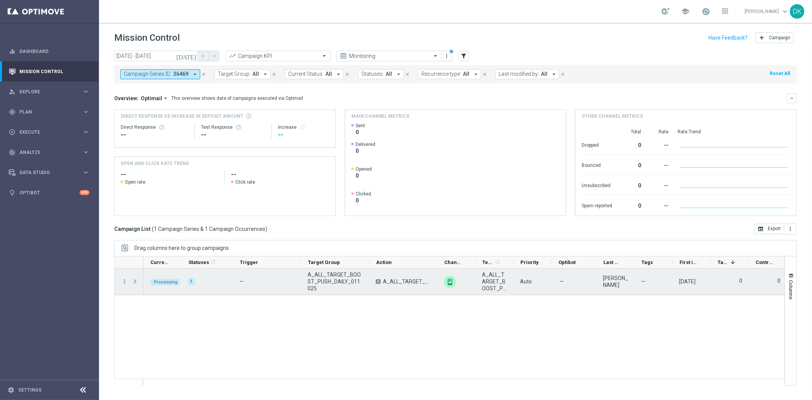
click at [136, 284] on span at bounding box center [135, 281] width 7 height 6
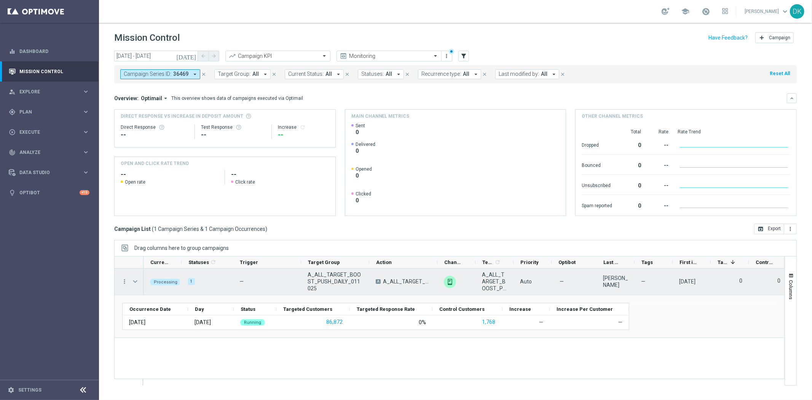
click at [136, 282] on span at bounding box center [135, 281] width 7 height 6
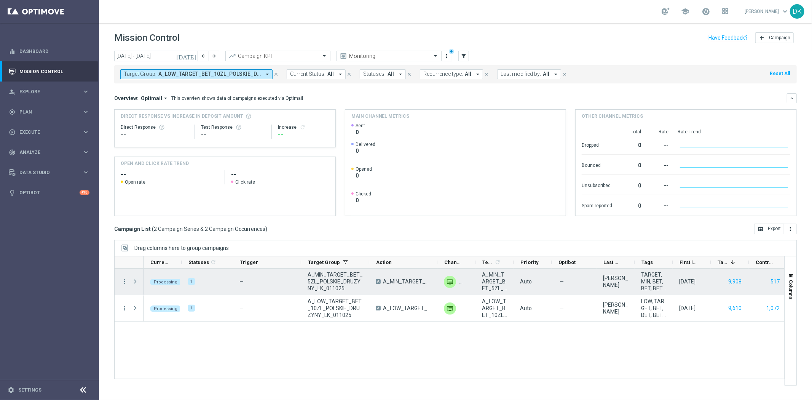
click at [135, 282] on span "Press SPACE to select this row." at bounding box center [135, 281] width 7 height 6
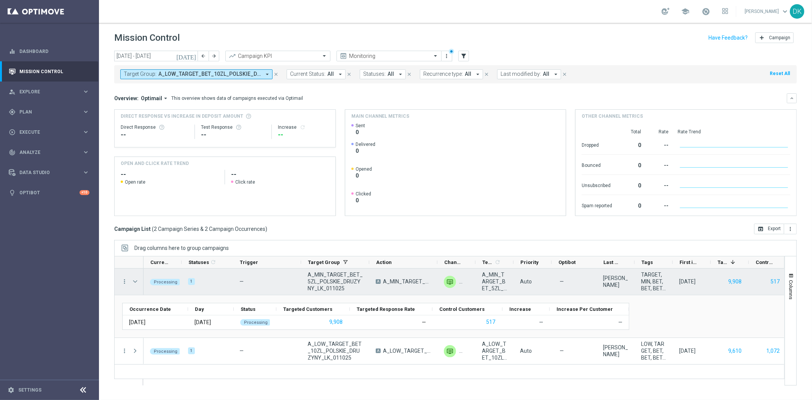
click at [135, 282] on span "Press SPACE to select this row." at bounding box center [135, 281] width 7 height 6
